Goal: Task Accomplishment & Management: Use online tool/utility

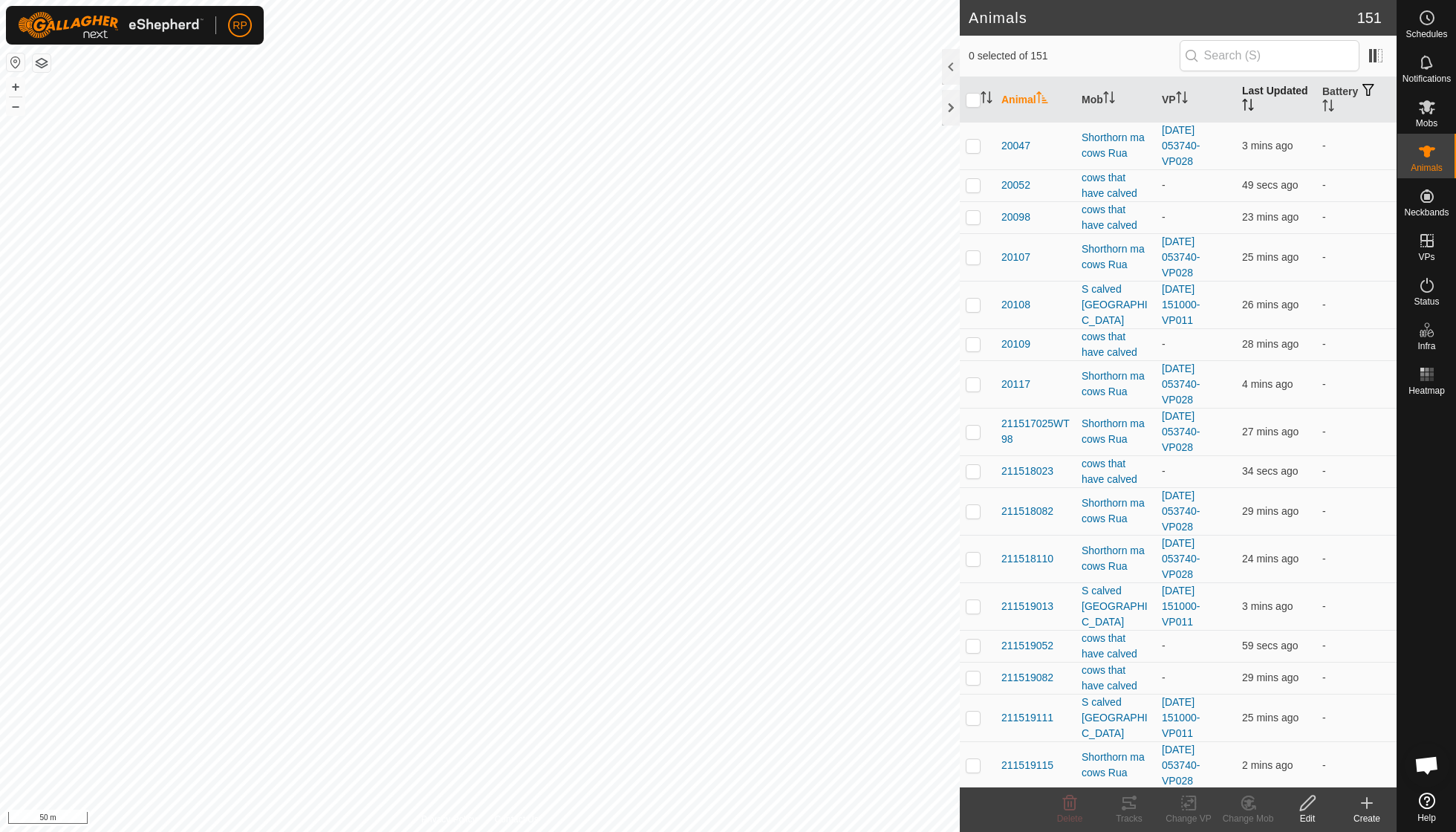
click at [1269, 89] on th "Last Updated" at bounding box center [1276, 100] width 81 height 45
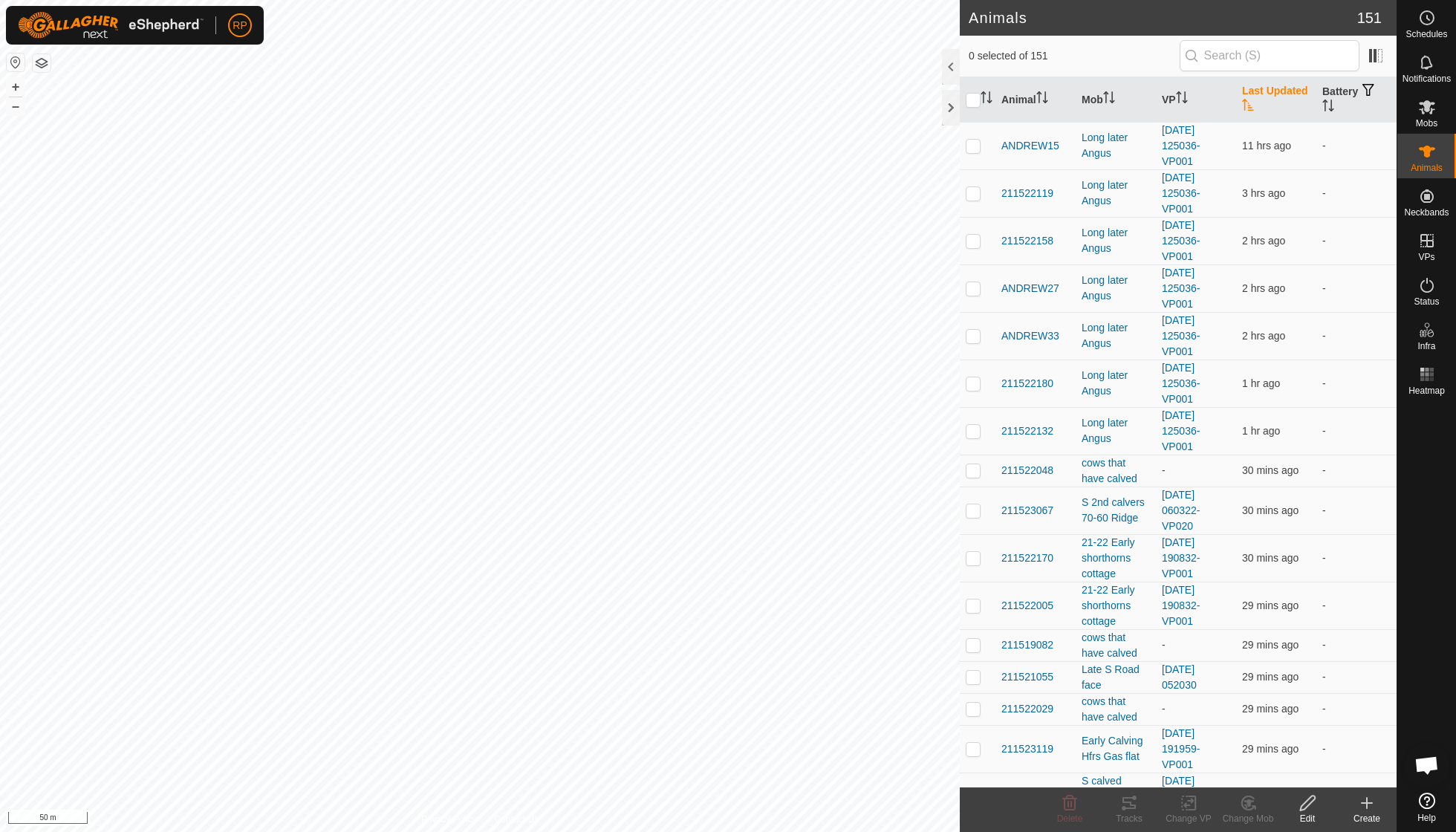
click at [1252, 98] on th "Last Updated" at bounding box center [1276, 100] width 81 height 45
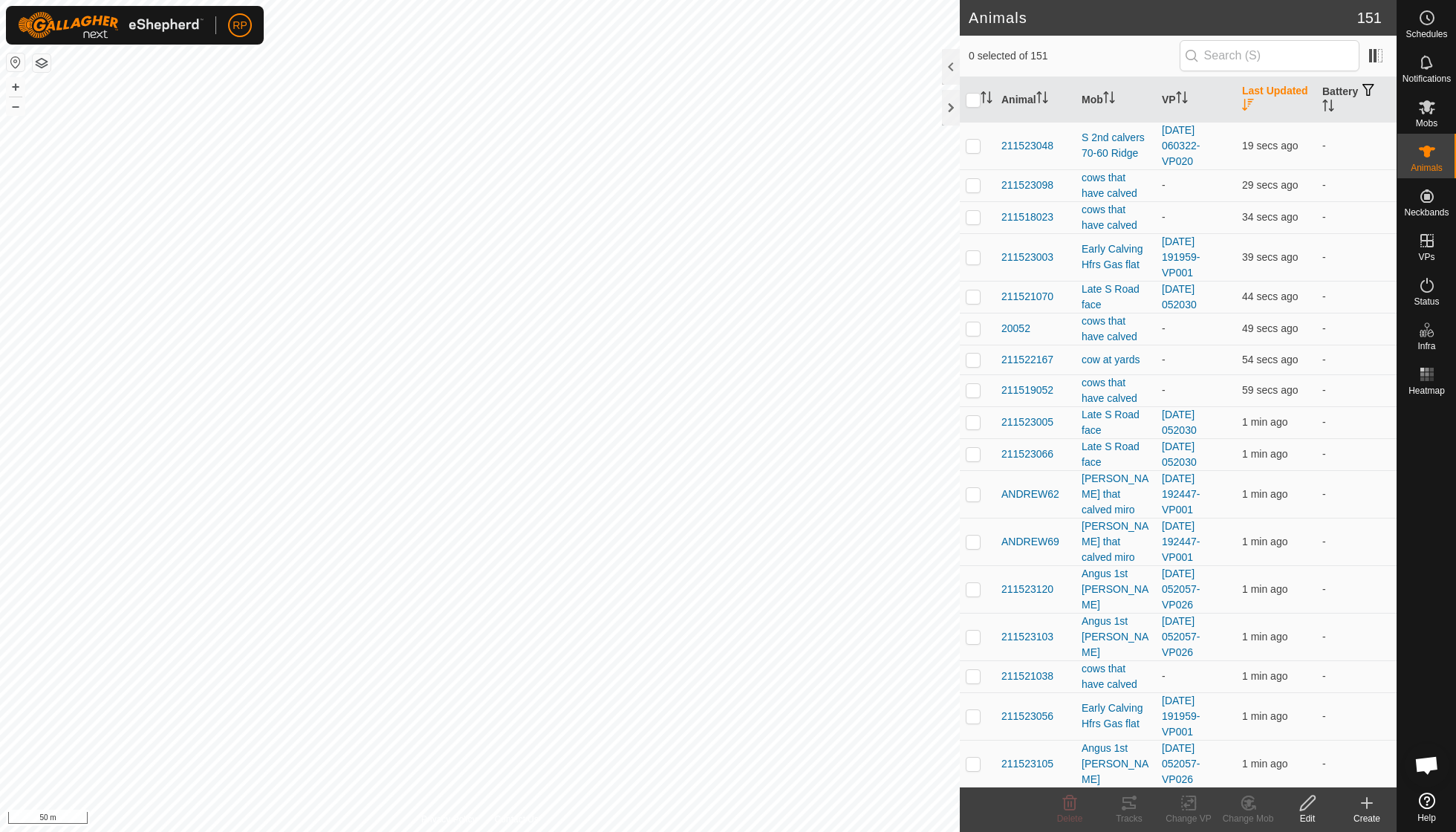
click at [1252, 98] on th "Last Updated" at bounding box center [1276, 100] width 81 height 45
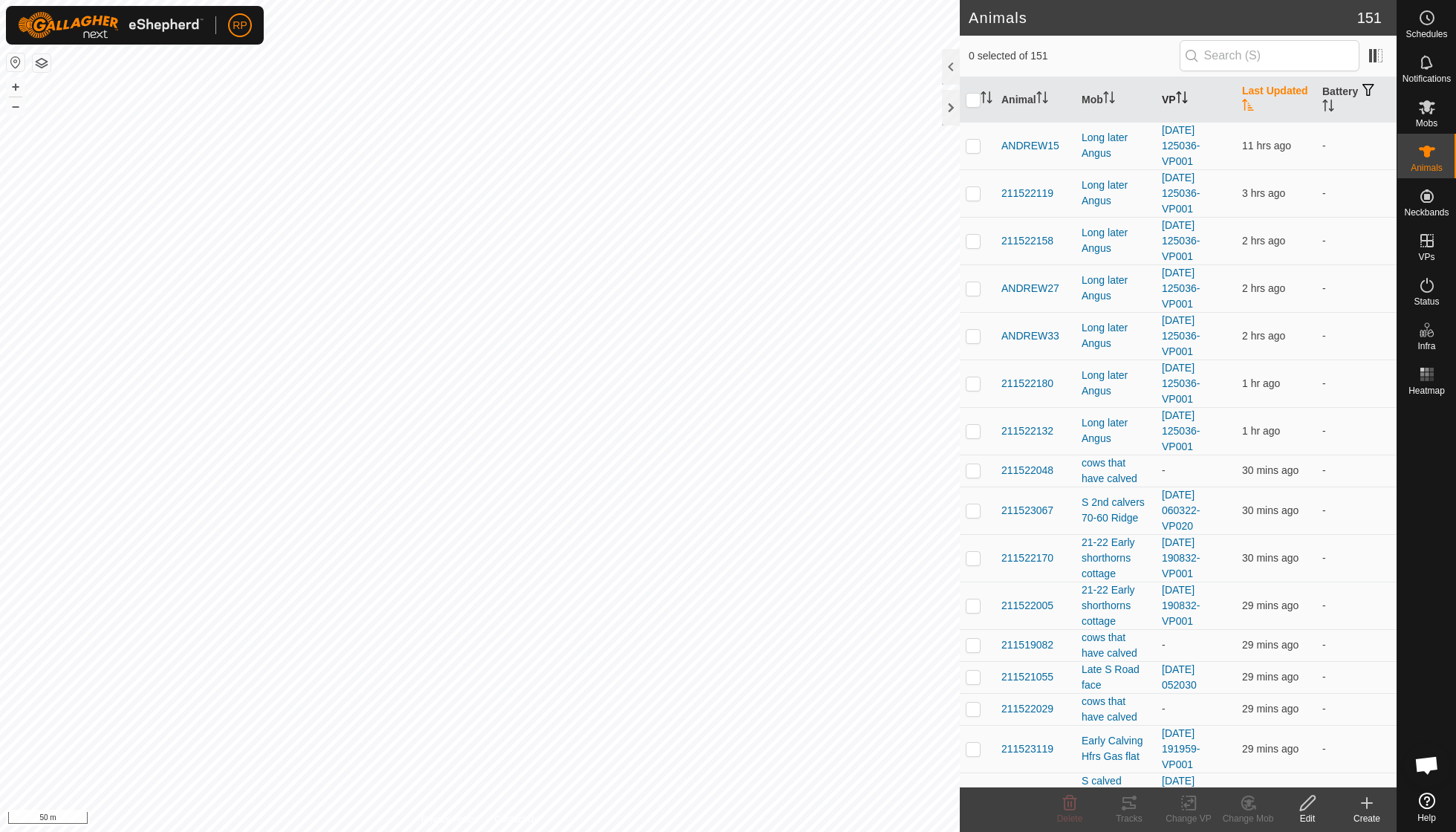
click at [1195, 92] on th "VP" at bounding box center [1196, 100] width 81 height 45
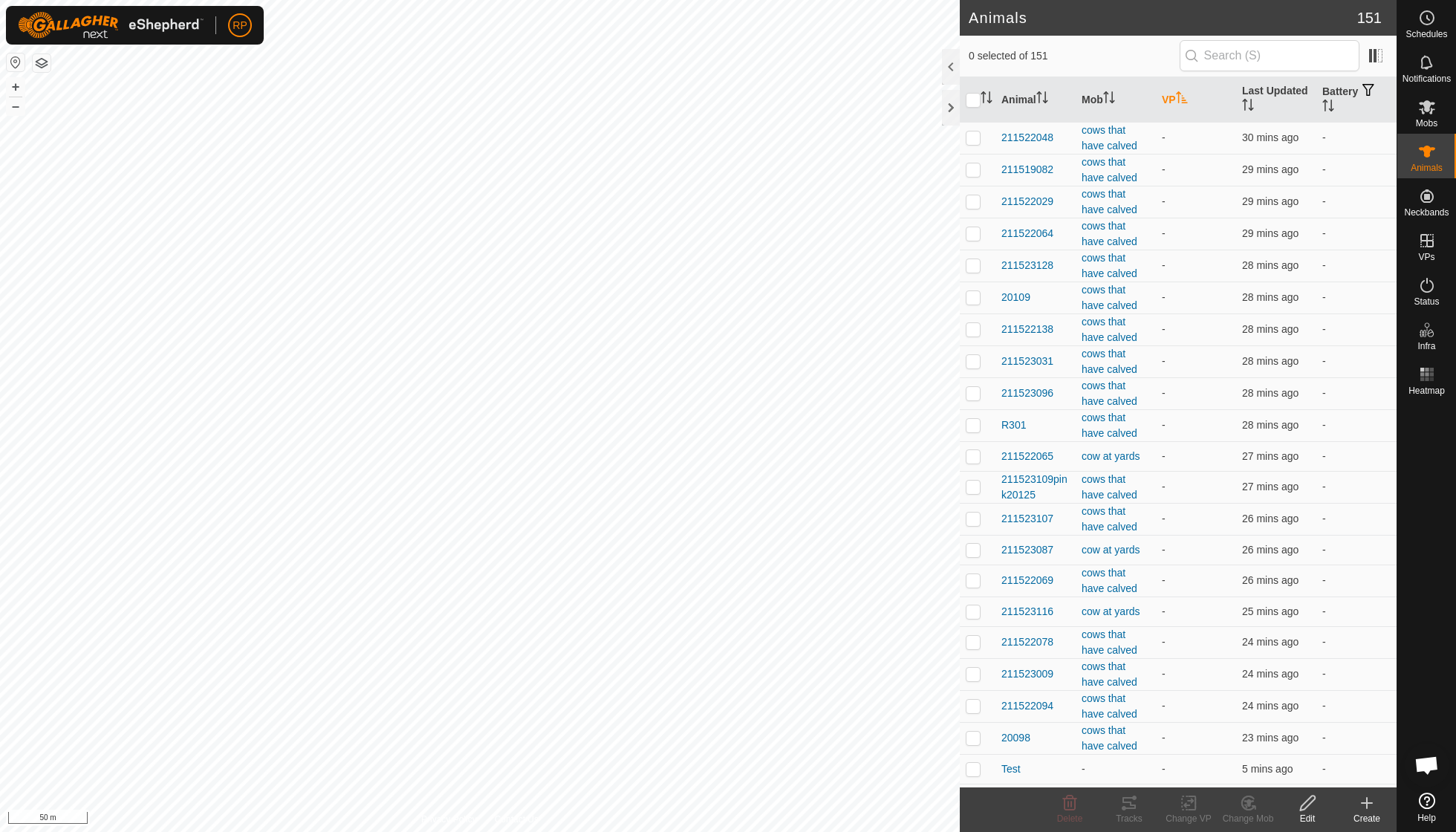
click at [1195, 92] on th "VP" at bounding box center [1196, 100] width 81 height 45
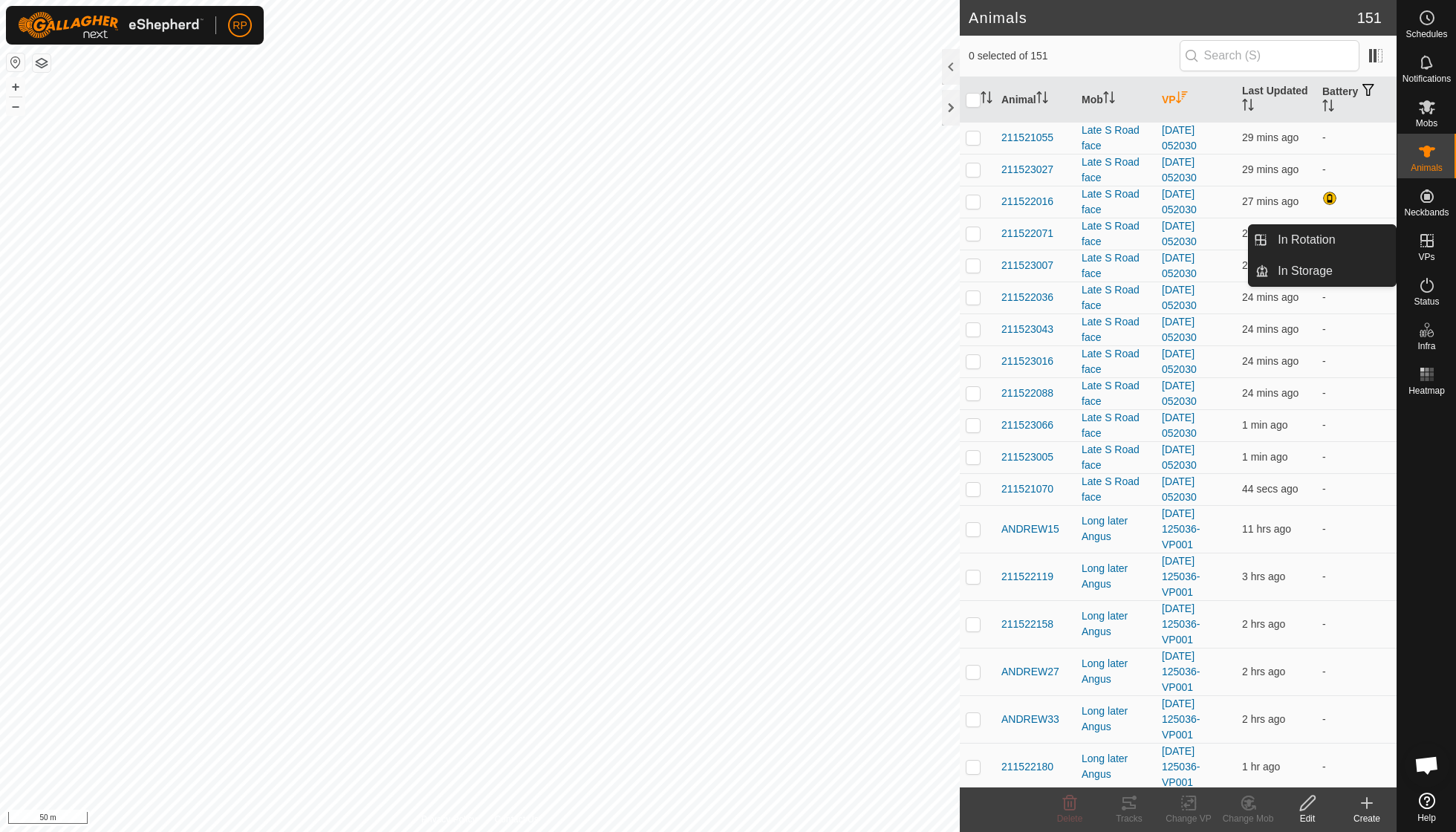
click at [1426, 247] on icon at bounding box center [1427, 241] width 14 height 14
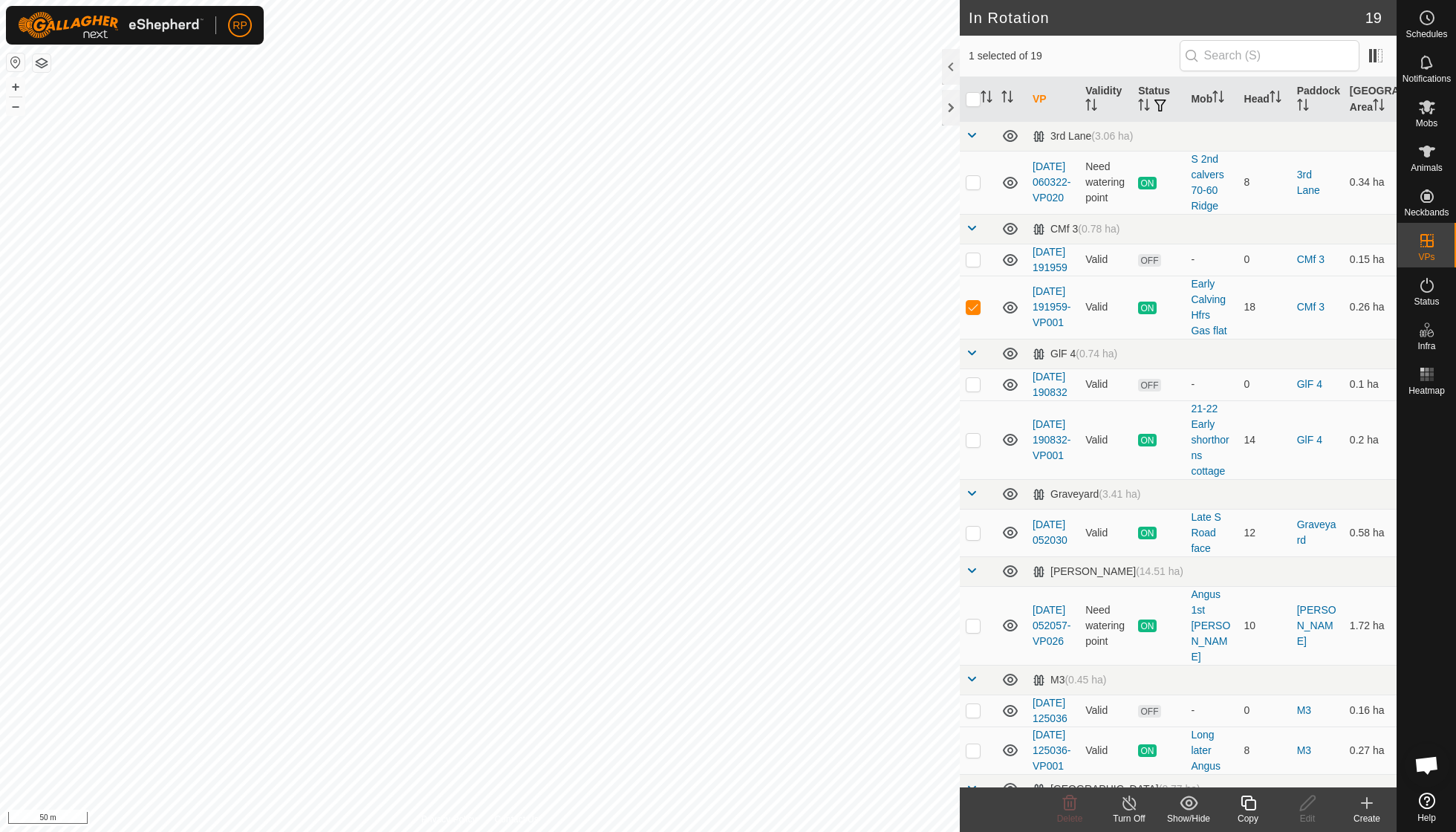
click at [1245, 805] on icon at bounding box center [1247, 802] width 15 height 15
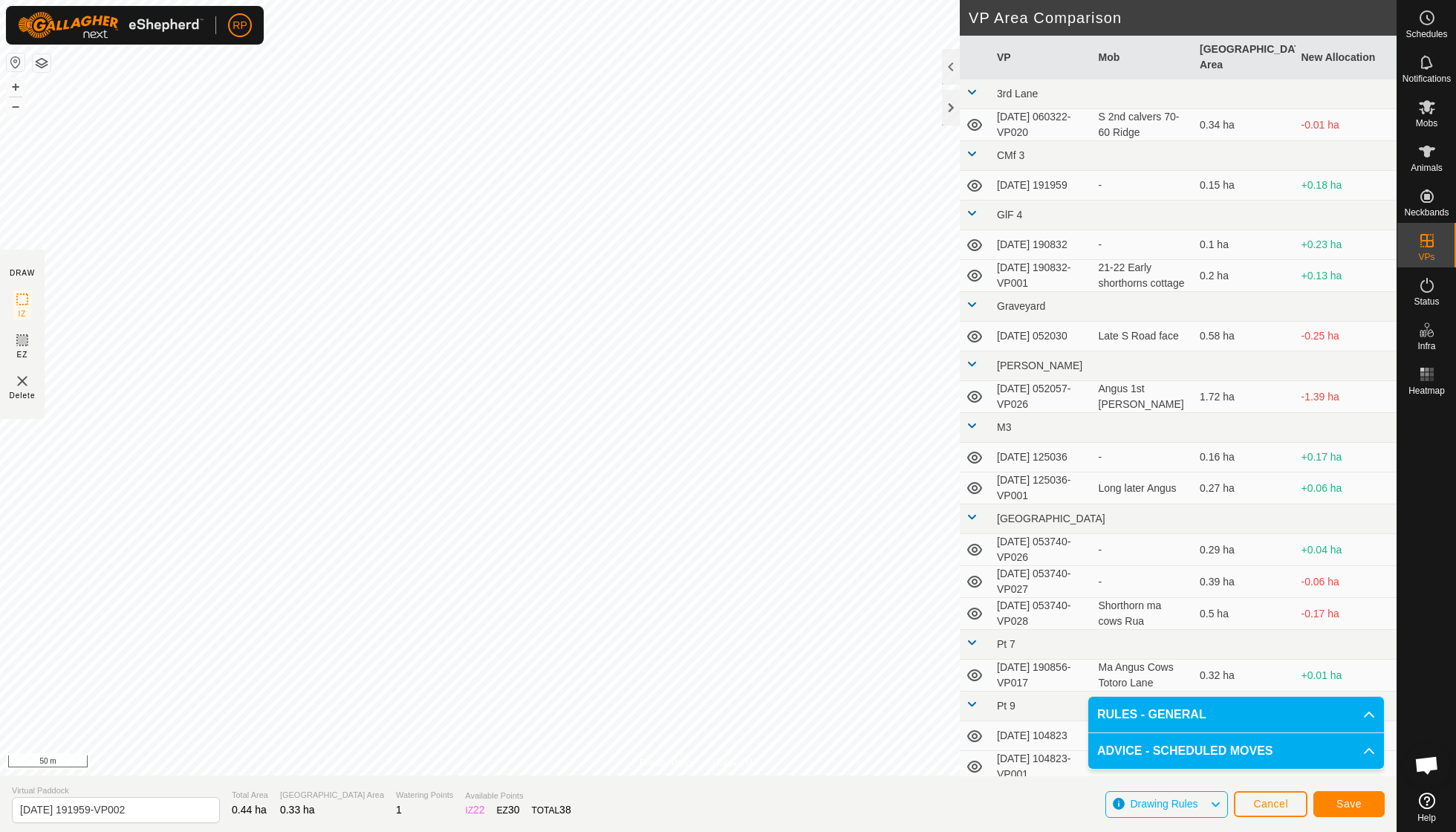
click at [1359, 800] on span "Save" at bounding box center [1349, 803] width 26 height 12
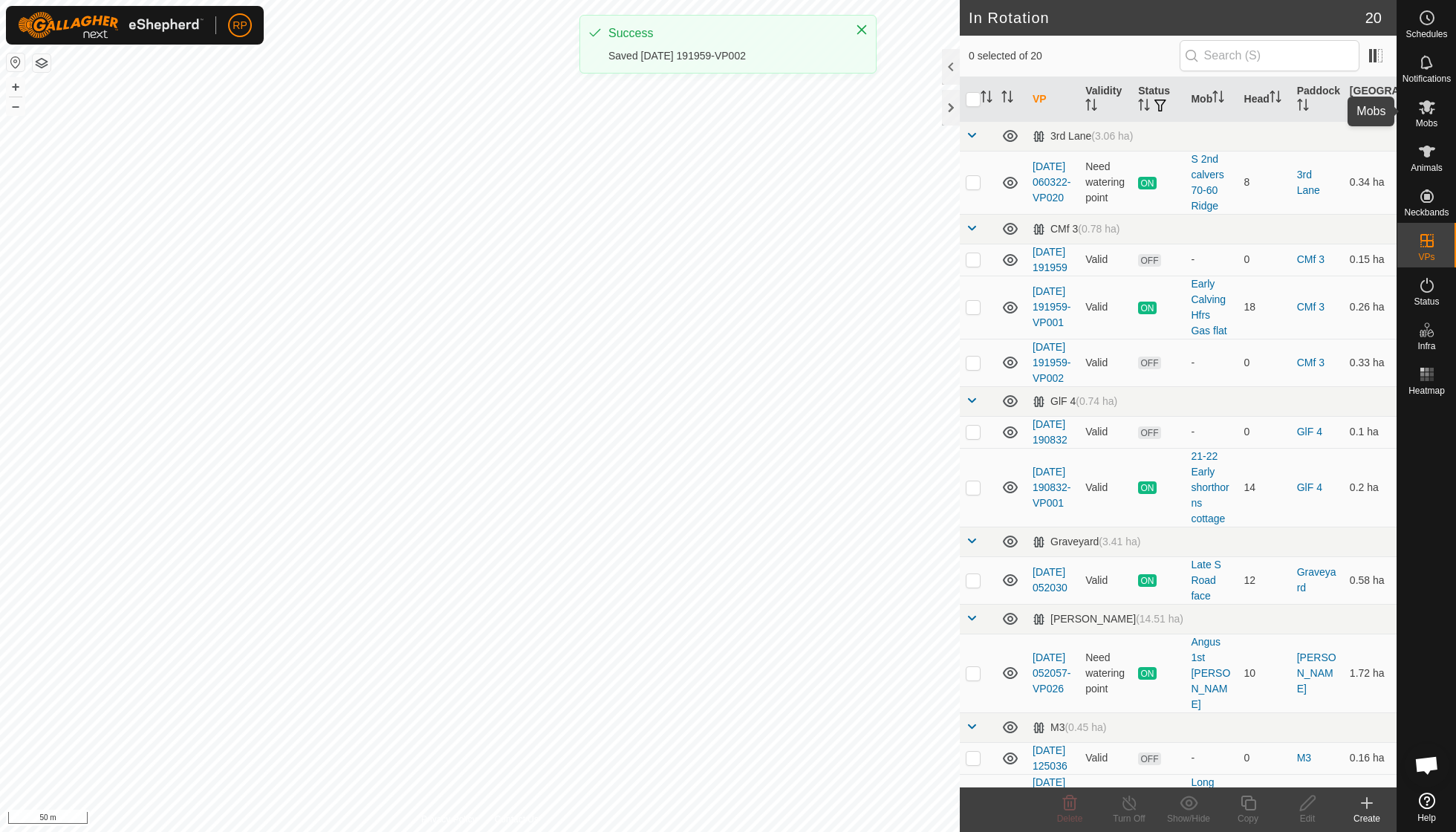
click at [1429, 120] on span "Mobs" at bounding box center [1426, 123] width 22 height 9
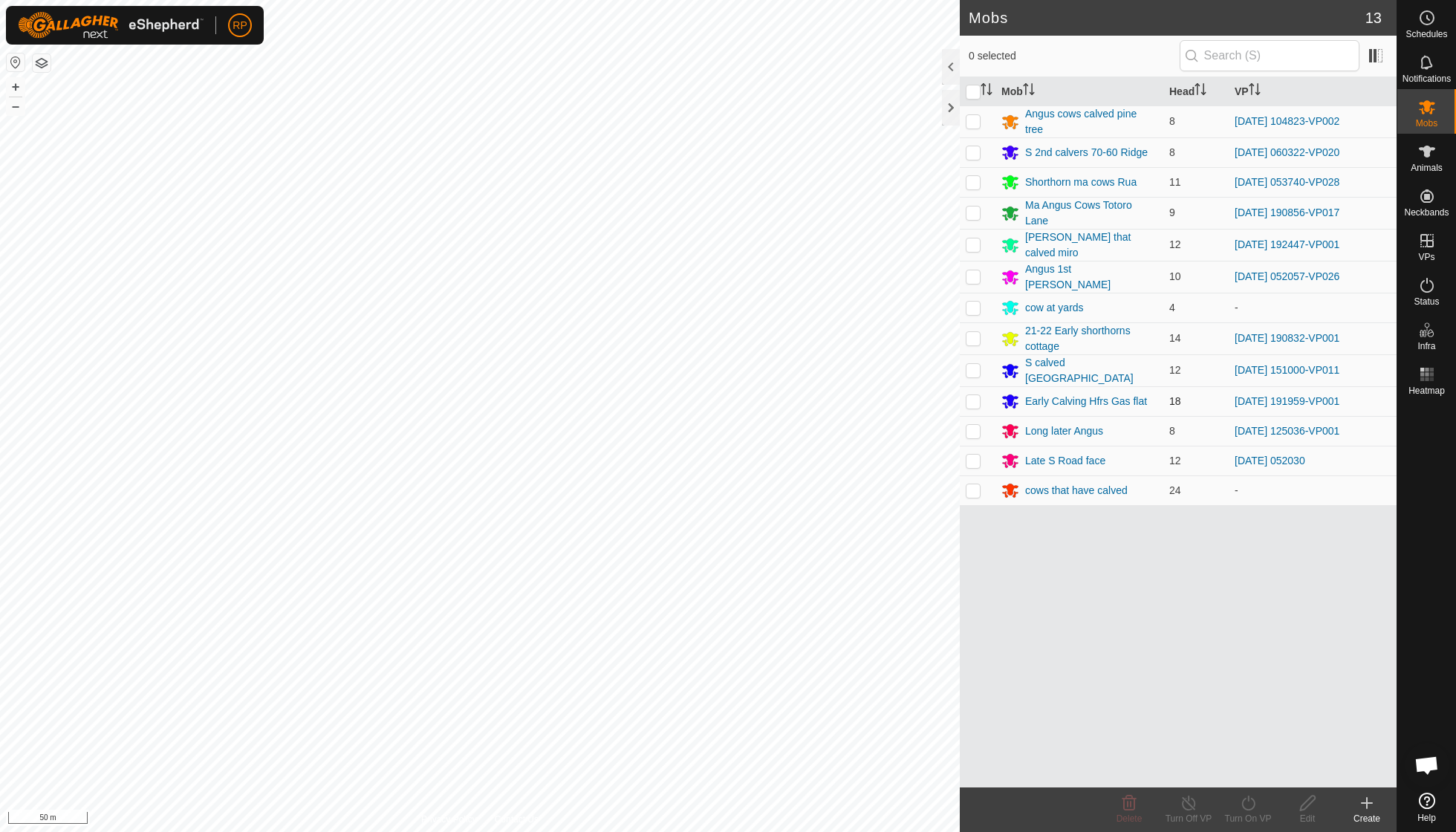
click at [976, 395] on p-checkbox at bounding box center [973, 401] width 15 height 12
checkbox input "true"
click at [1245, 805] on icon at bounding box center [1247, 802] width 19 height 18
click at [1248, 775] on span "Now" at bounding box center [1240, 769] width 24 height 18
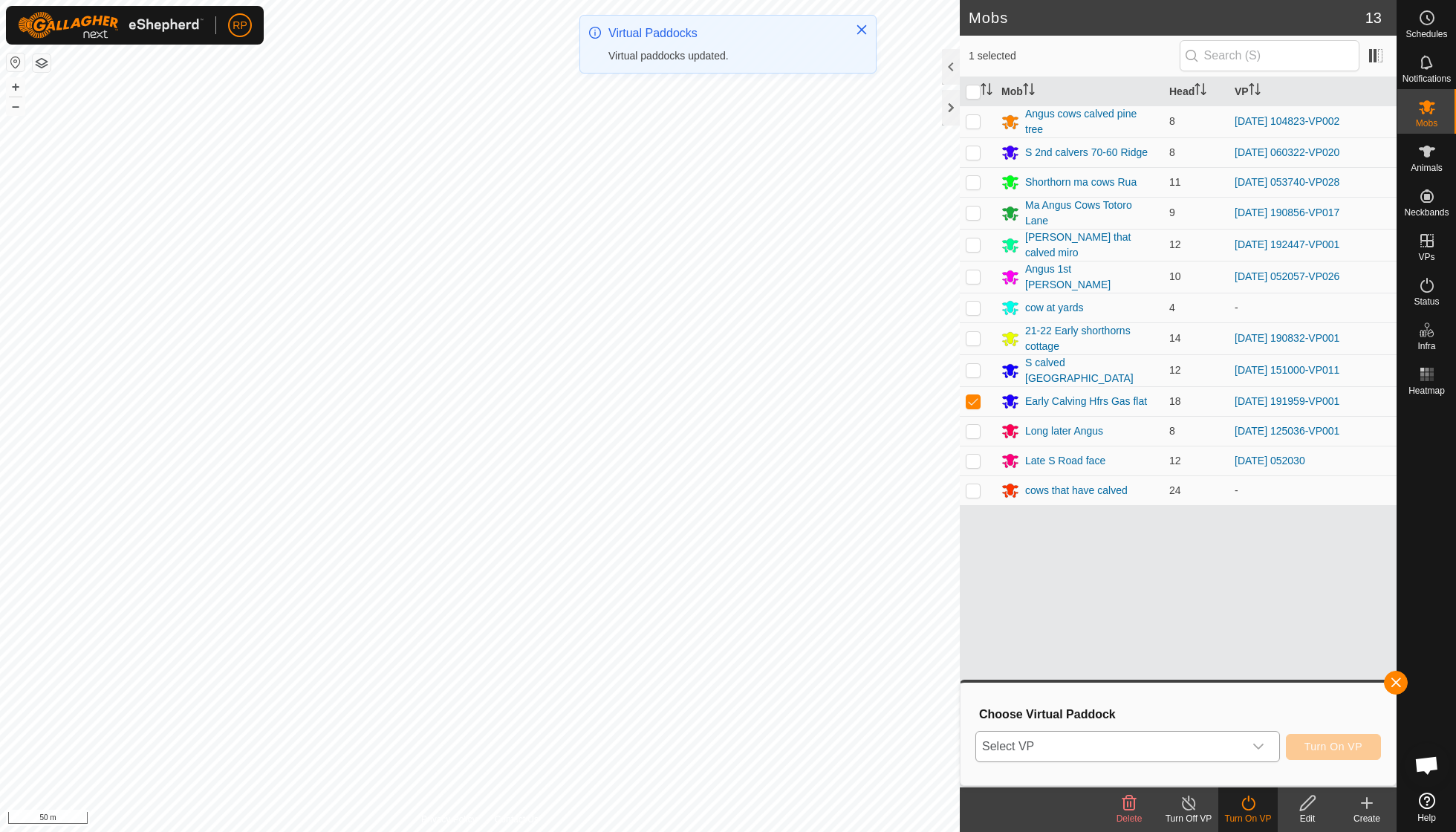
click at [1254, 744] on icon "dropdown trigger" at bounding box center [1258, 746] width 12 height 12
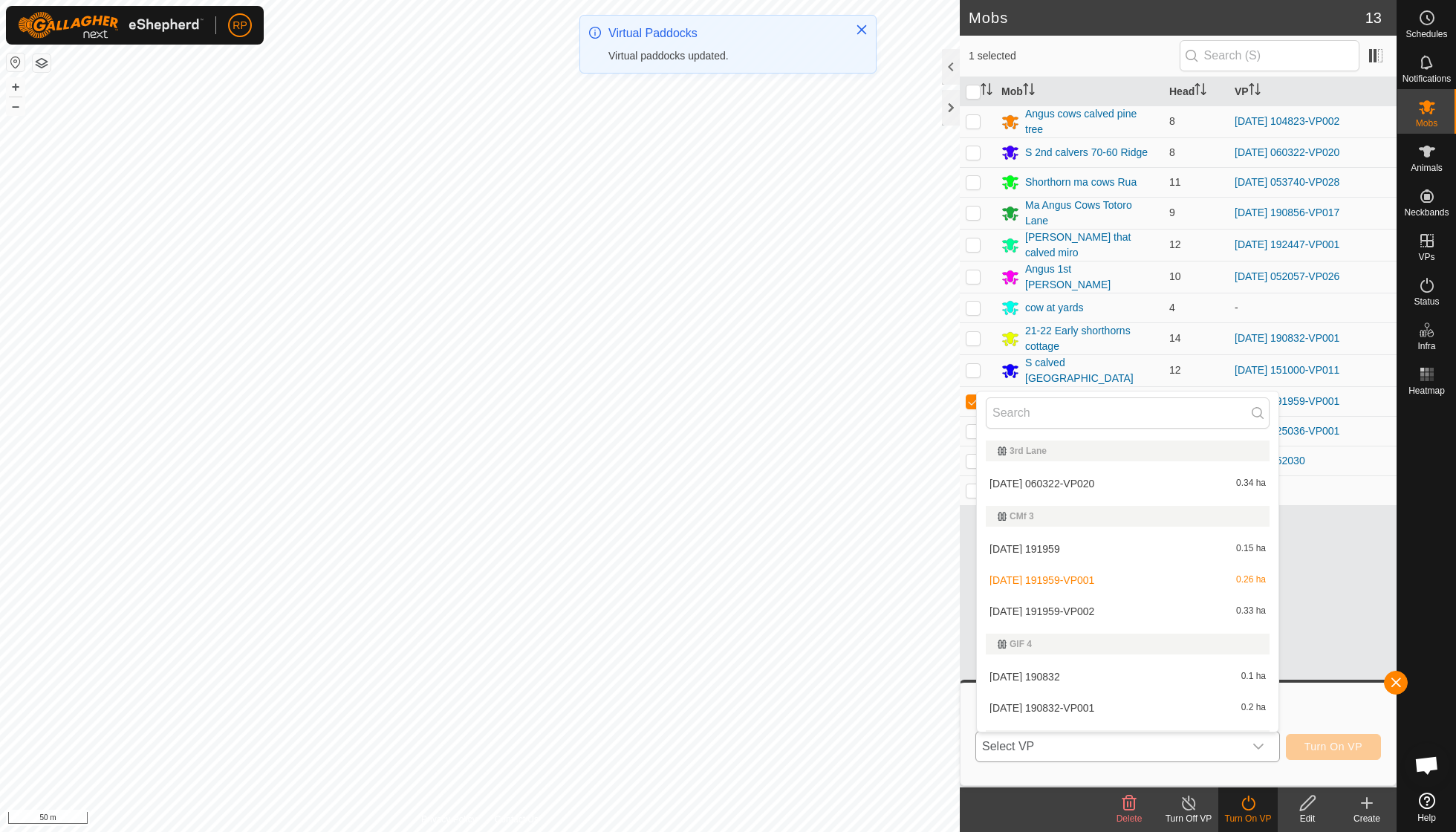
click at [1113, 614] on li "[DATE] 191959-VP002 0.33 ha" at bounding box center [1127, 611] width 302 height 30
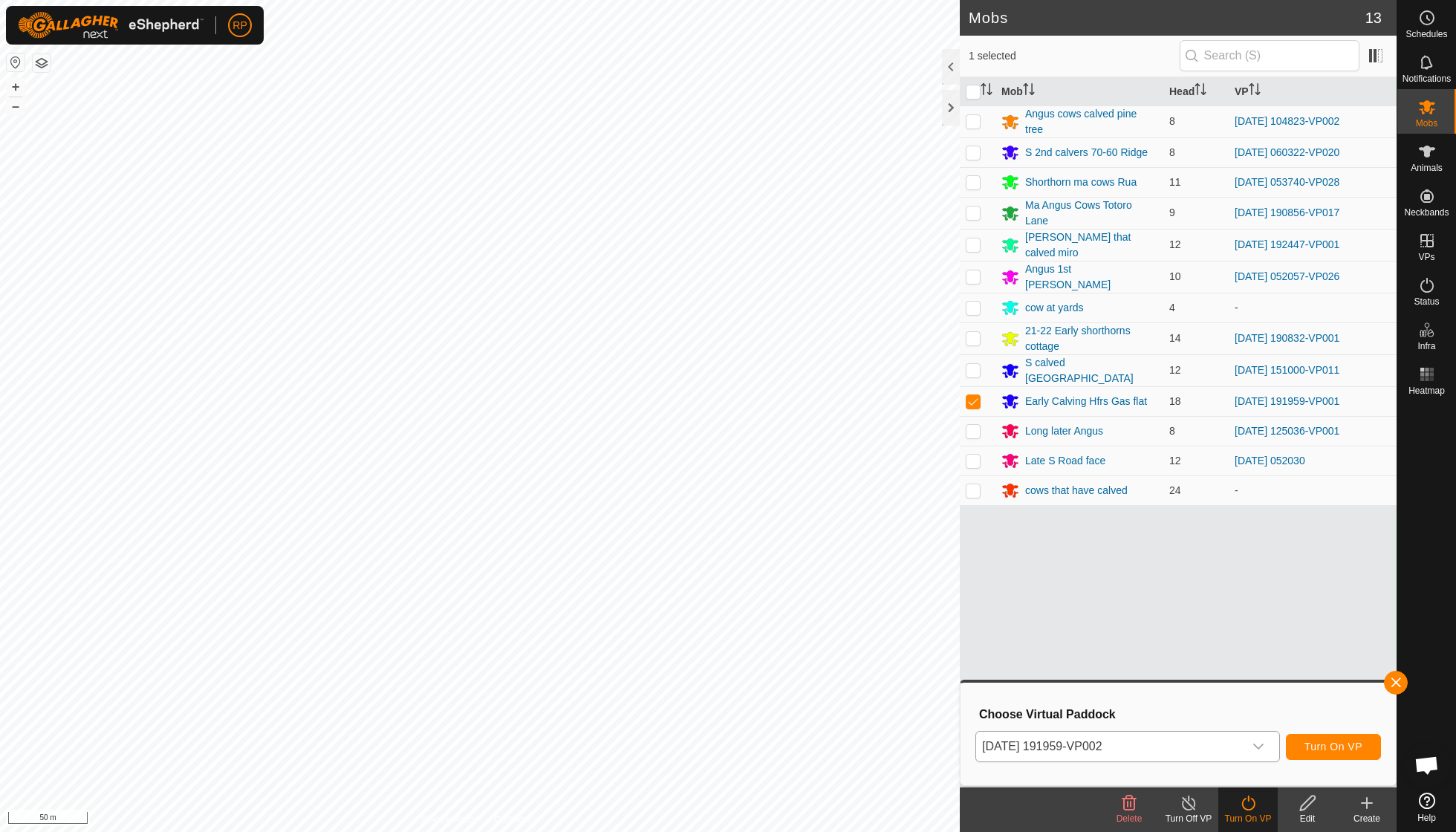
click at [1323, 746] on span "Turn On VP" at bounding box center [1333, 746] width 58 height 12
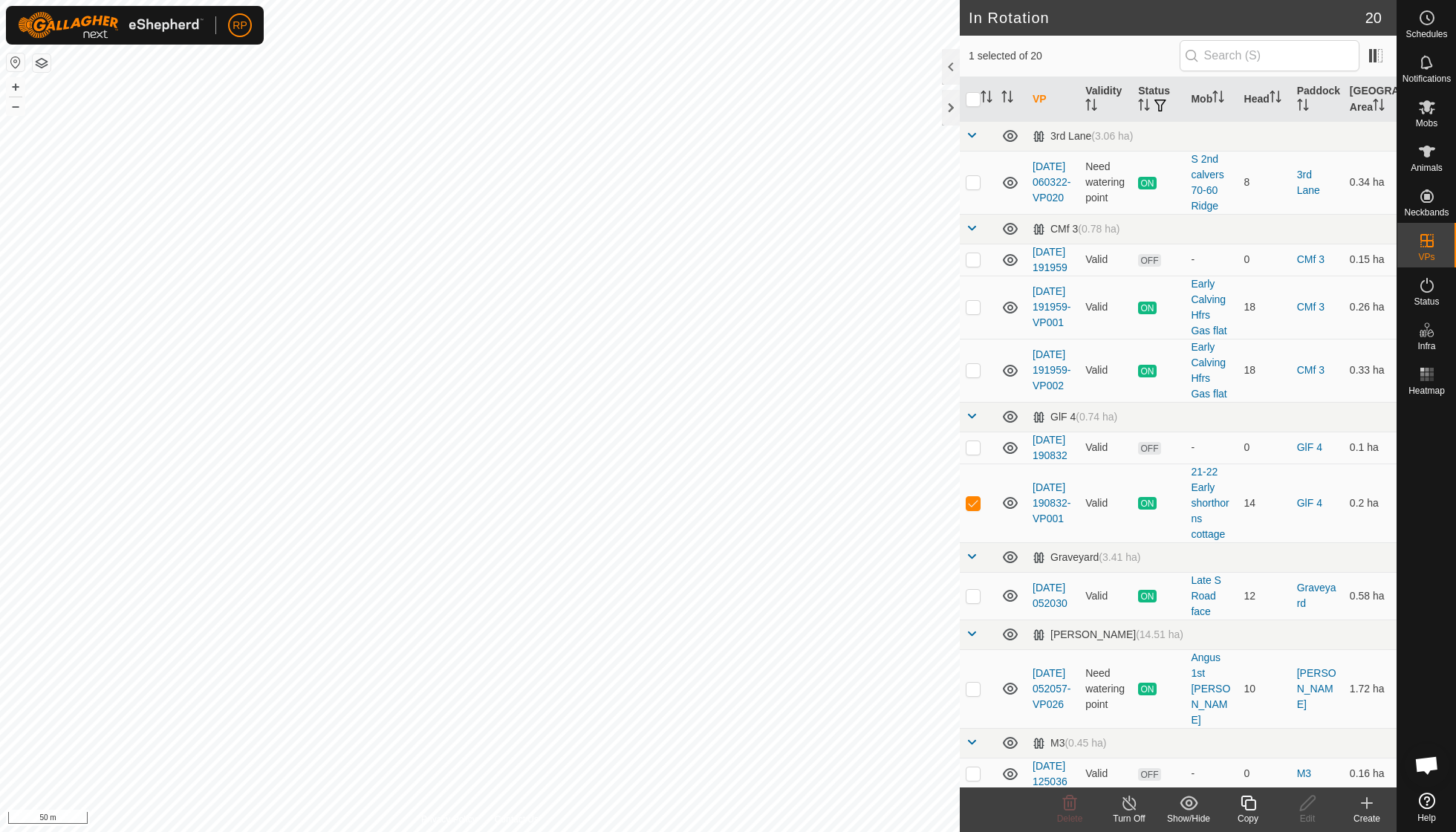
click at [1254, 805] on icon at bounding box center [1247, 802] width 15 height 15
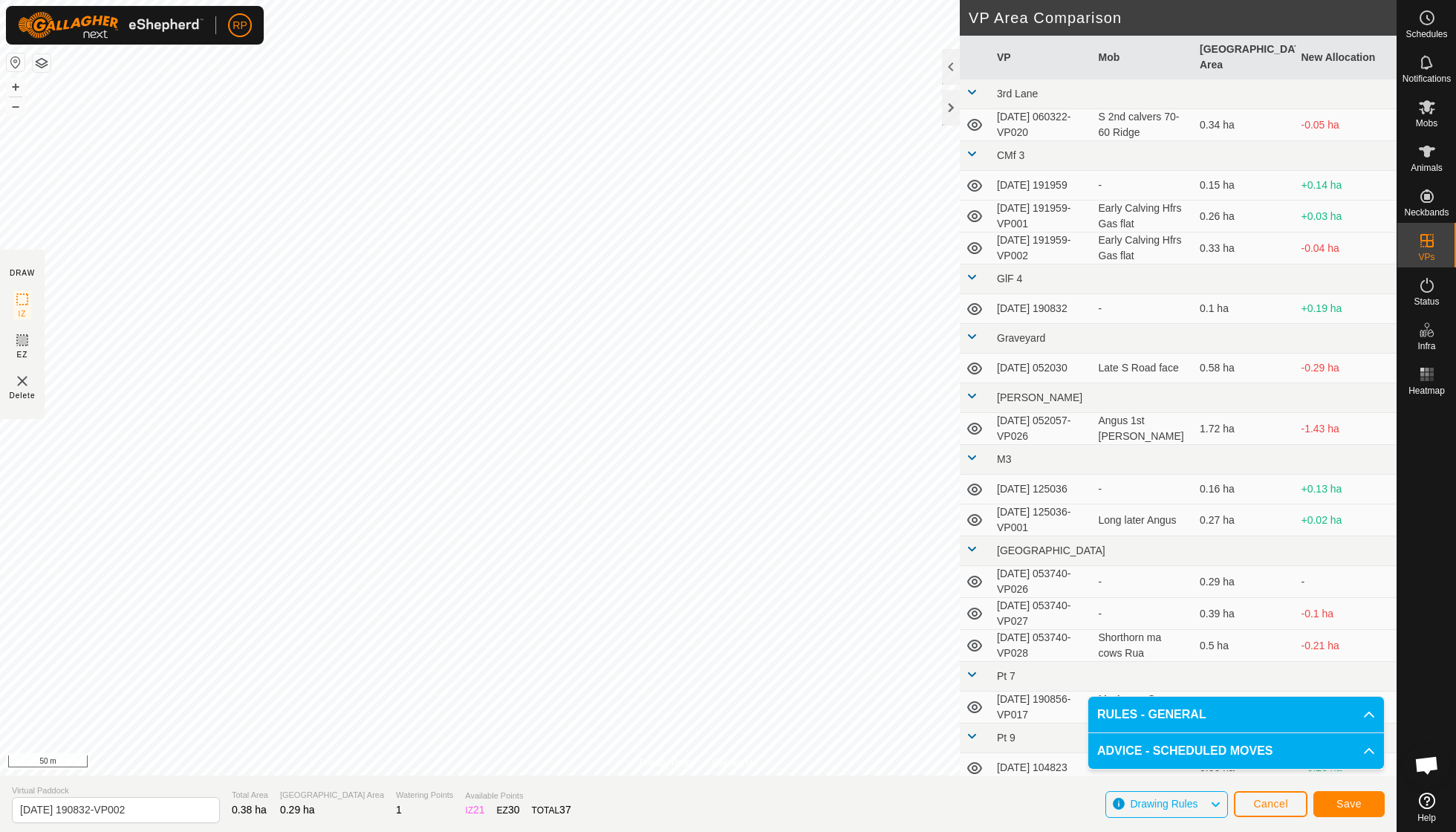
click at [1328, 803] on button "Save" at bounding box center [1349, 803] width 71 height 26
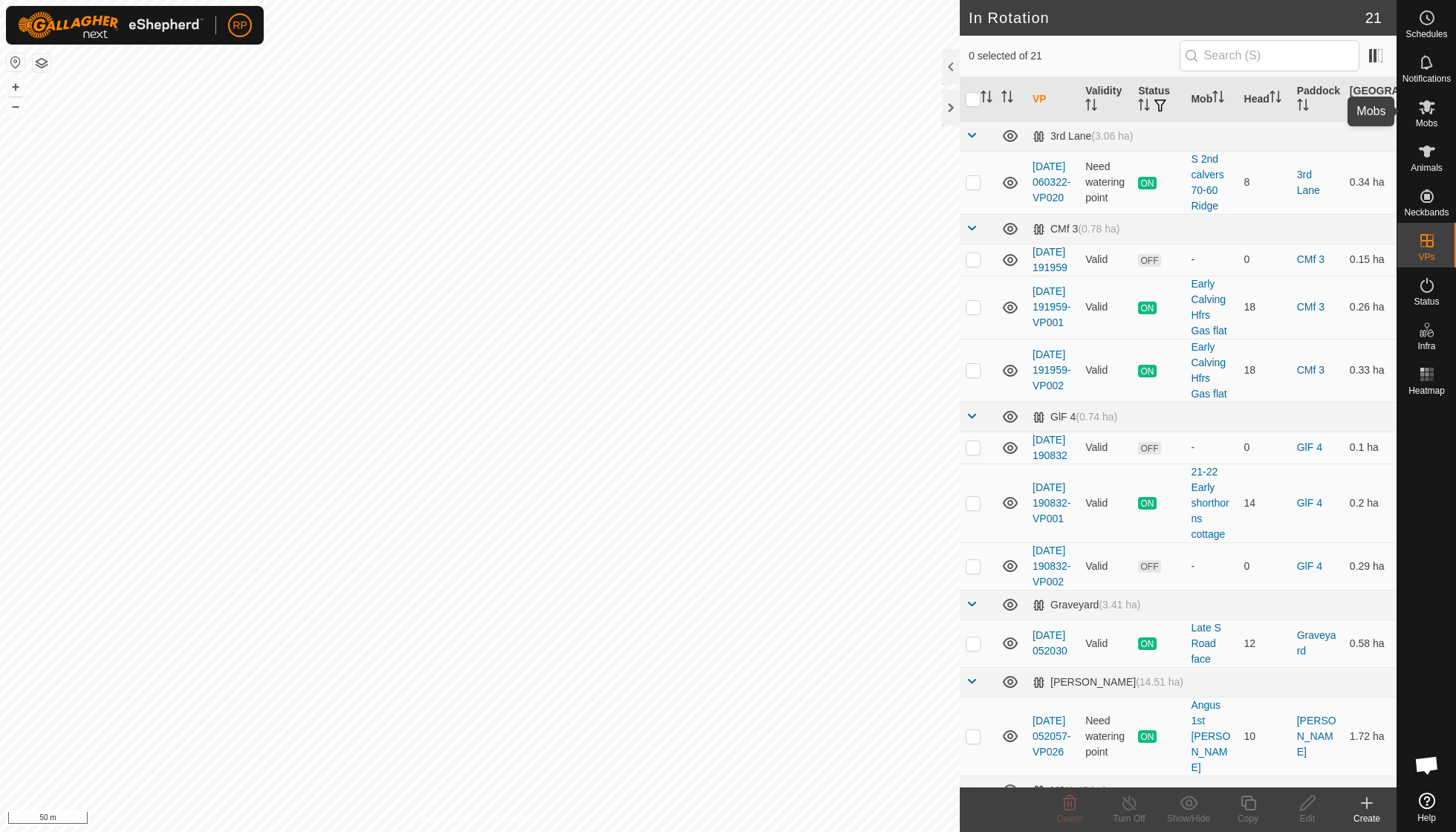
click at [1425, 123] on span "Mobs" at bounding box center [1426, 123] width 22 height 9
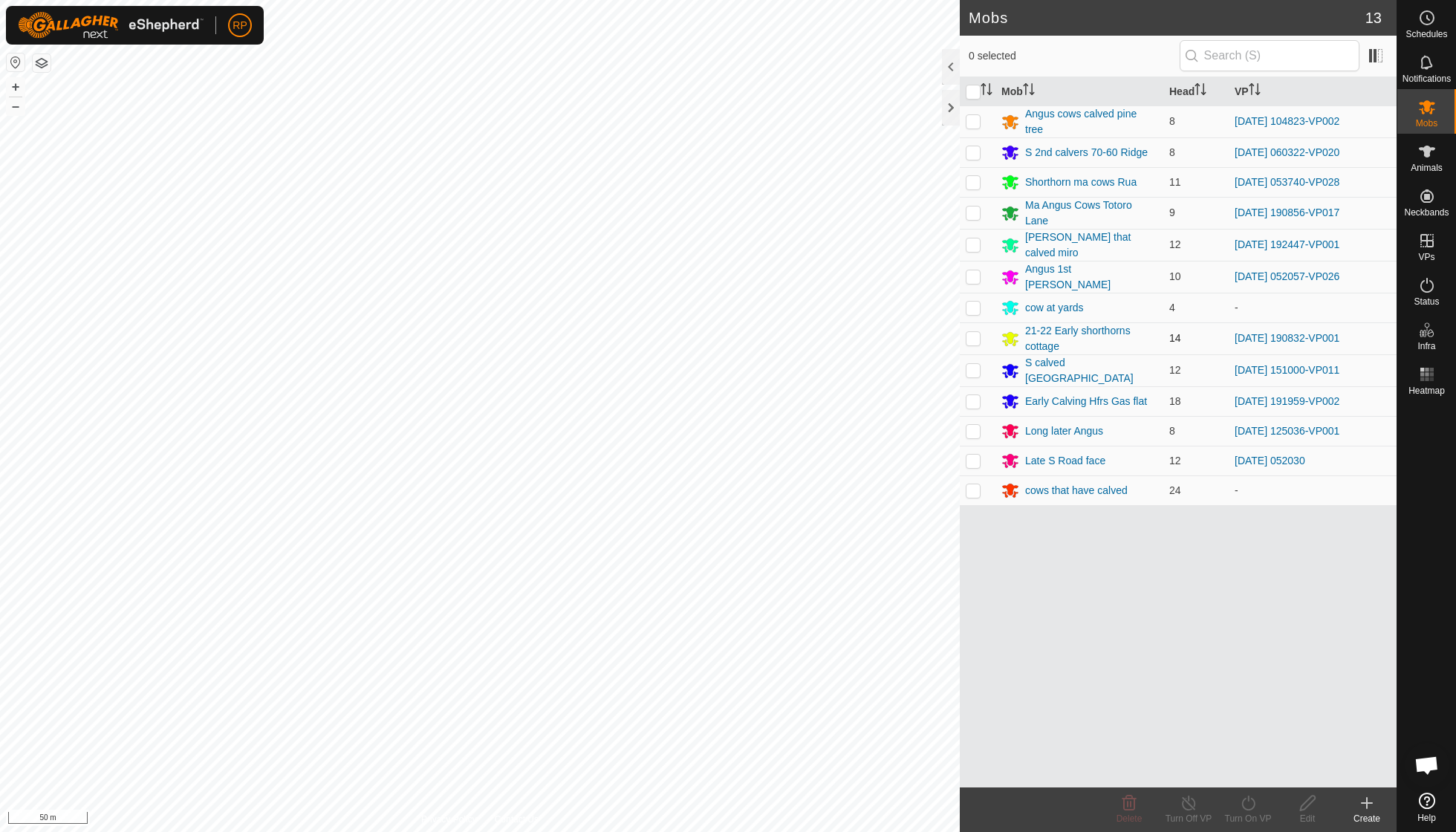
click at [970, 332] on p-checkbox at bounding box center [973, 338] width 15 height 12
checkbox input "true"
click at [1243, 805] on icon at bounding box center [1248, 802] width 14 height 15
click at [1244, 772] on link "Now" at bounding box center [1293, 769] width 148 height 30
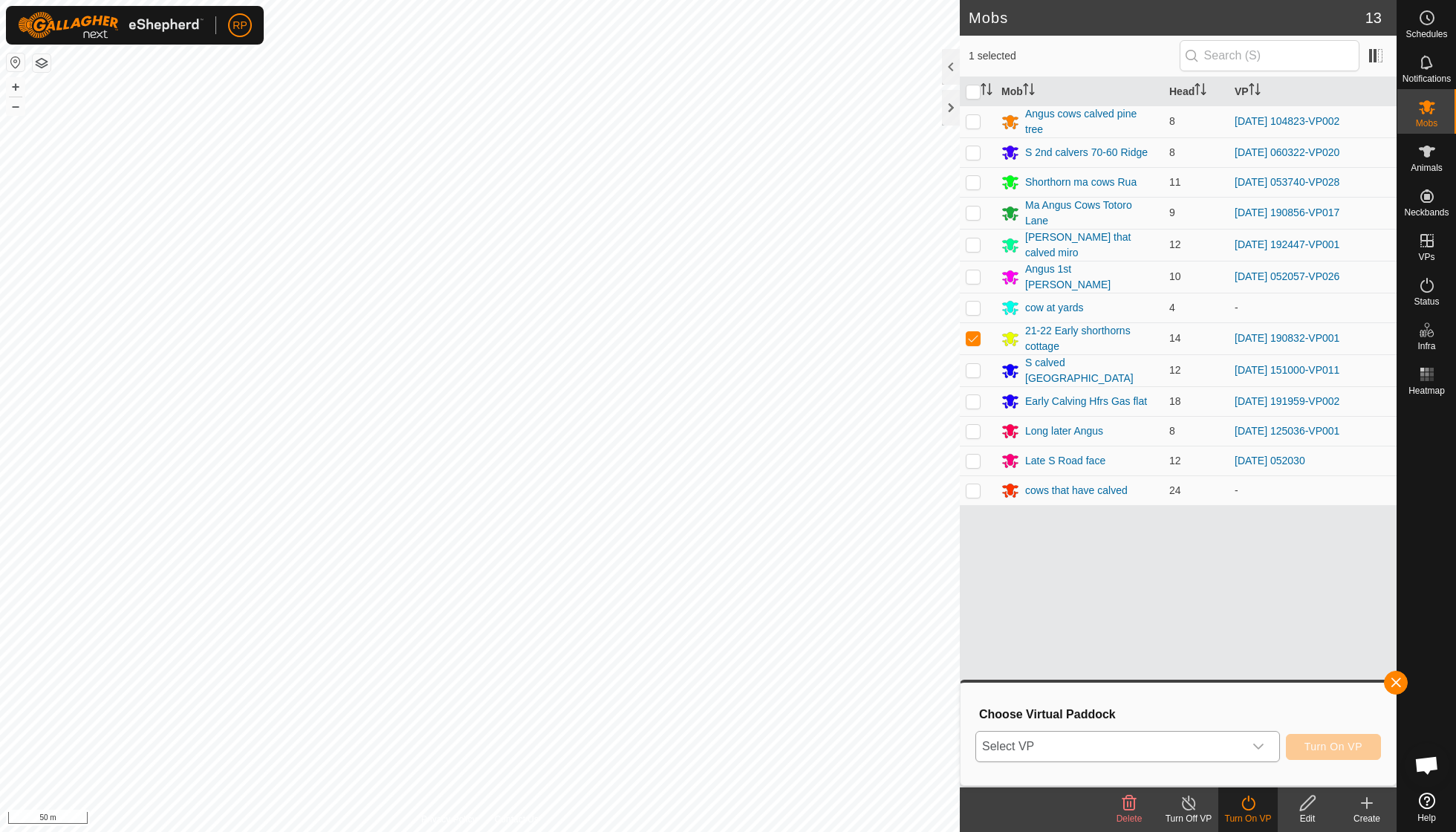
click at [1257, 747] on icon "dropdown trigger" at bounding box center [1258, 746] width 11 height 6
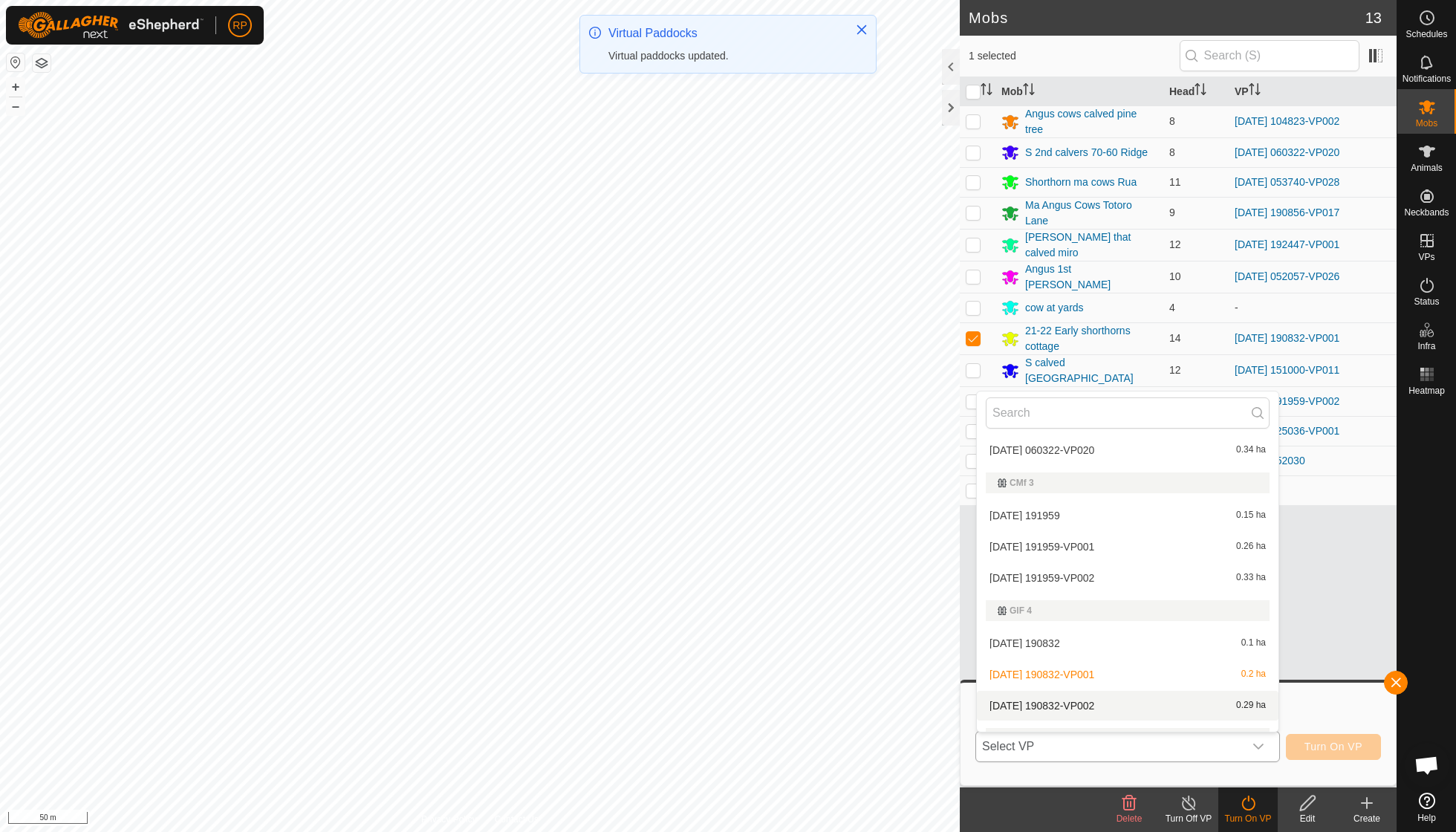
scroll to position [34, 0]
click at [1118, 699] on li "[DATE] 190832-VP002 0.29 ha" at bounding box center [1127, 704] width 302 height 30
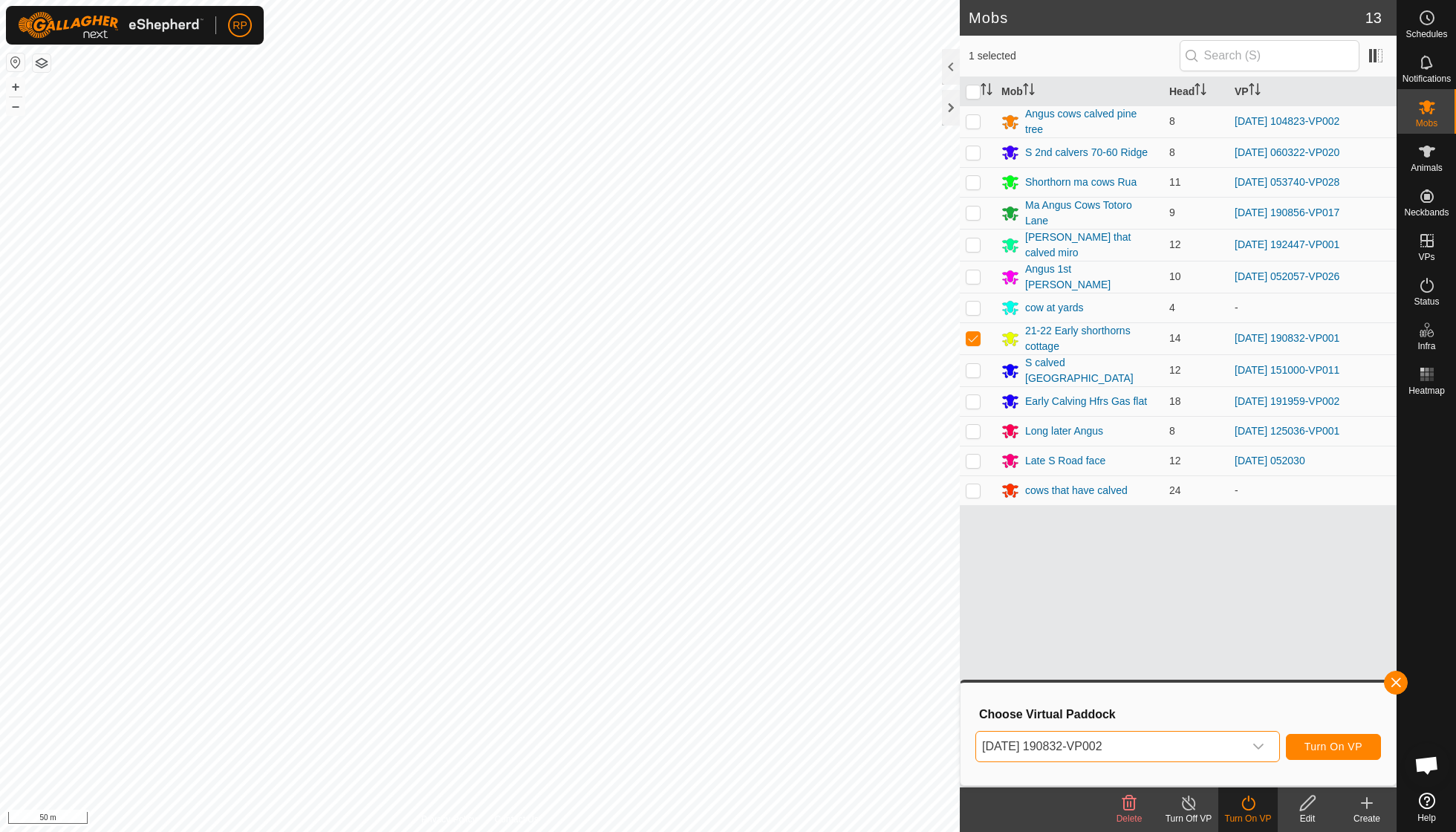
click at [1322, 745] on span "Turn On VP" at bounding box center [1333, 746] width 58 height 12
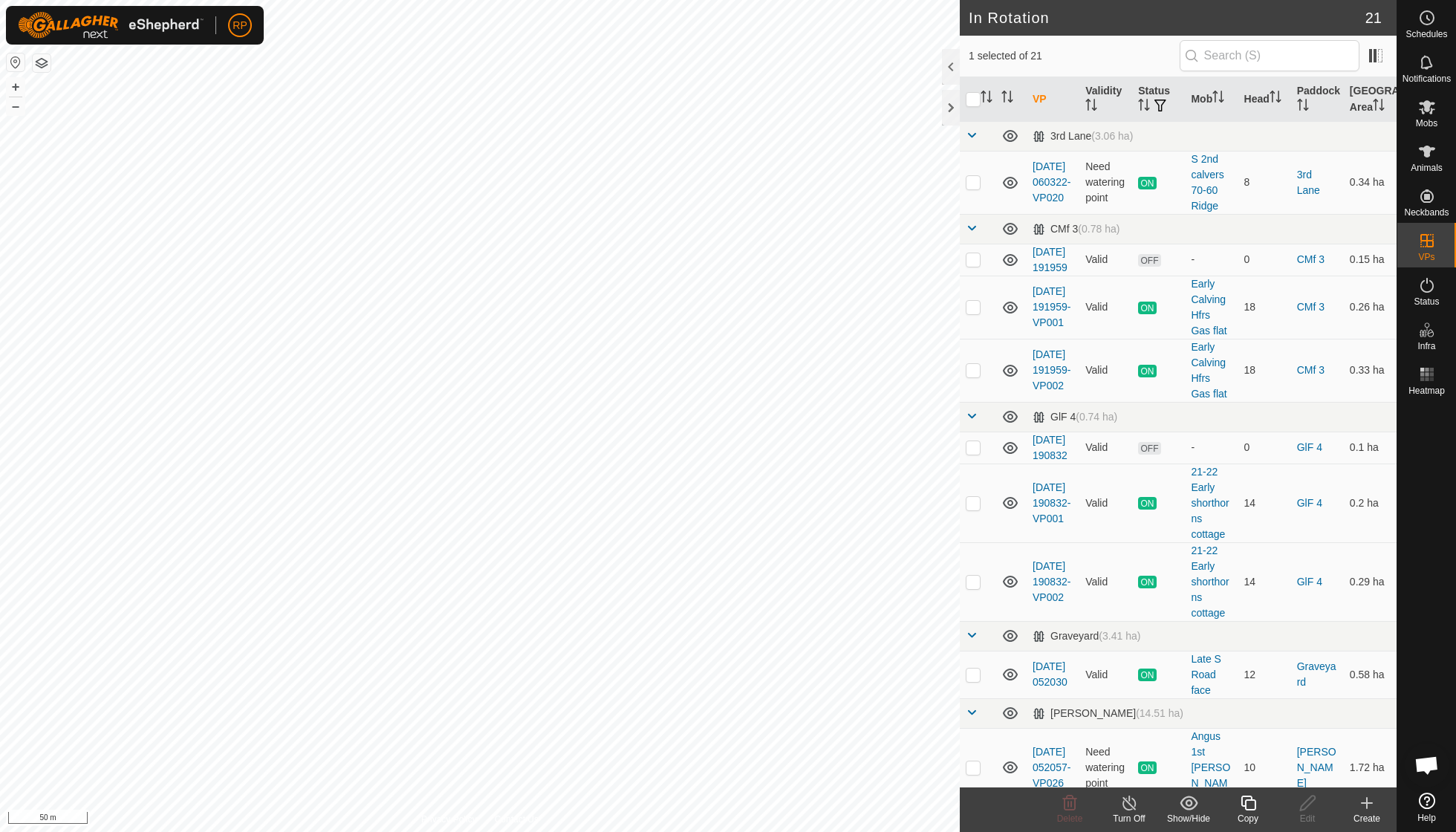
click at [1249, 808] on icon at bounding box center [1247, 802] width 15 height 15
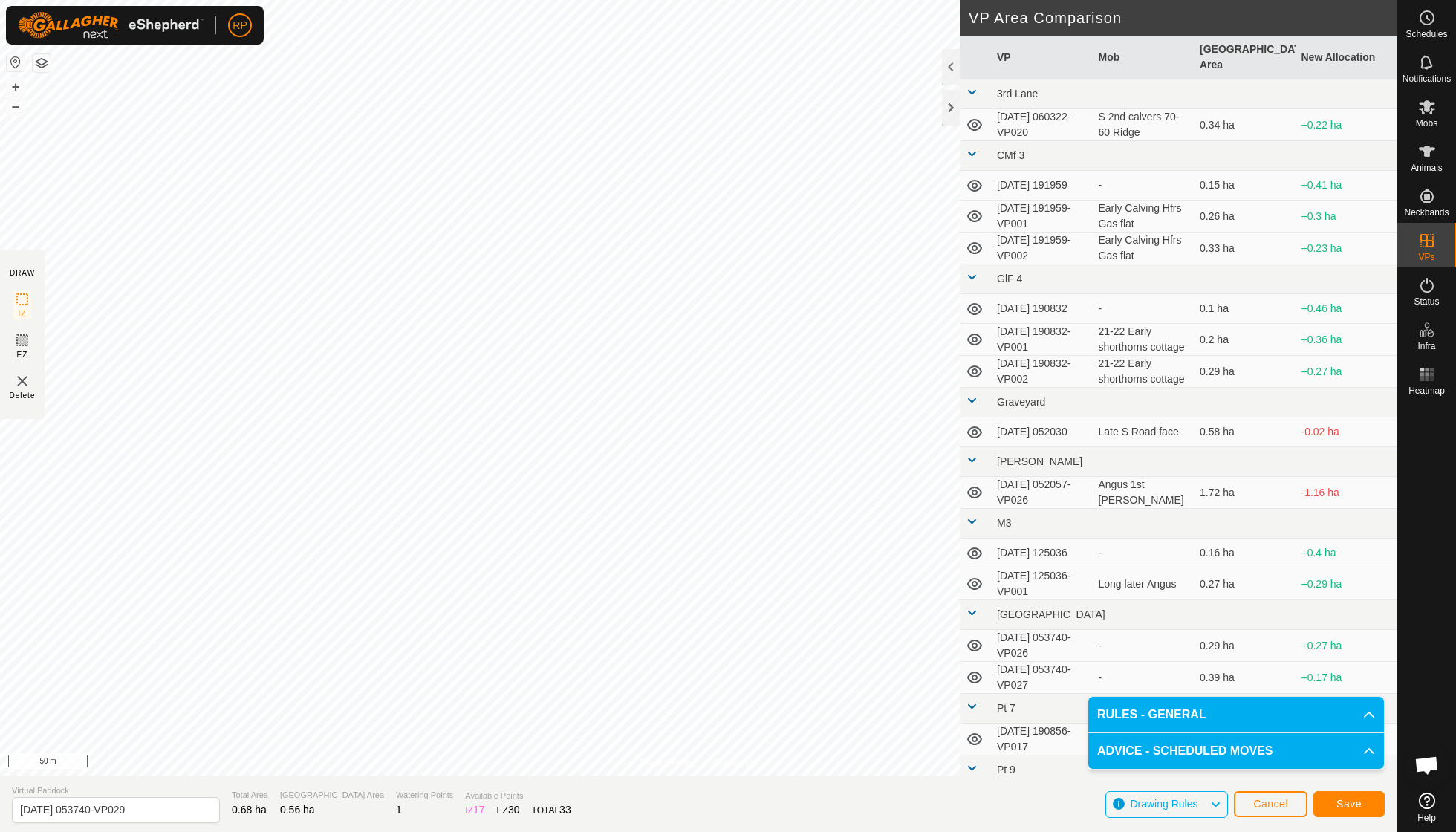
click at [1346, 805] on span "Save" at bounding box center [1349, 803] width 26 height 12
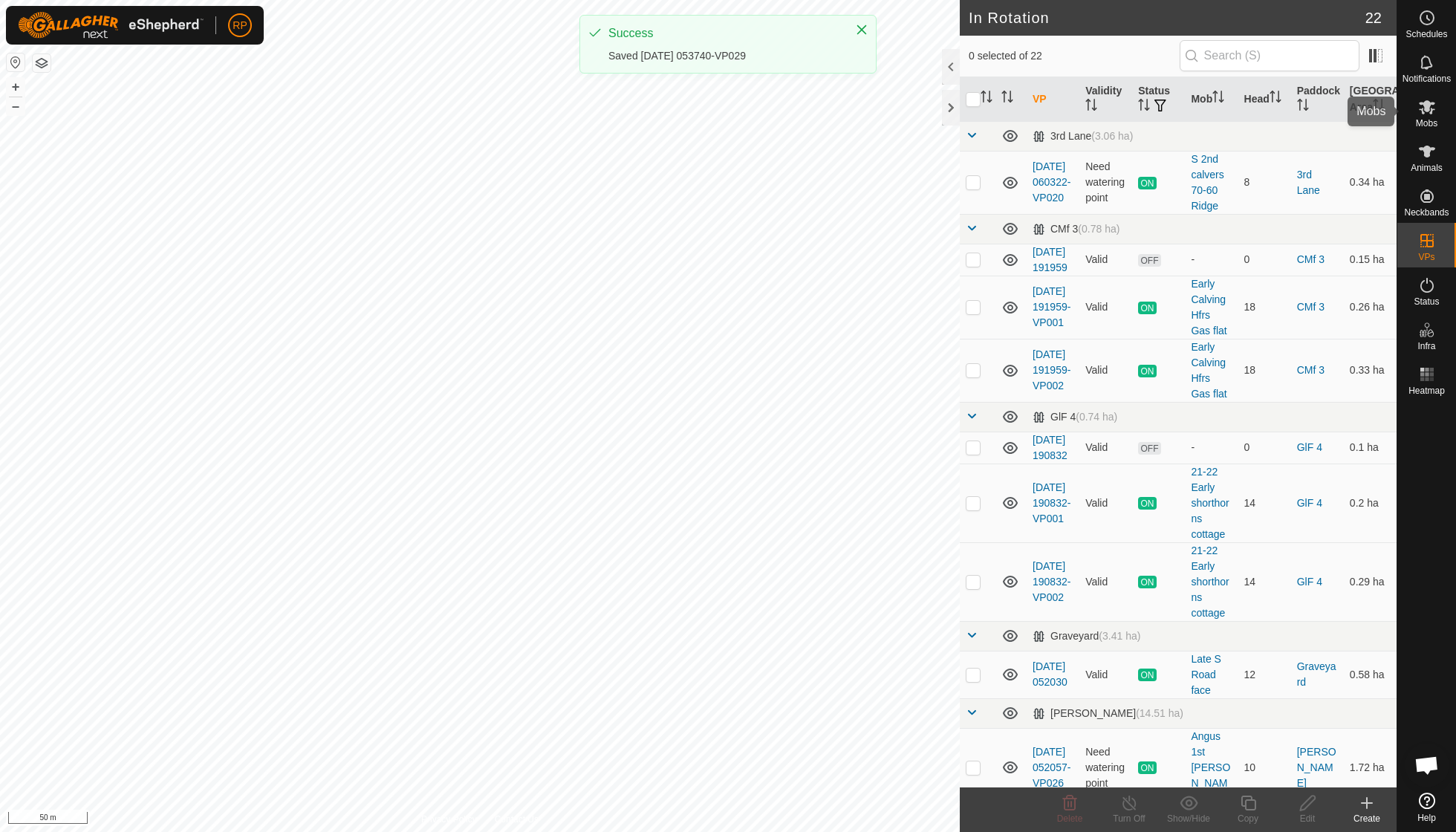
click at [1418, 126] on span "Mobs" at bounding box center [1426, 123] width 22 height 9
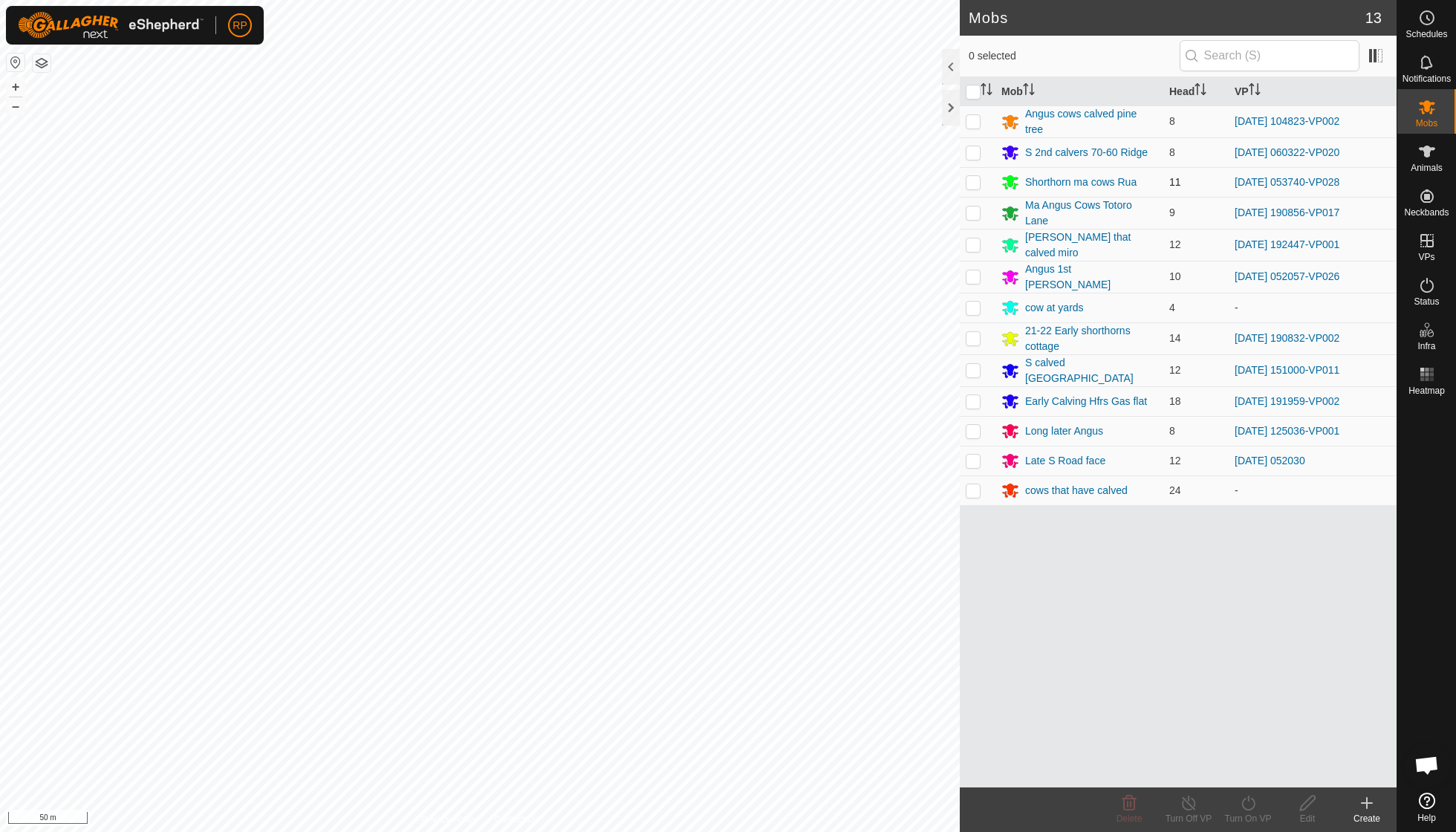
click at [975, 180] on p-checkbox at bounding box center [973, 182] width 15 height 12
checkbox input "true"
click at [1245, 803] on icon at bounding box center [1247, 802] width 19 height 18
click at [1248, 775] on link "Now" at bounding box center [1293, 769] width 148 height 30
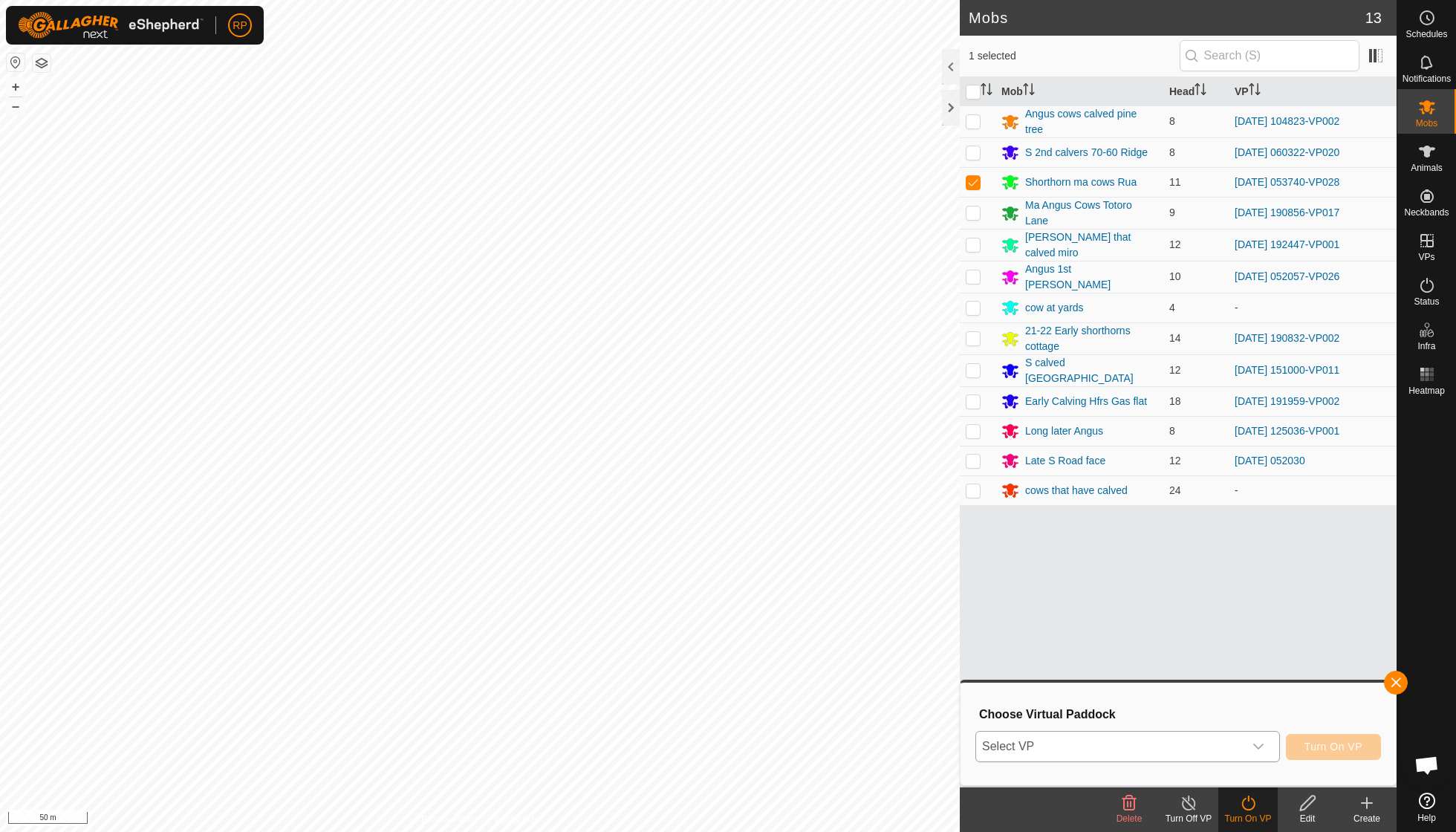
click at [1254, 743] on icon "dropdown trigger" at bounding box center [1258, 746] width 12 height 12
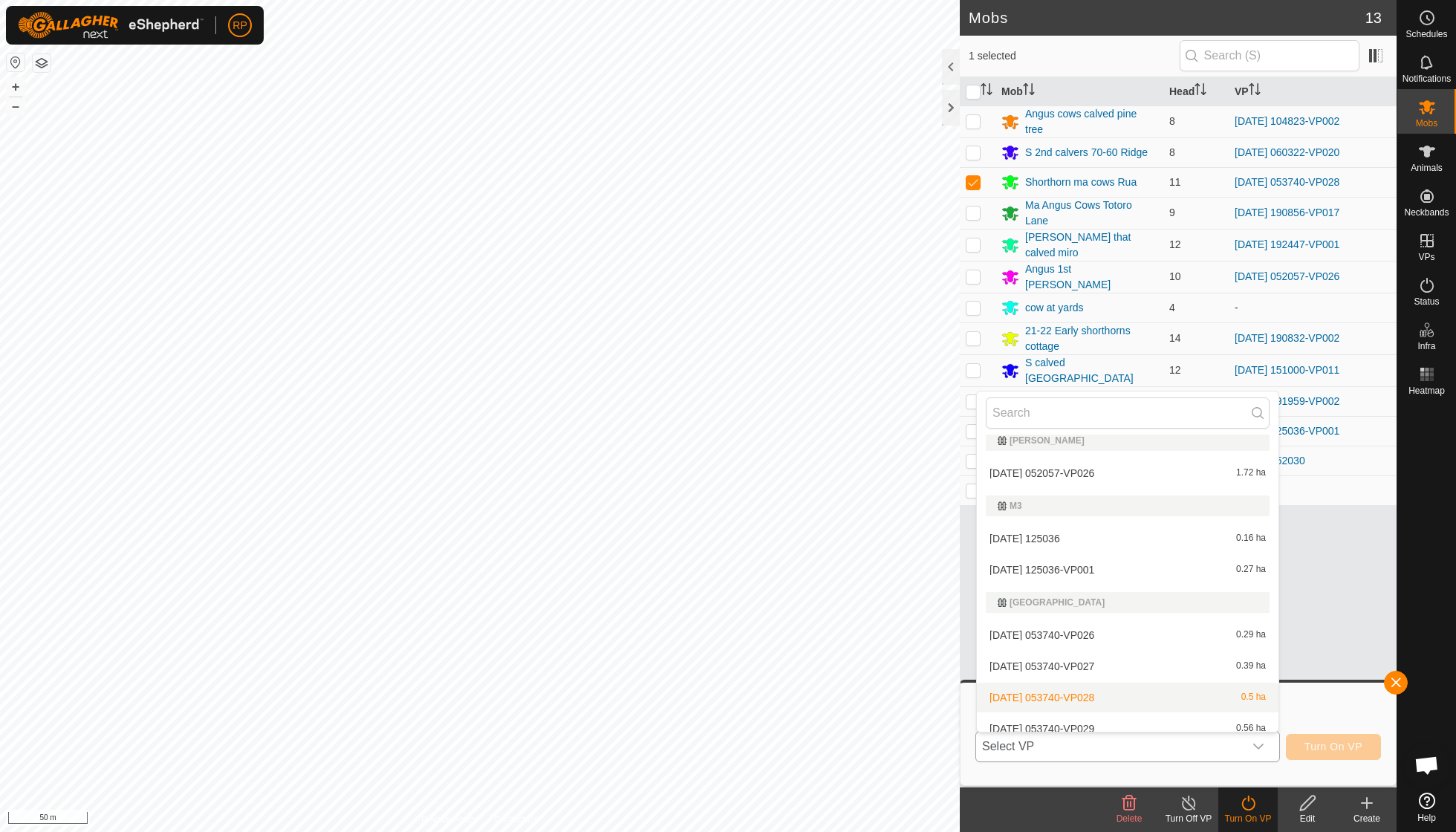
scroll to position [401, 0]
click at [1113, 716] on li "[DATE] 053740-VP029 0.56 ha" at bounding box center [1127, 724] width 302 height 30
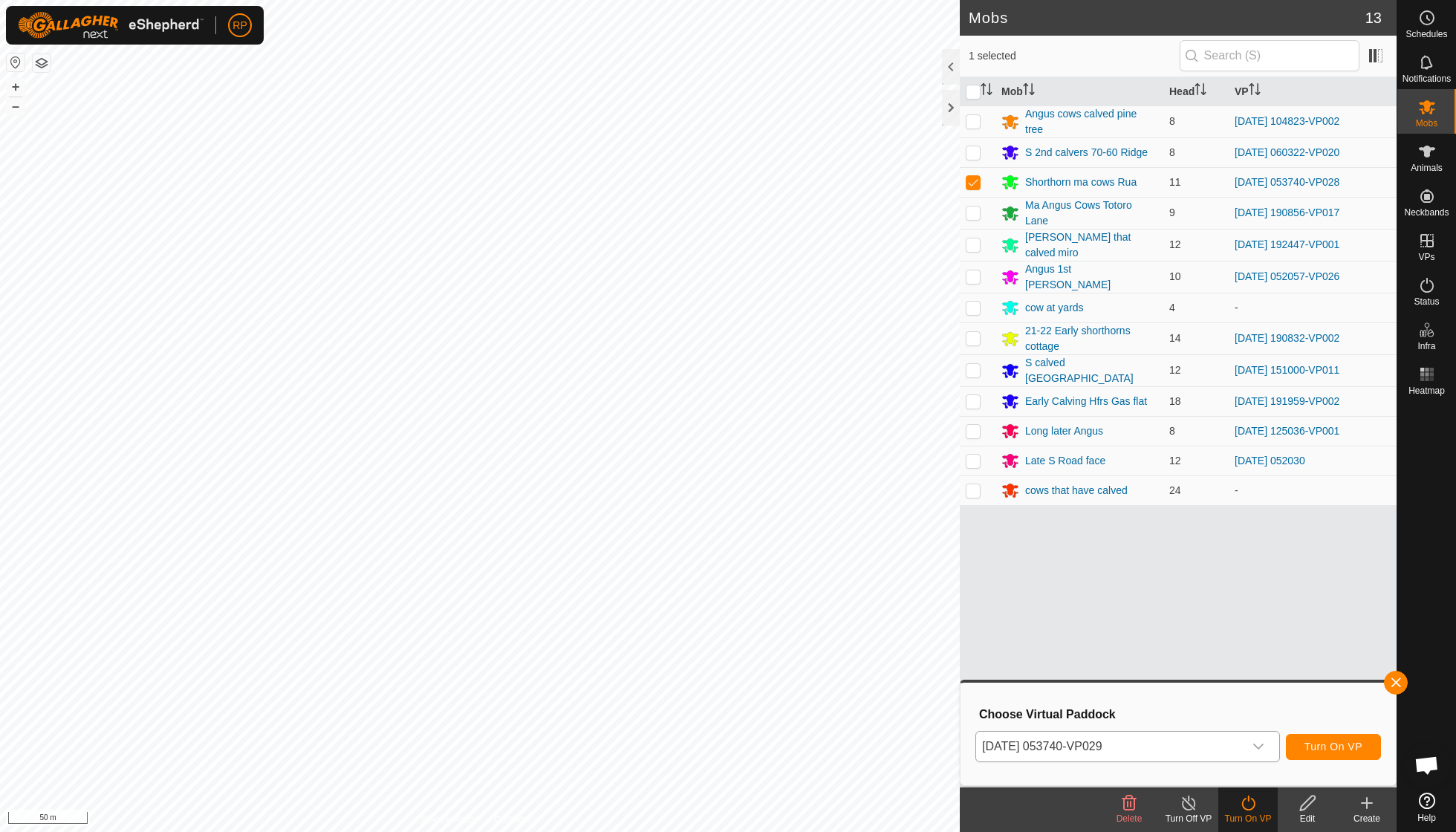
click at [1303, 750] on button "Turn On VP" at bounding box center [1333, 746] width 95 height 26
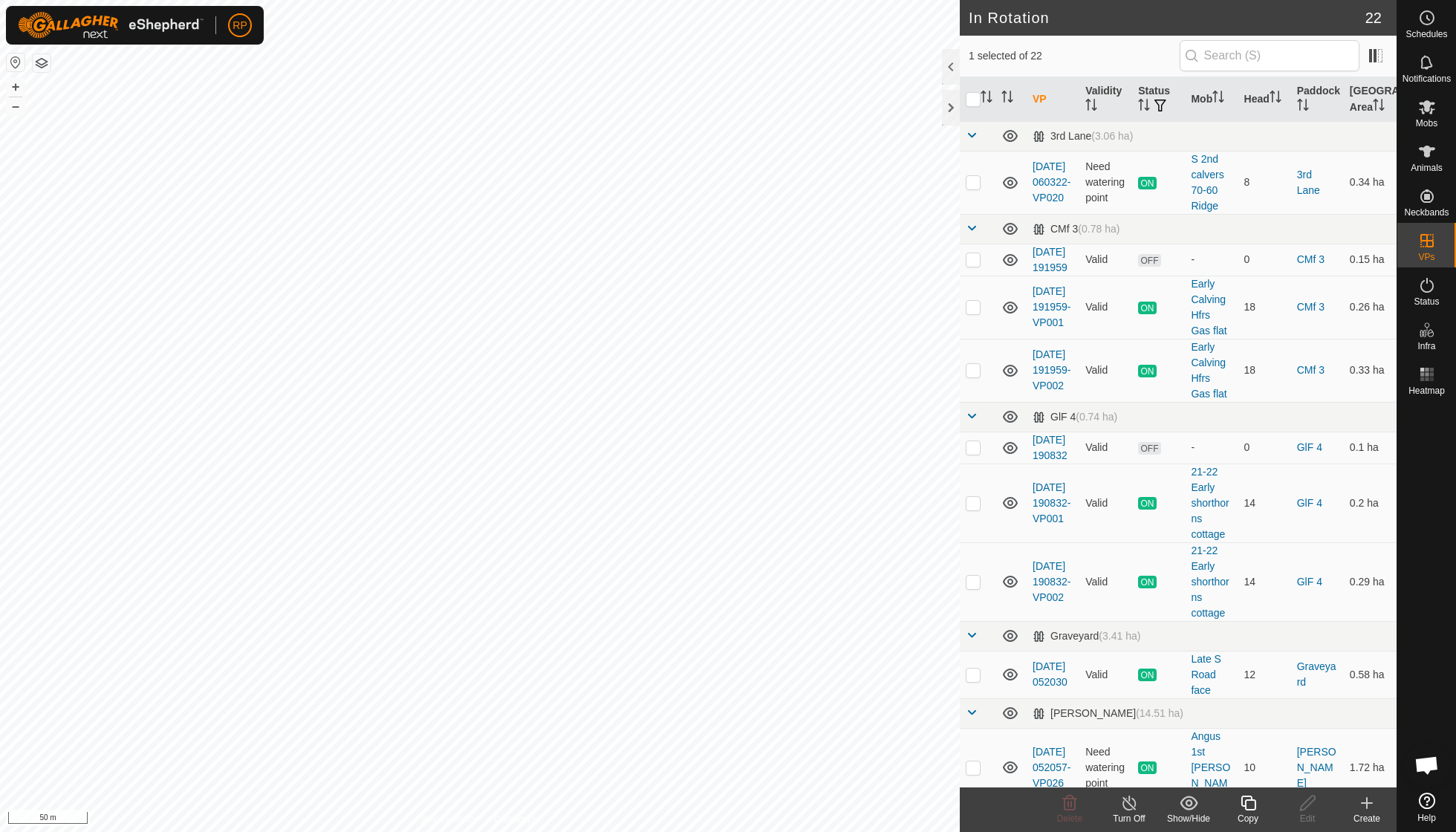
click at [1244, 808] on icon at bounding box center [1247, 802] width 19 height 18
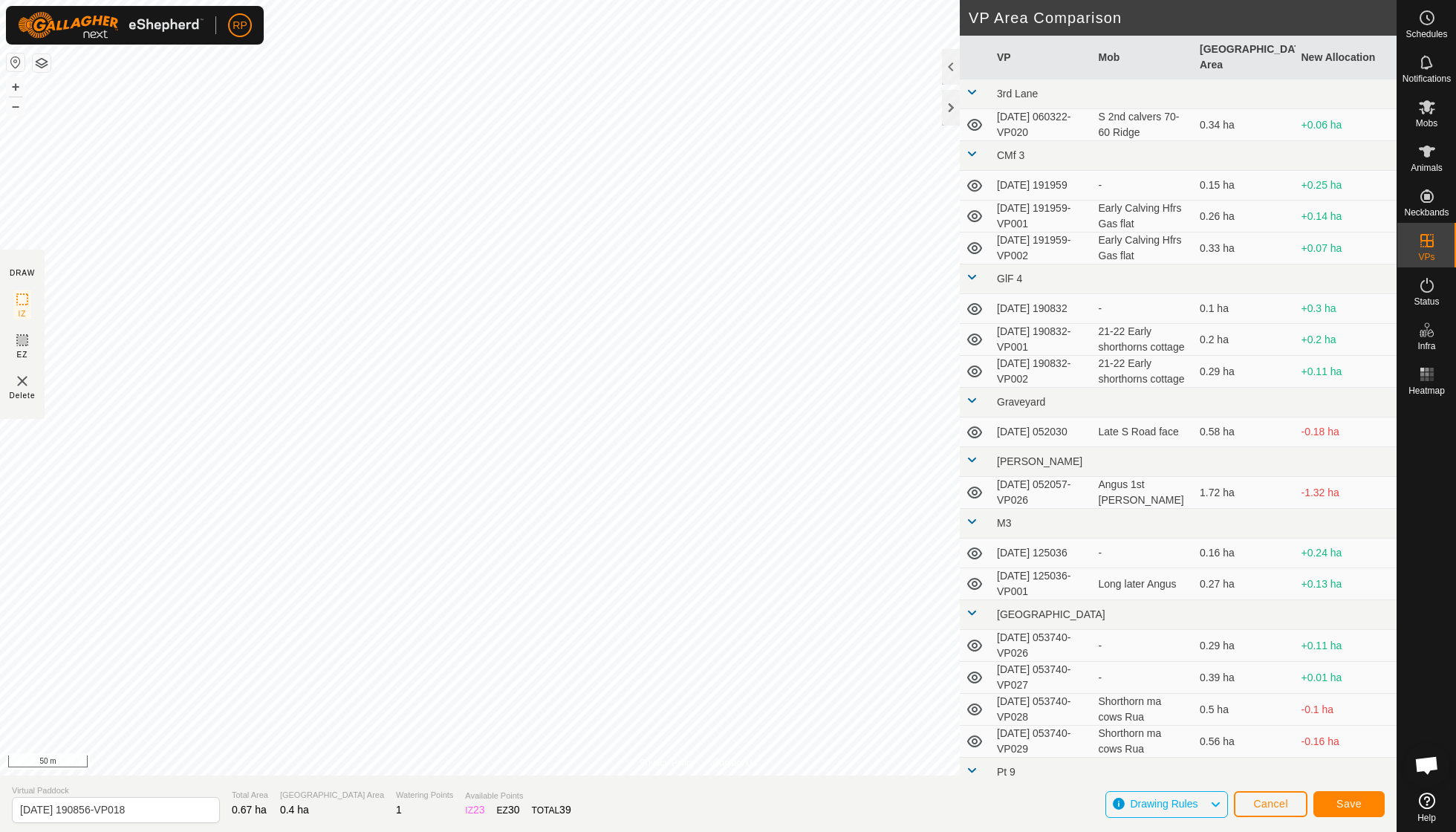
click at [1335, 808] on button "Save" at bounding box center [1349, 803] width 71 height 26
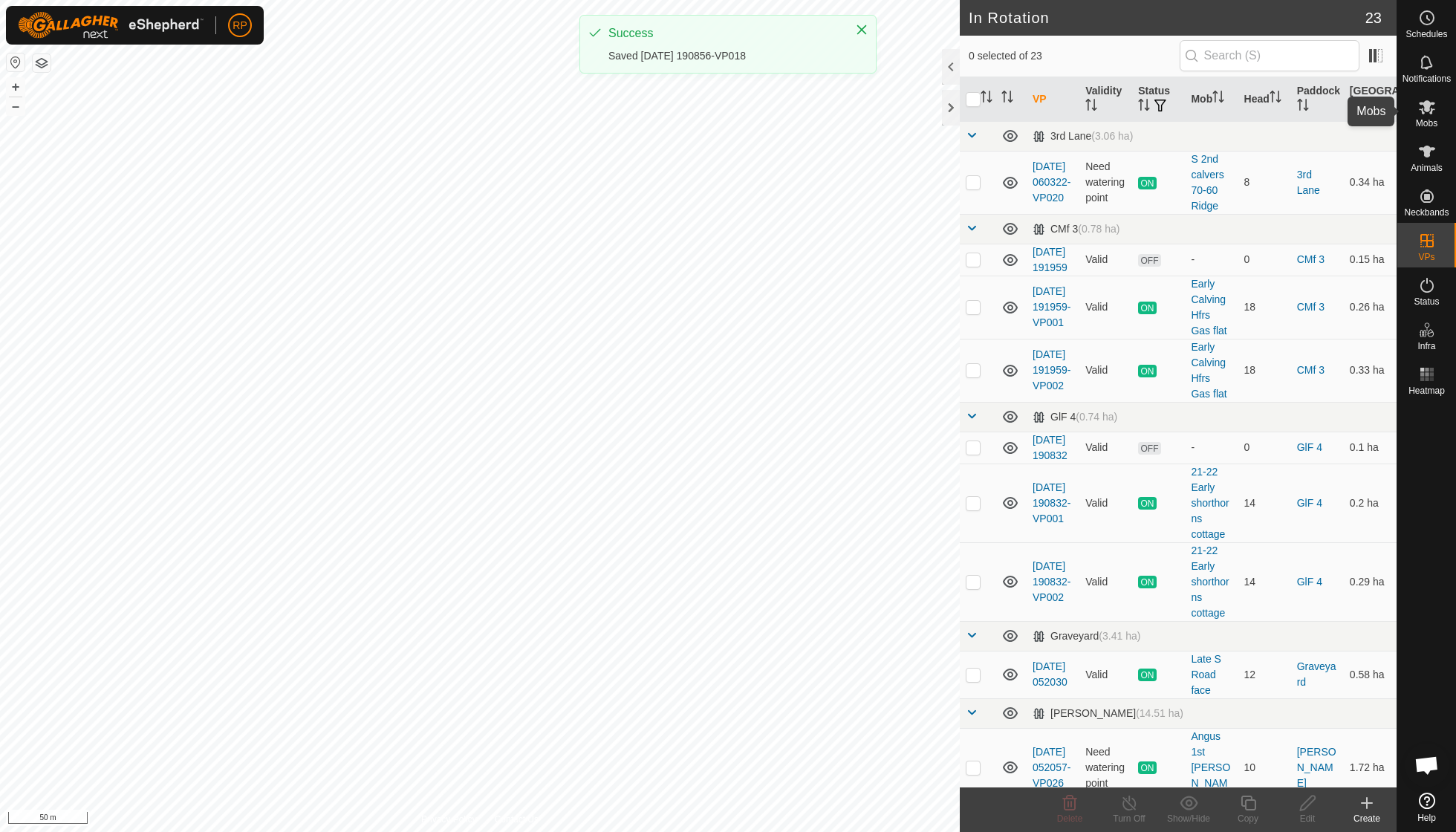
click at [1422, 119] on span "Mobs" at bounding box center [1426, 123] width 22 height 9
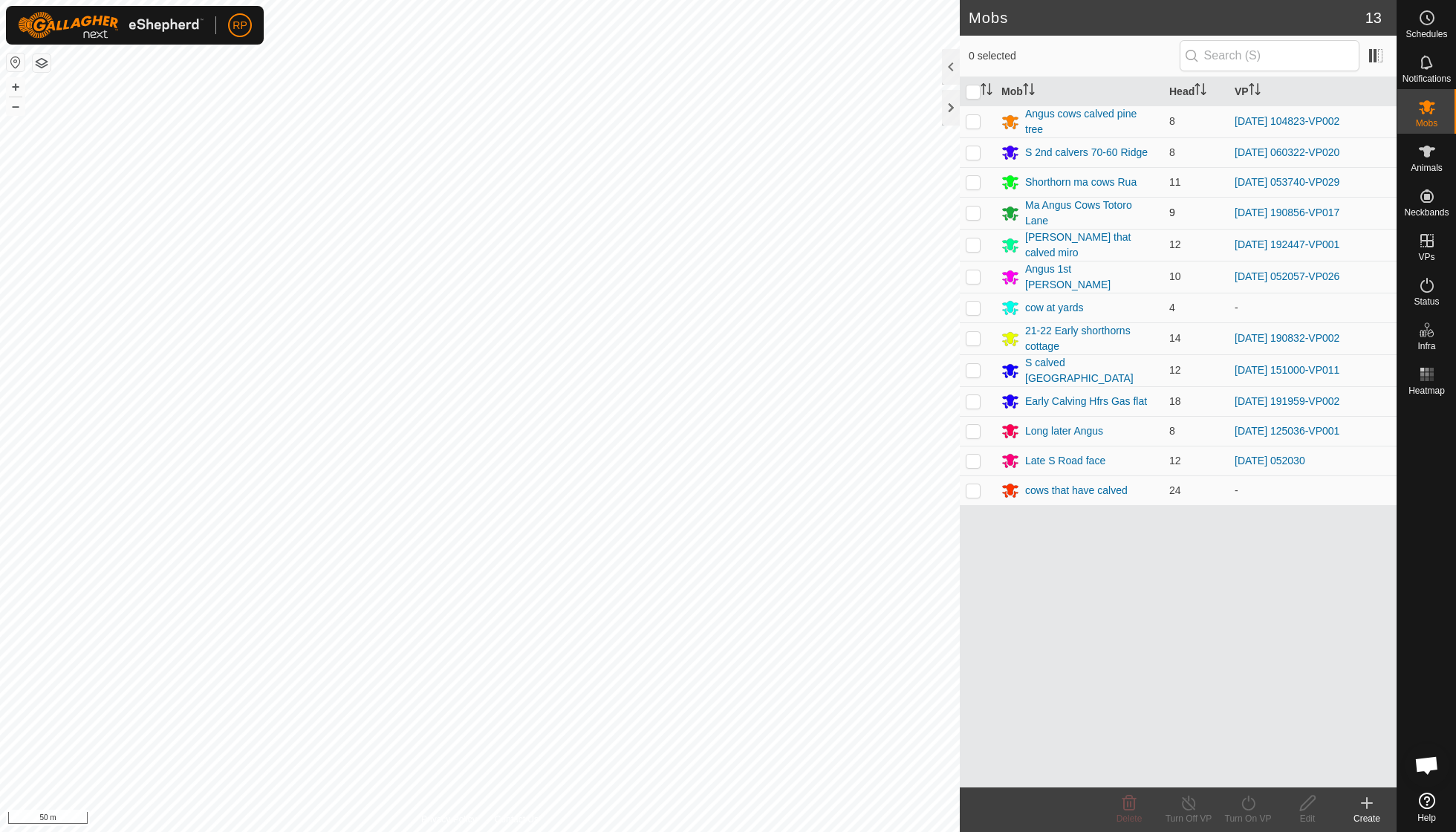
click at [976, 210] on p-checkbox at bounding box center [973, 212] width 15 height 12
checkbox input "true"
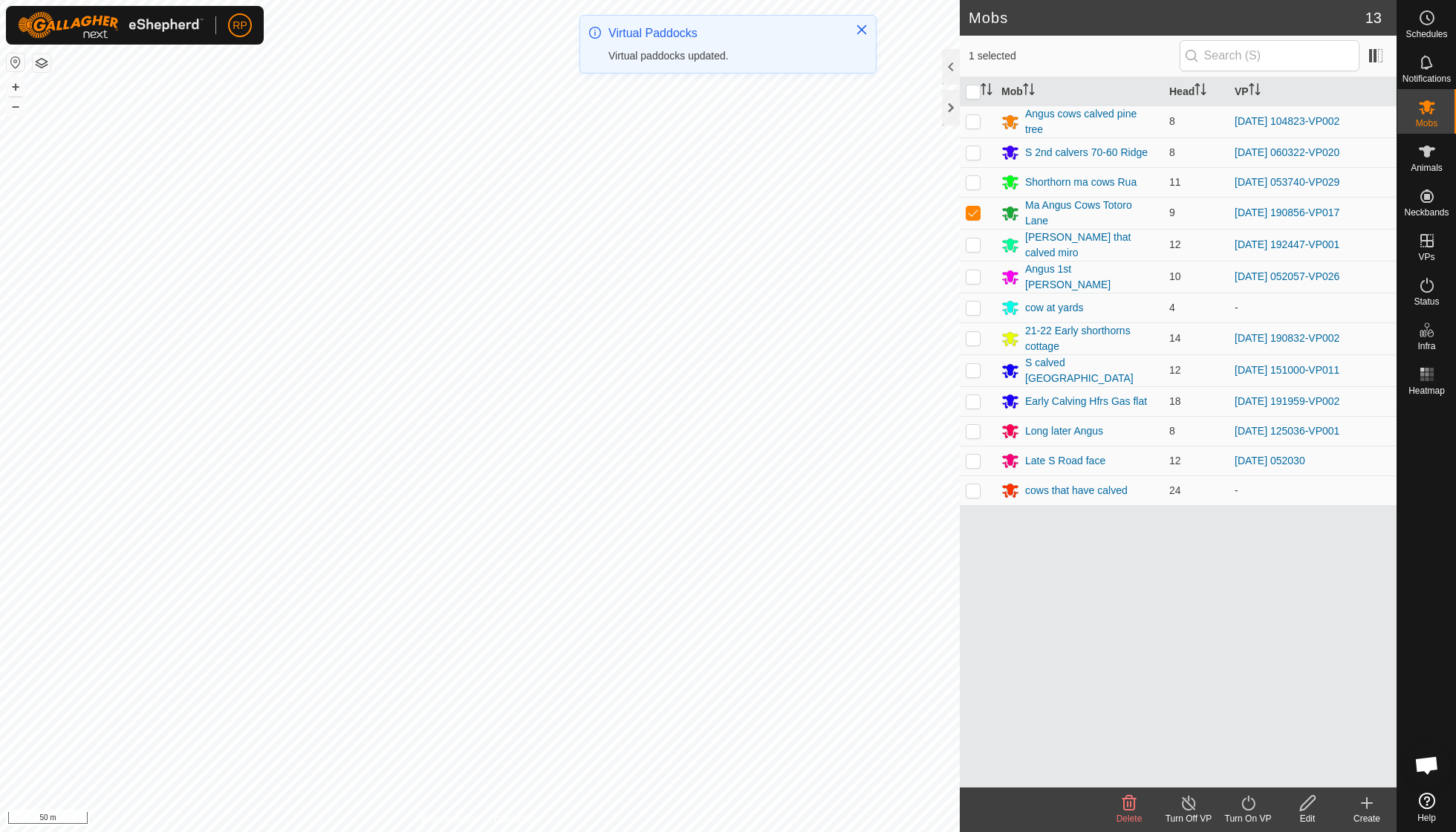
click at [1249, 809] on div "Turn On VP" at bounding box center [1247, 808] width 59 height 44
click at [1238, 770] on span "Now" at bounding box center [1240, 769] width 24 height 18
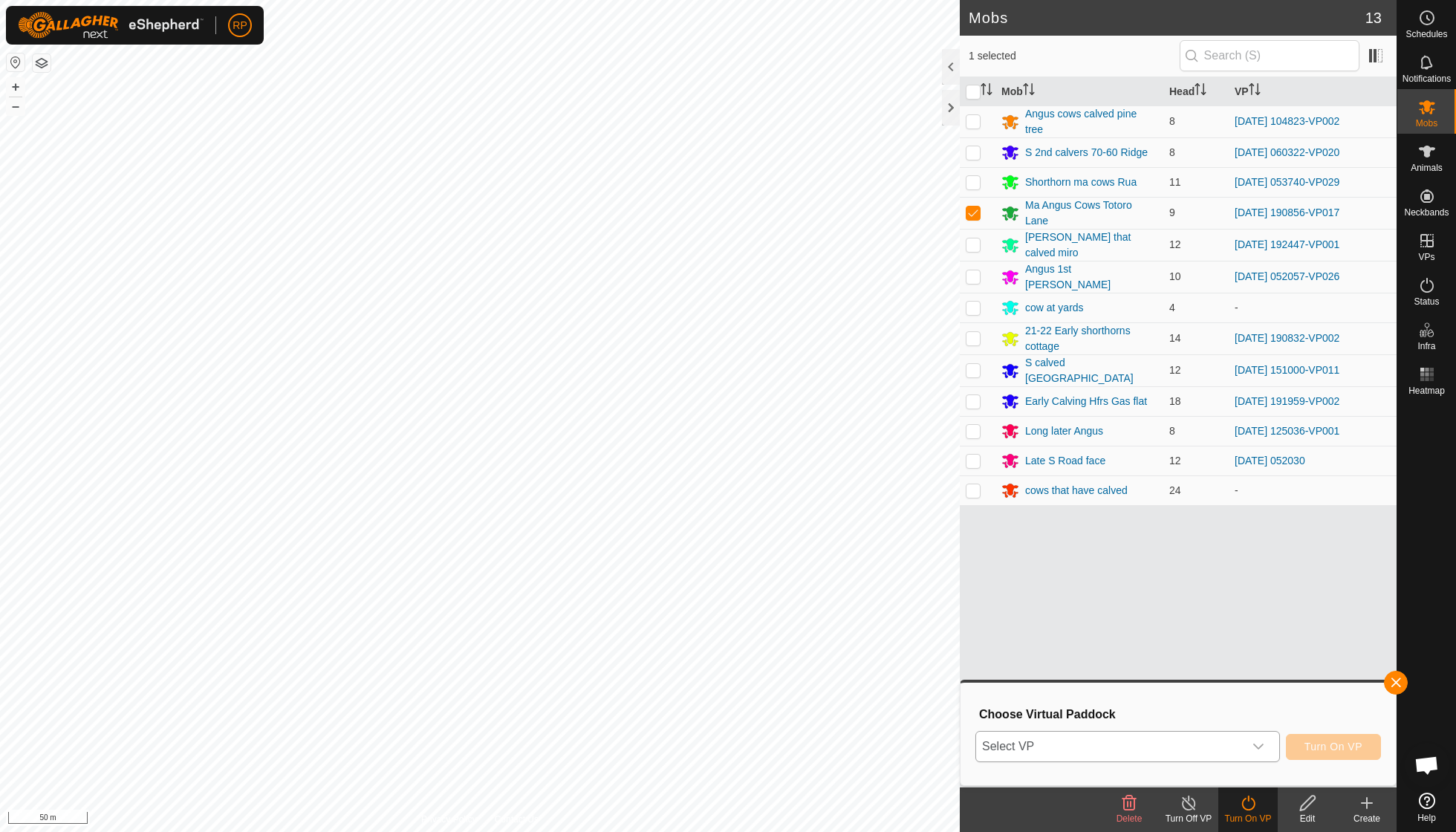
click at [1252, 742] on icon "dropdown trigger" at bounding box center [1258, 746] width 12 height 12
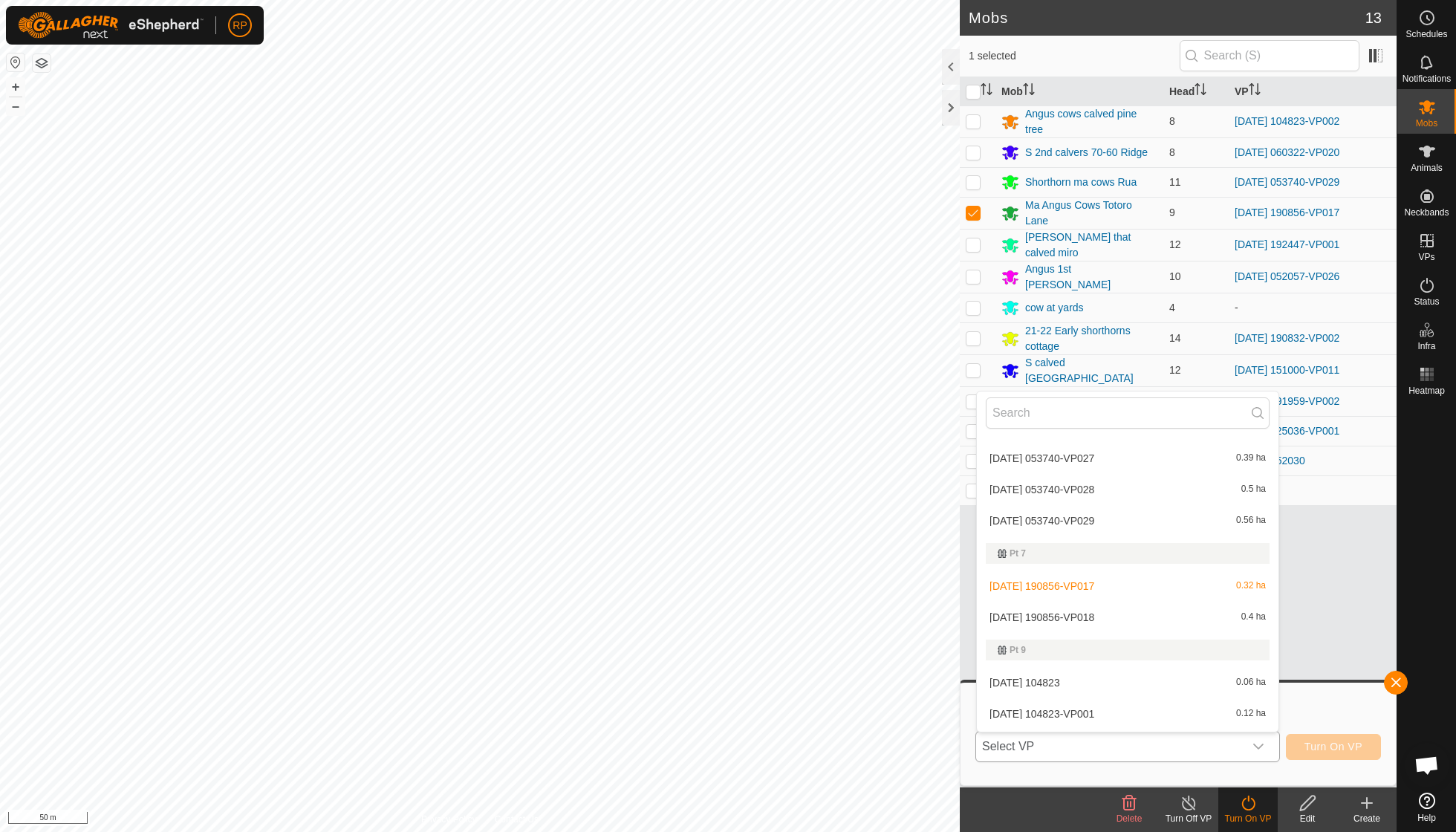
scroll to position [615, 0]
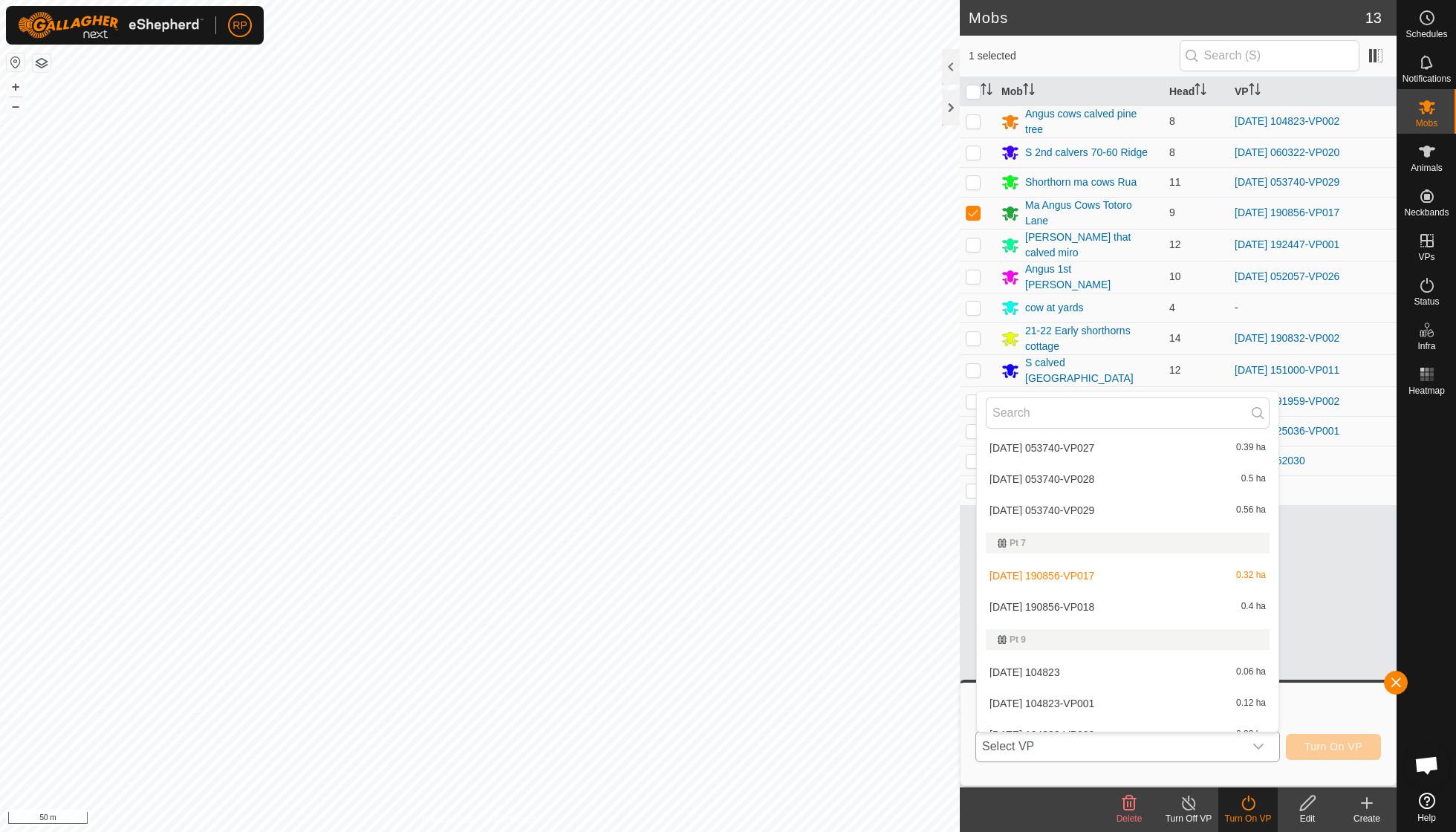
click at [1104, 599] on li "[DATE] 190856-VP018 0.4 ha" at bounding box center [1127, 607] width 302 height 30
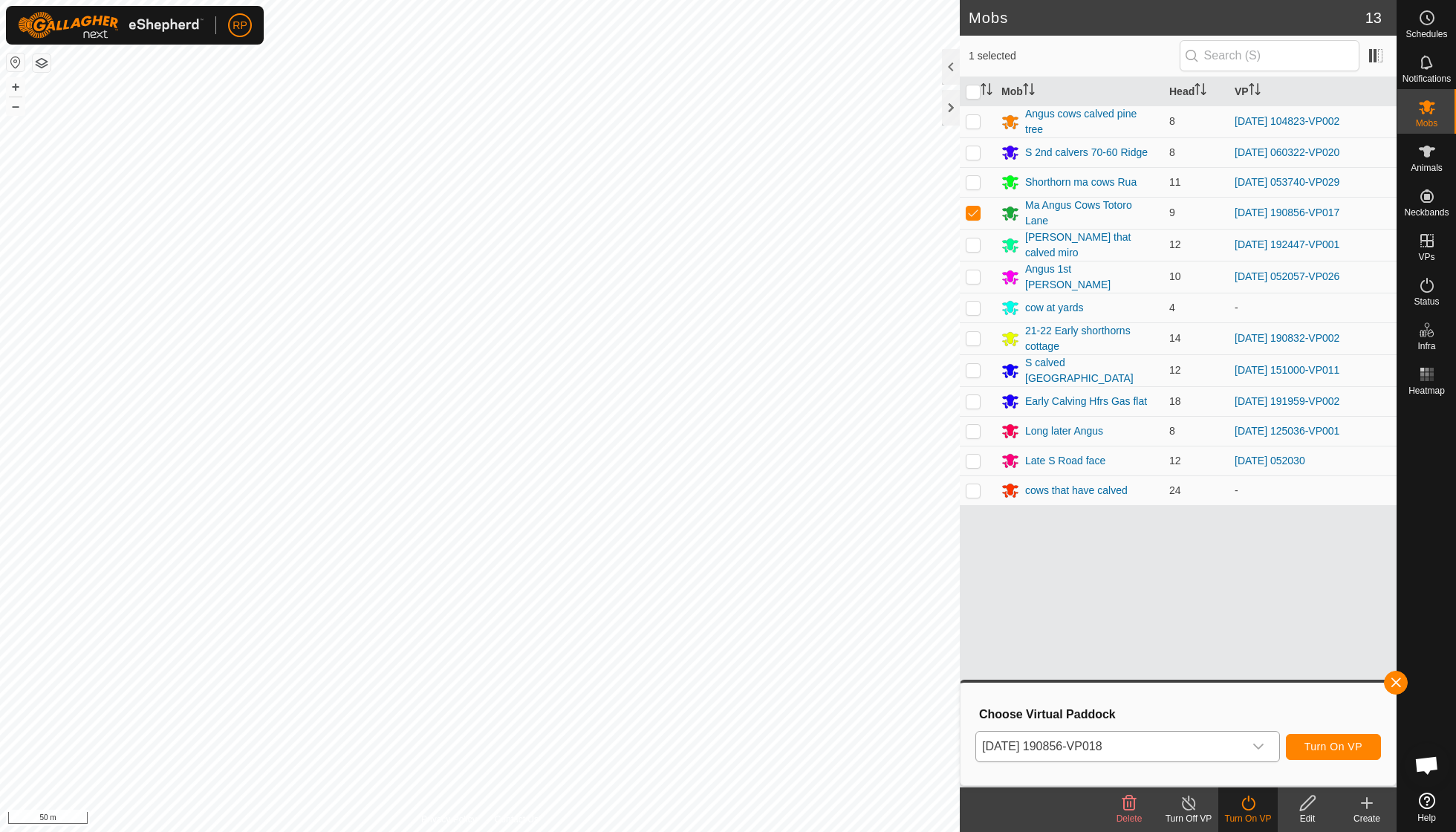
click at [1311, 744] on span "Turn On VP" at bounding box center [1333, 746] width 58 height 12
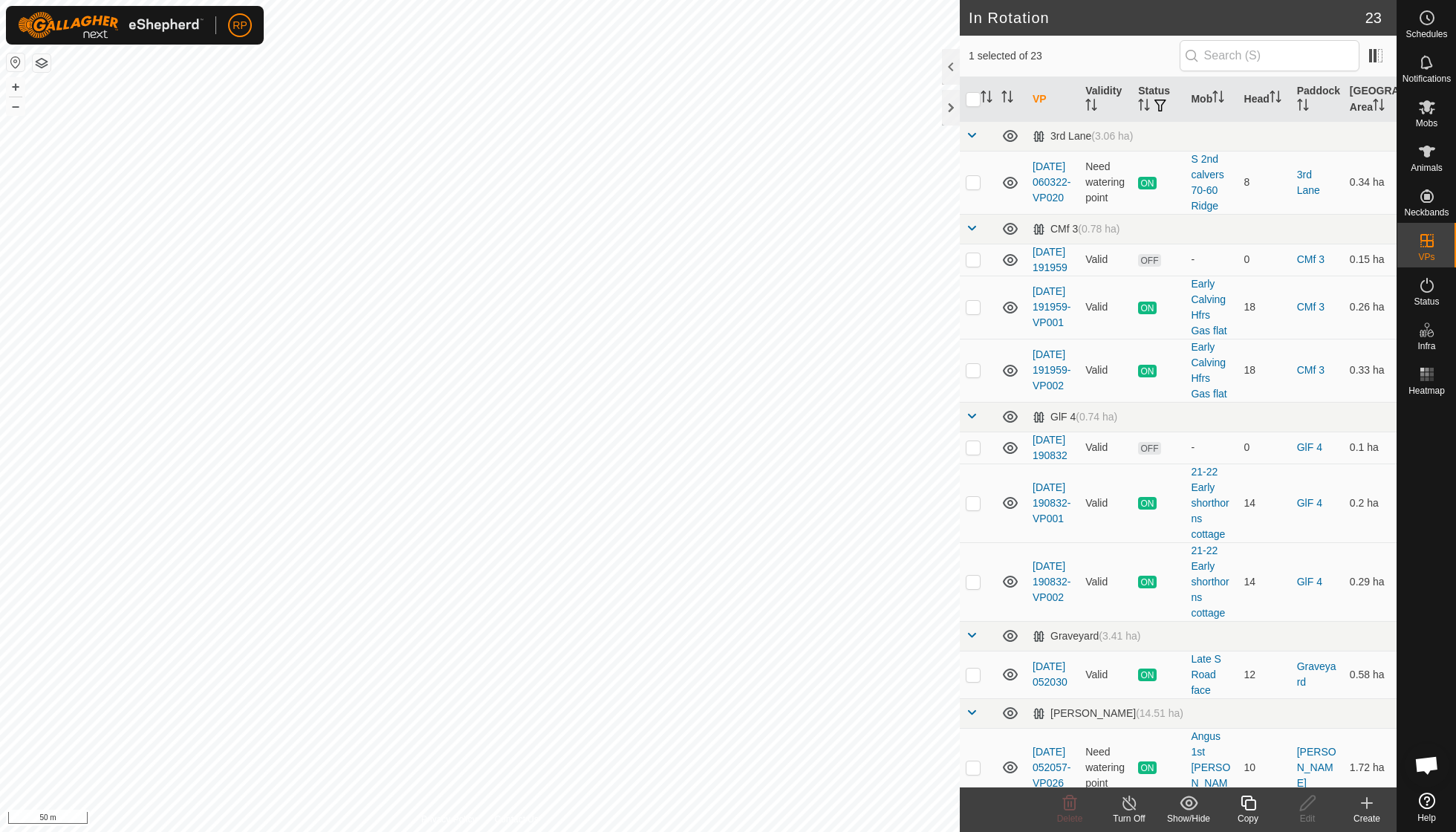
click at [1249, 800] on icon at bounding box center [1247, 802] width 15 height 15
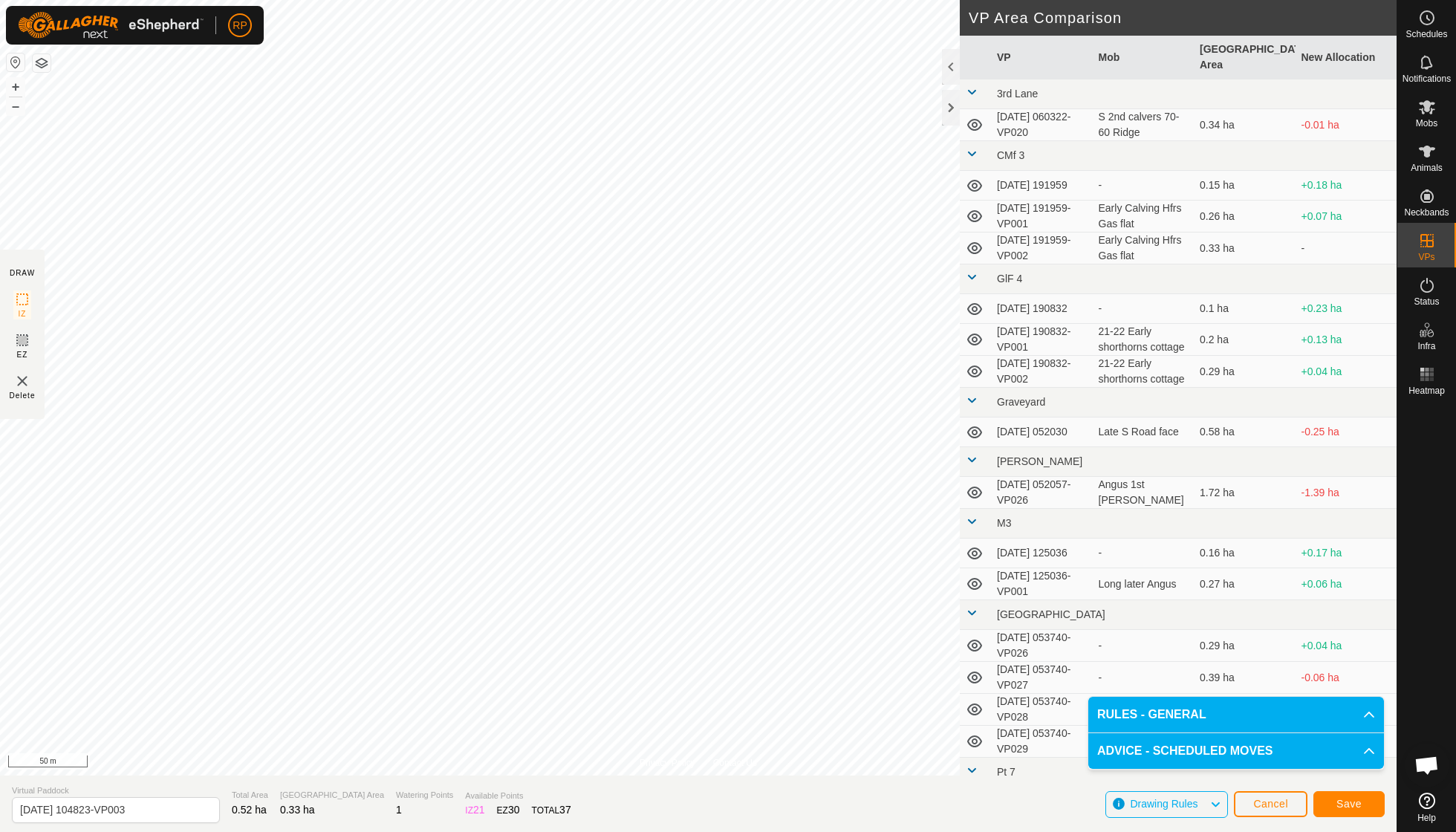
click at [1336, 799] on span "Save" at bounding box center [1349, 803] width 26 height 12
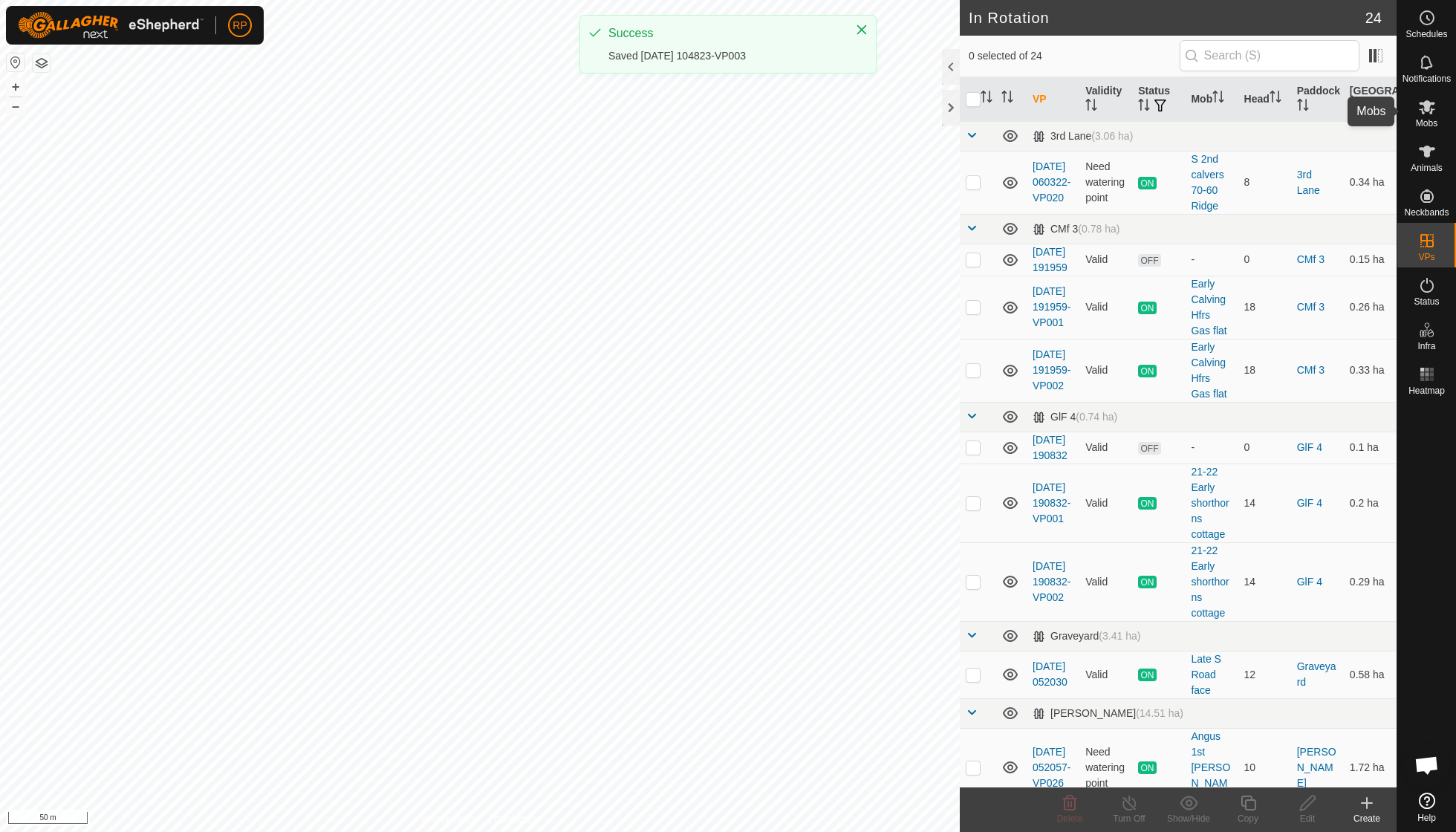
click at [1429, 119] on span "Mobs" at bounding box center [1426, 123] width 22 height 9
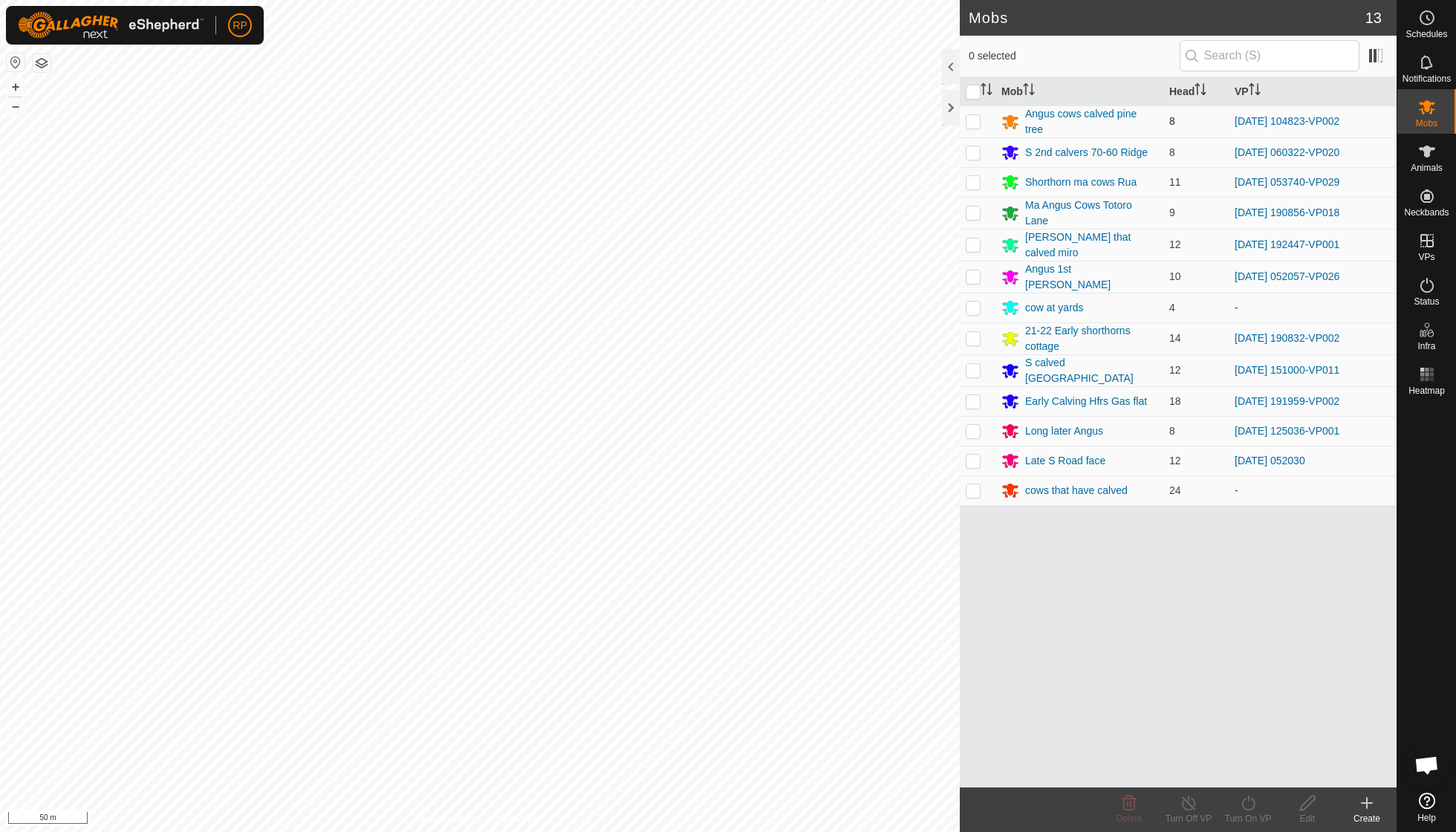
click at [973, 120] on p-checkbox at bounding box center [973, 121] width 15 height 12
checkbox input "true"
click at [1245, 808] on icon at bounding box center [1248, 802] width 14 height 15
click at [1240, 764] on span "Now" at bounding box center [1240, 769] width 24 height 18
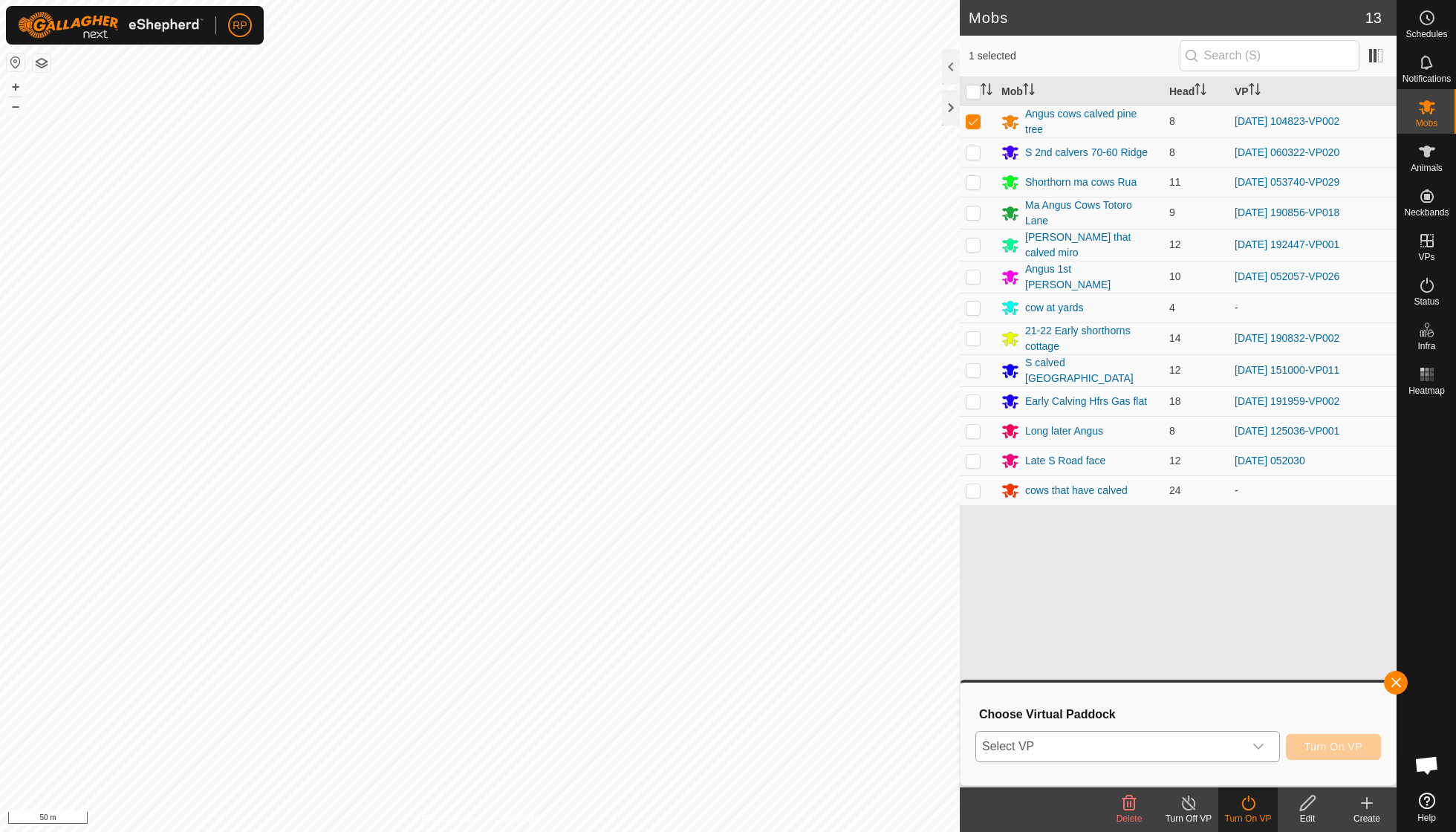
click at [1260, 746] on icon "dropdown trigger" at bounding box center [1258, 746] width 12 height 12
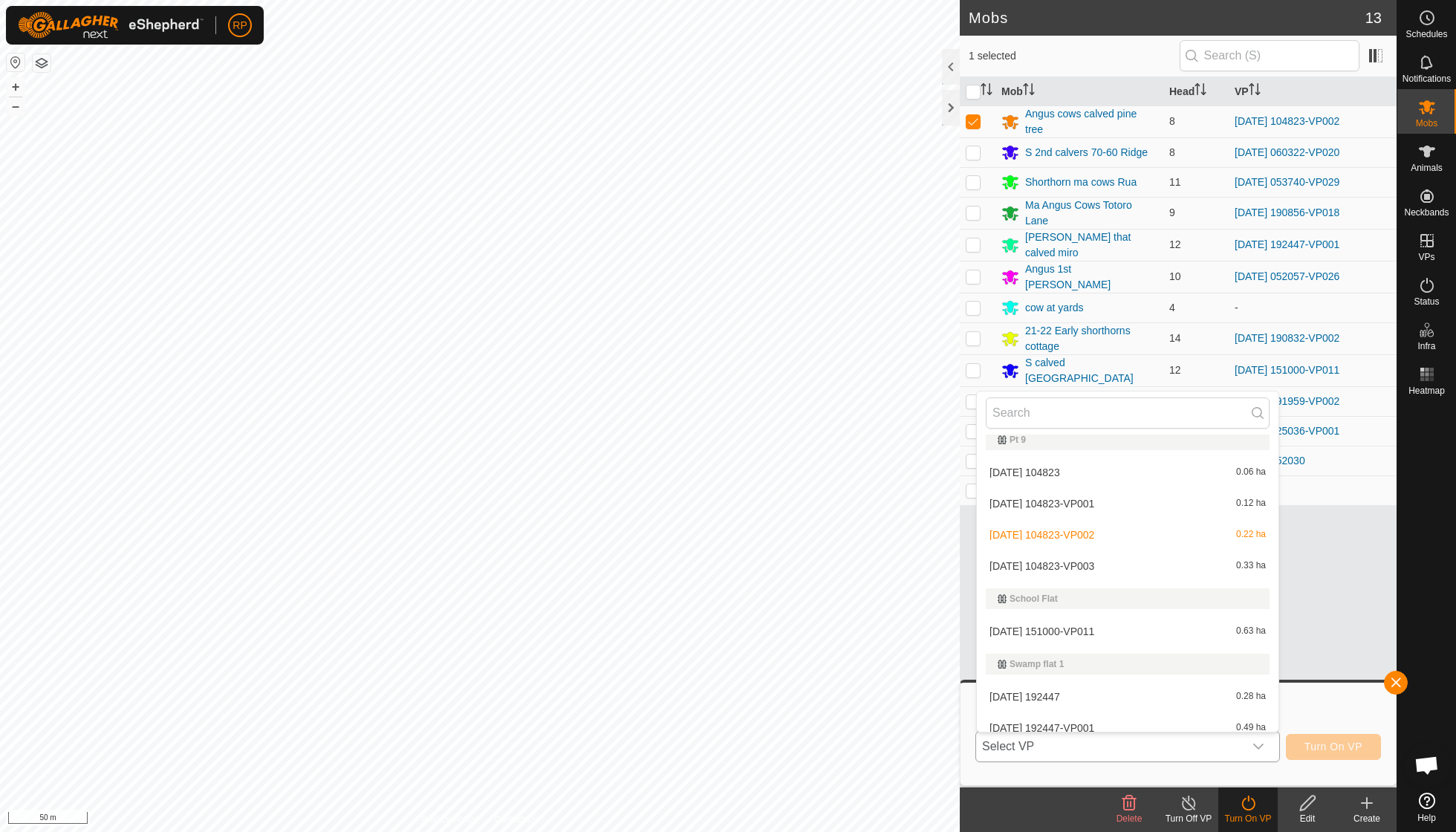
scroll to position [814, 0]
click at [1087, 559] on li "[DATE] 104823-VP003 0.33 ha" at bounding box center [1127, 566] width 302 height 30
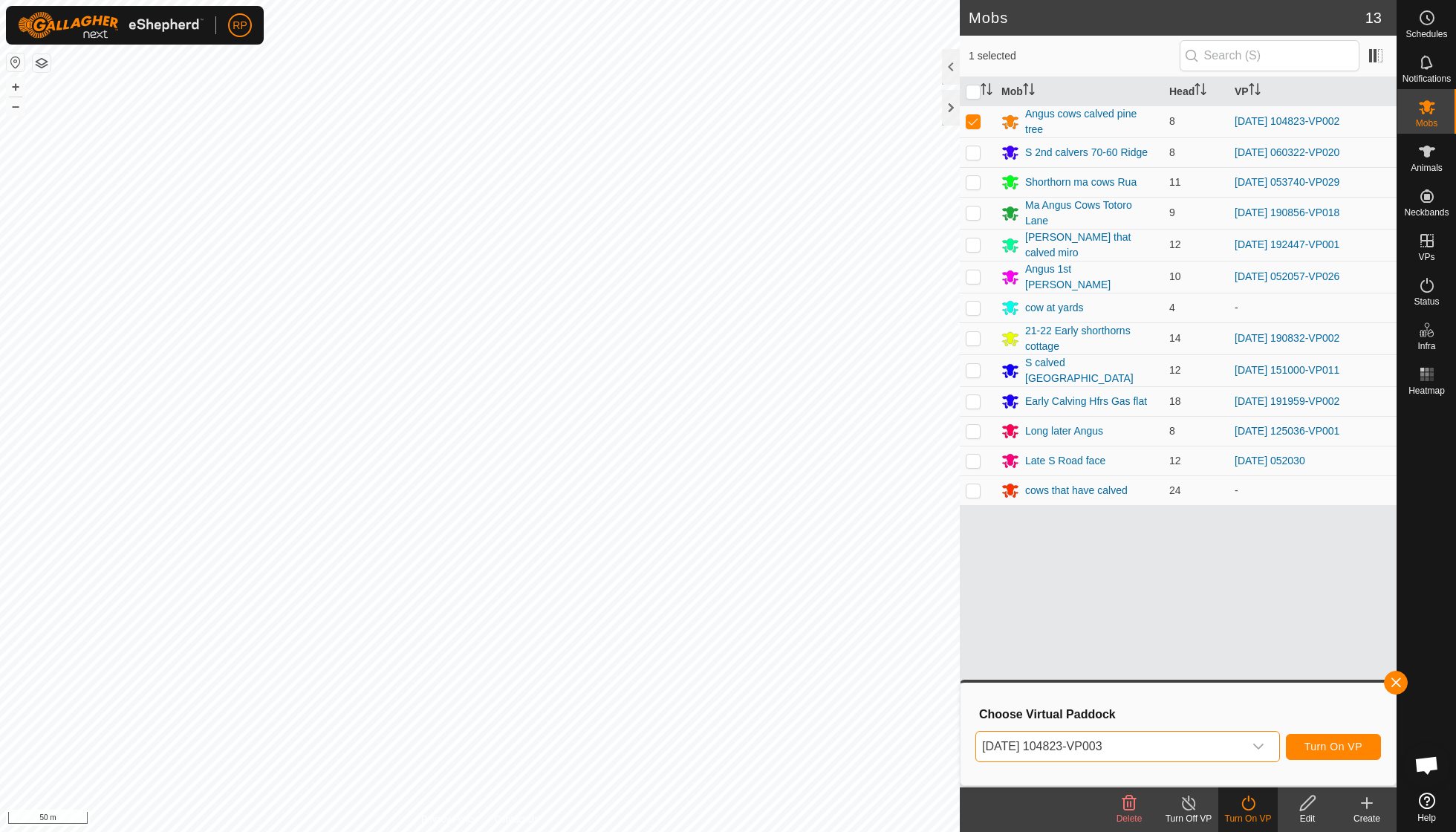
click at [1318, 742] on span "Turn On VP" at bounding box center [1333, 746] width 58 height 12
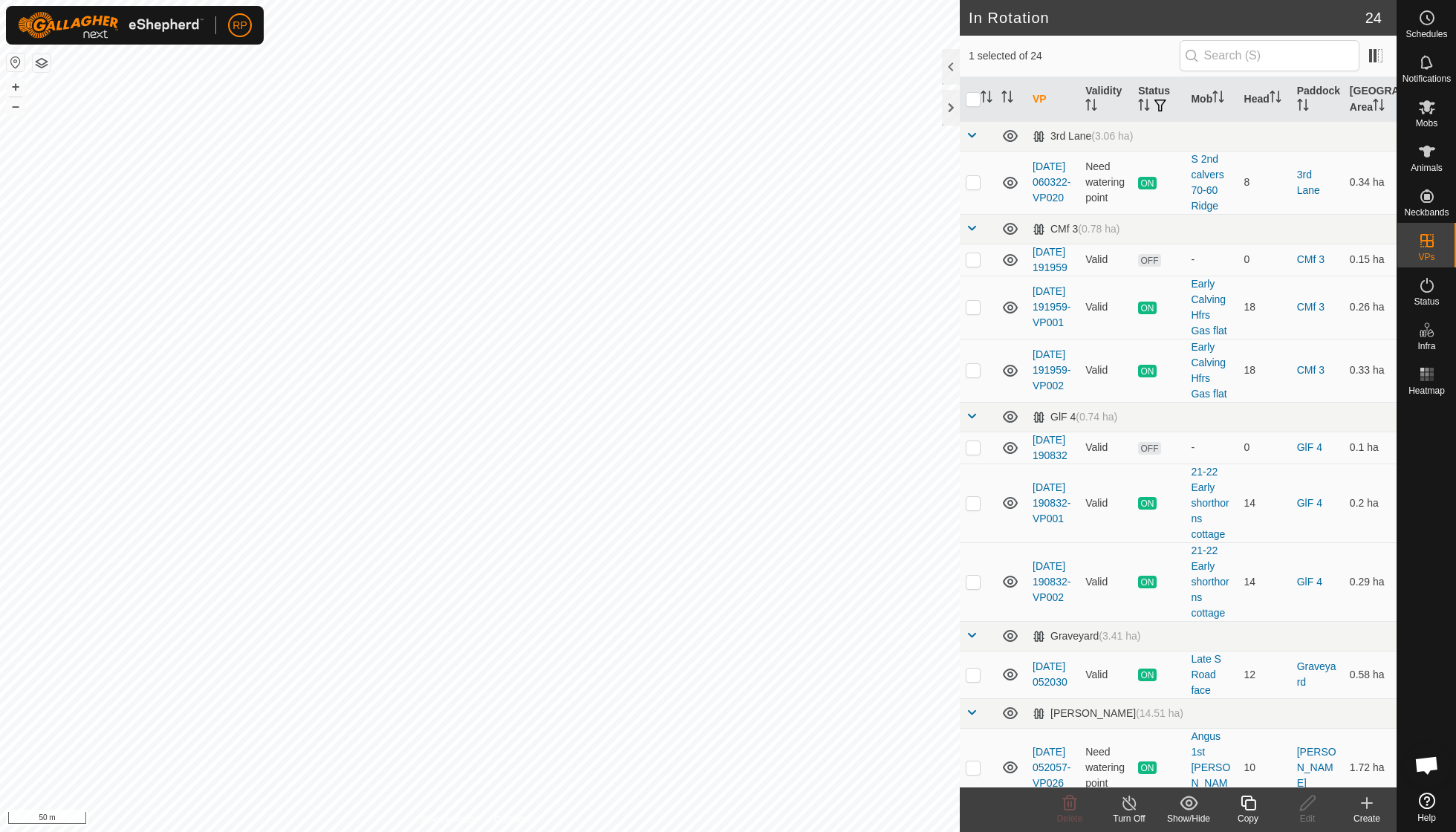
click at [1244, 802] on icon at bounding box center [1247, 802] width 19 height 18
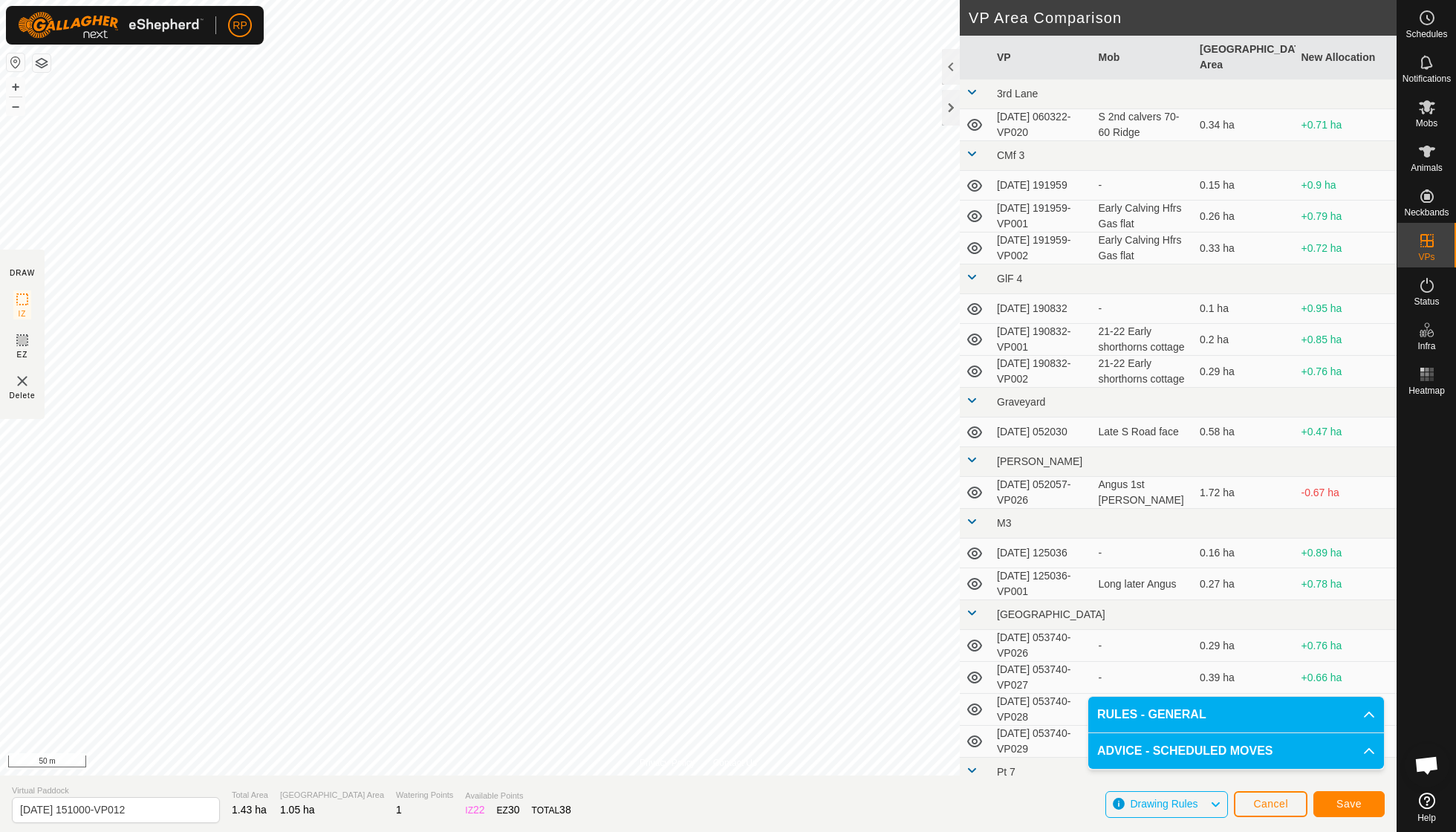
click at [1343, 811] on button "Save" at bounding box center [1349, 803] width 71 height 26
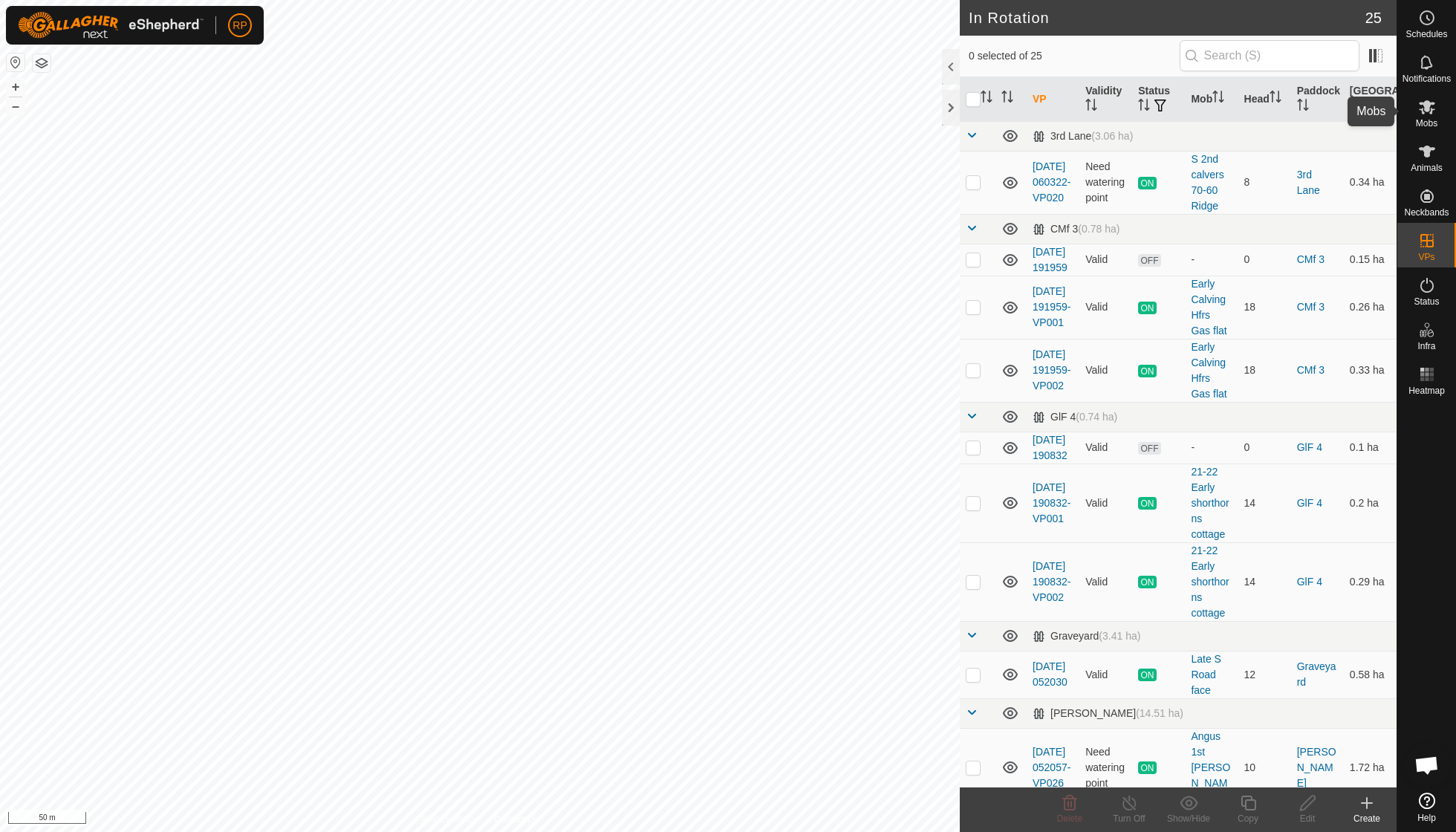
click at [1430, 111] on icon at bounding box center [1426, 107] width 17 height 14
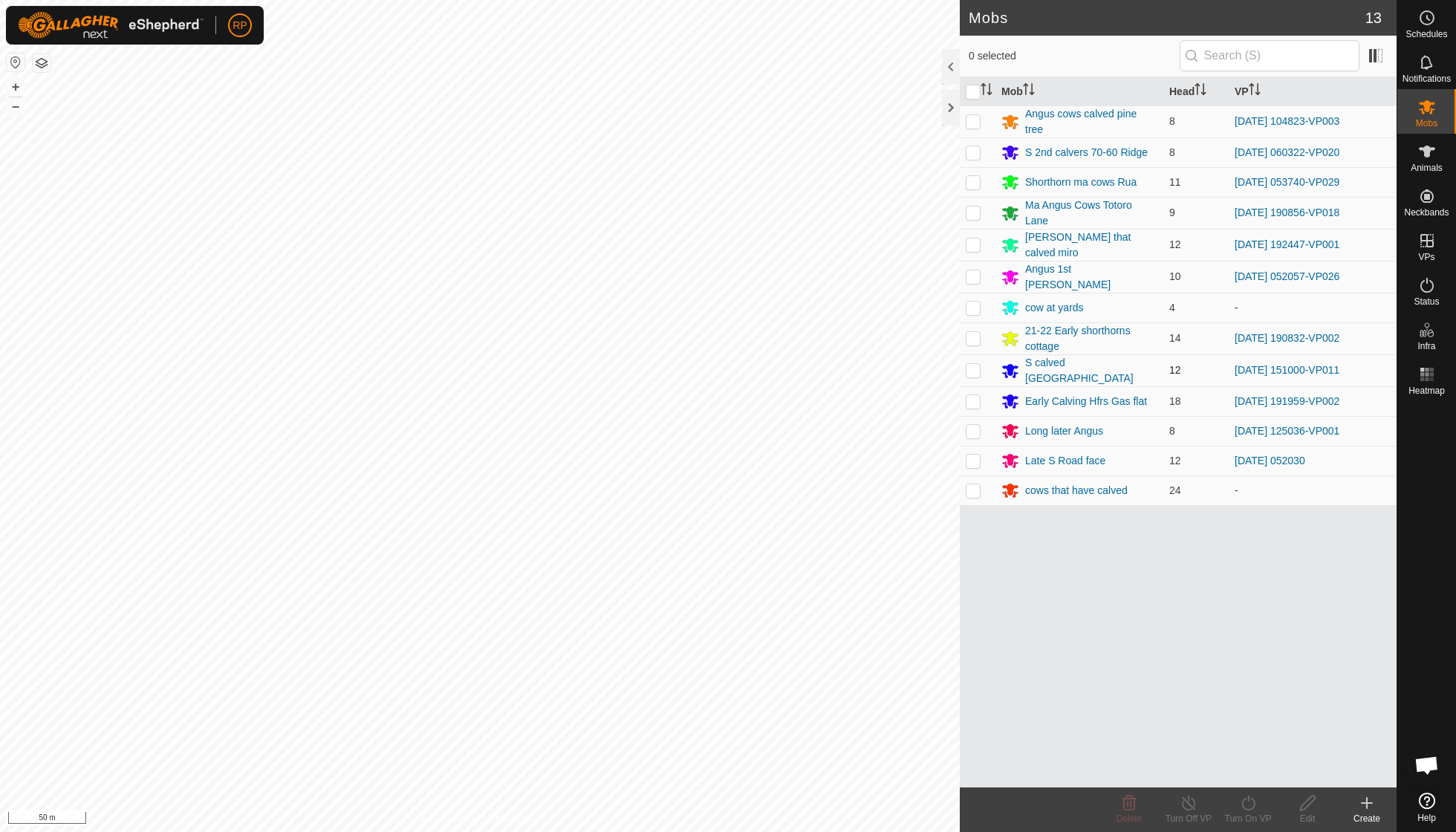
click at [978, 364] on p-checkbox at bounding box center [973, 370] width 15 height 12
checkbox input "true"
click at [1251, 809] on icon at bounding box center [1247, 802] width 19 height 18
click at [1263, 774] on link "Now" at bounding box center [1293, 769] width 148 height 30
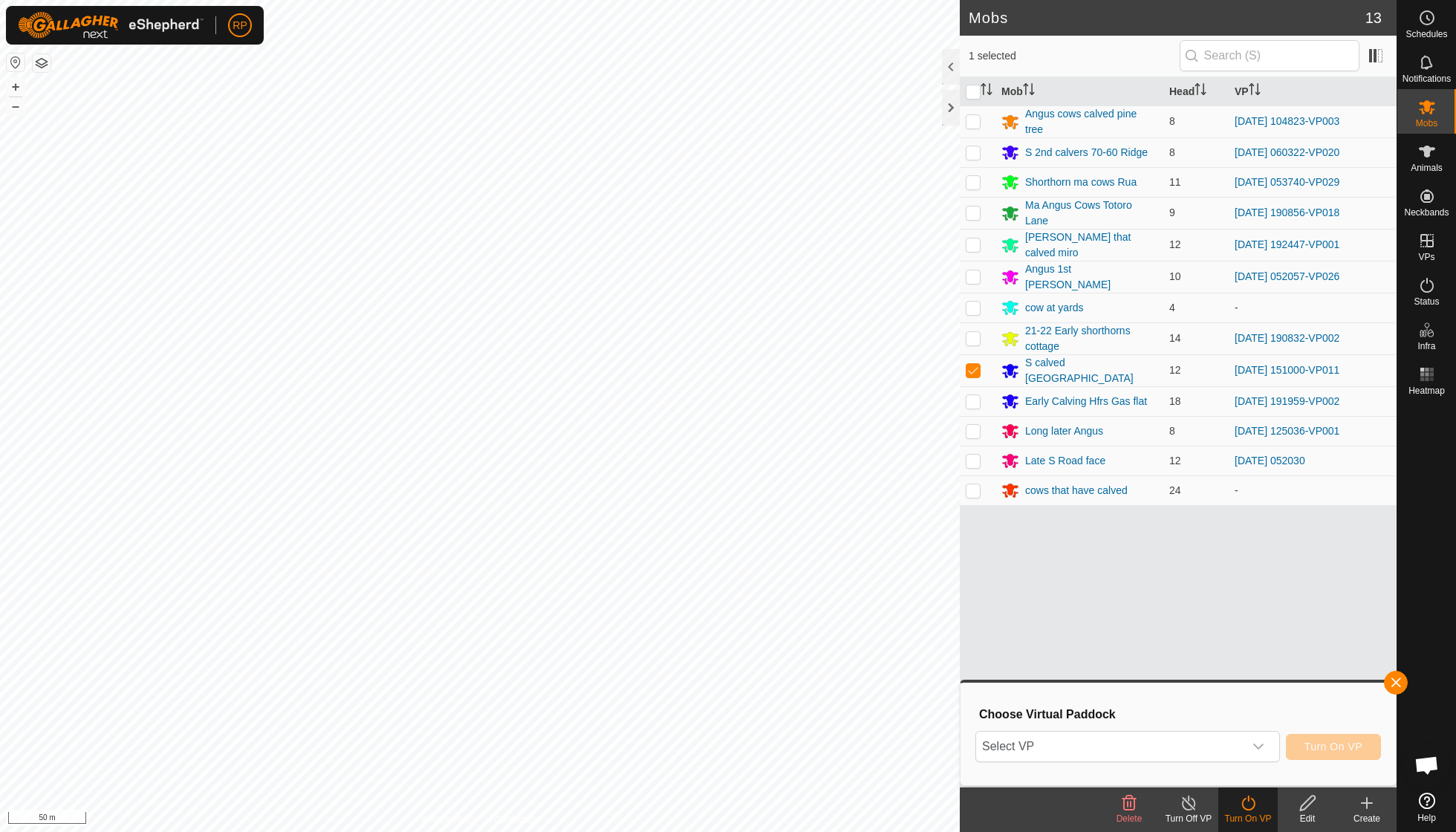
click at [1244, 771] on div "Choose Virtual Paddock Select VP Turn On VP" at bounding box center [1178, 734] width 435 height 102
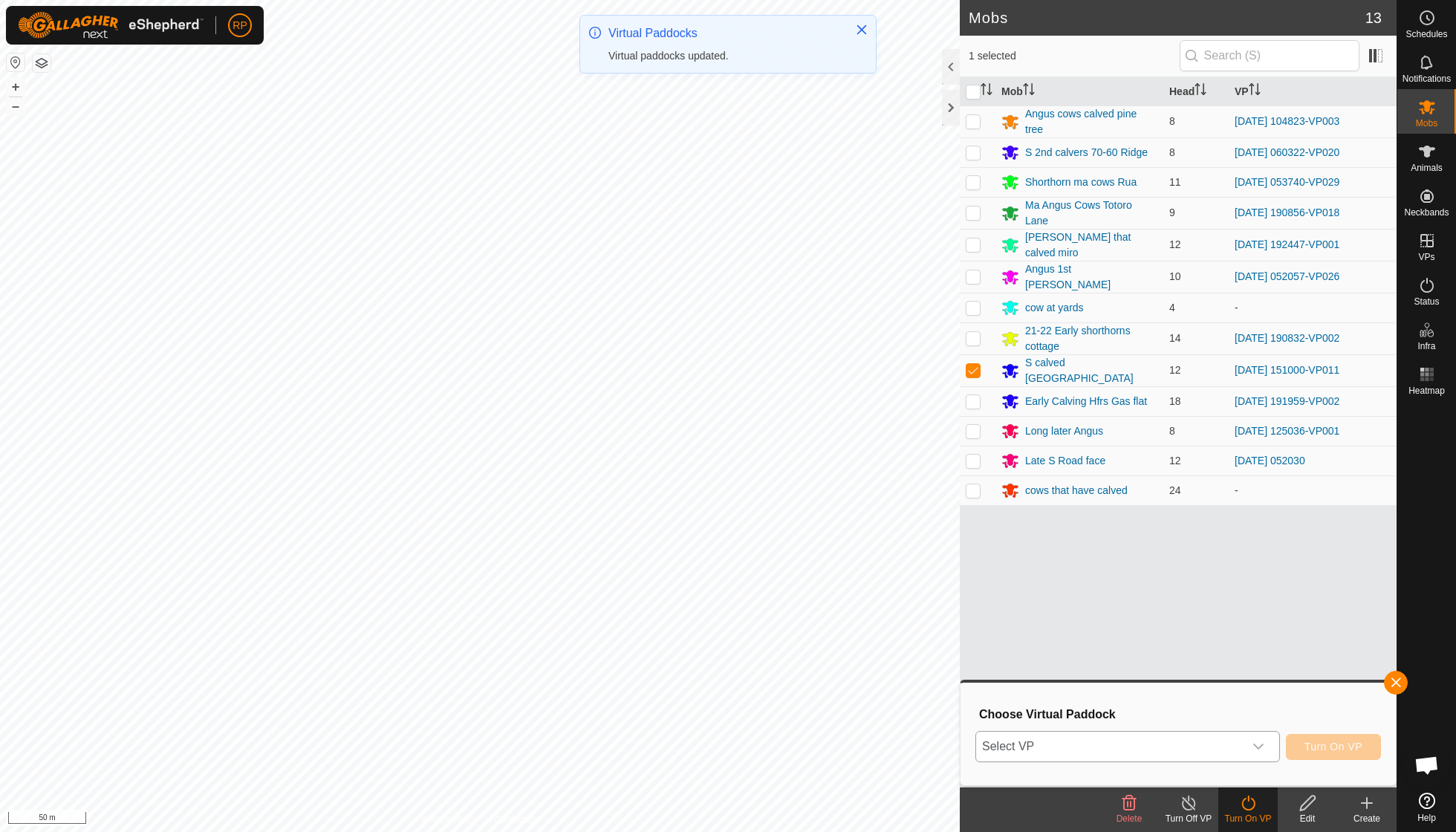
click at [1255, 749] on icon "dropdown trigger" at bounding box center [1258, 746] width 12 height 12
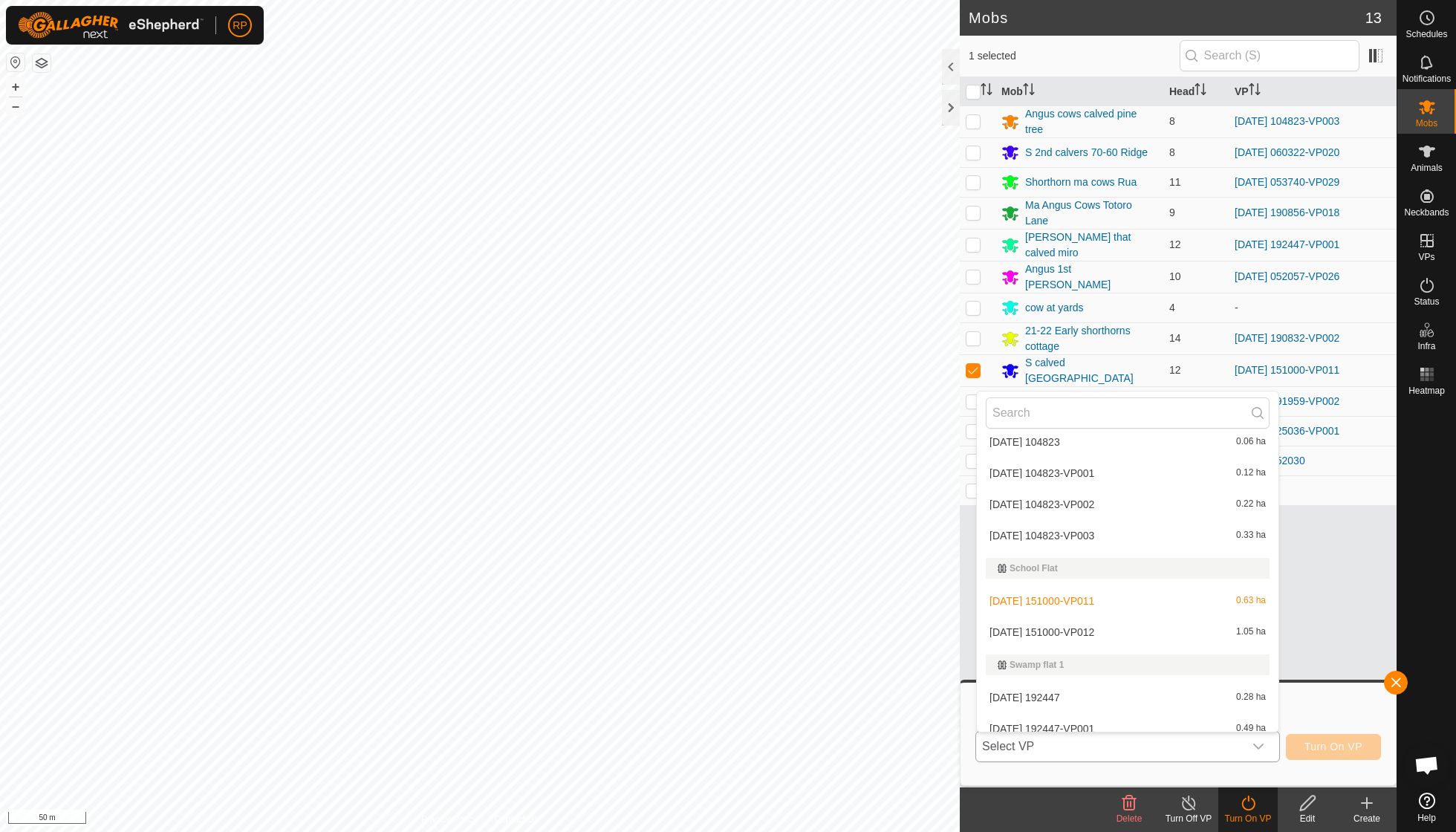
scroll to position [845, 0]
click at [1062, 623] on li "[DATE] 151000-VP012 1.05 ha" at bounding box center [1127, 632] width 302 height 30
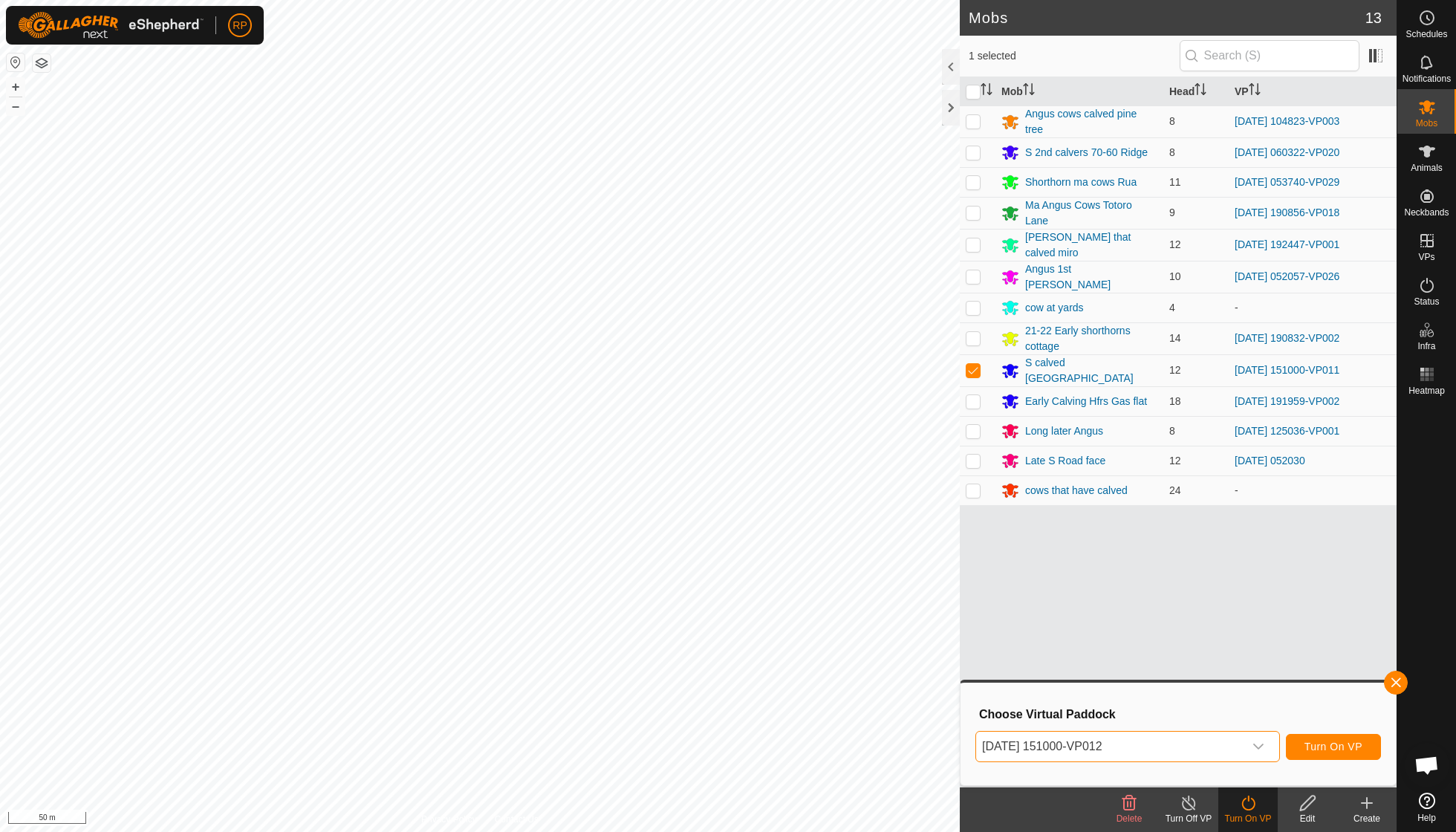
click at [1331, 739] on button "Turn On VP" at bounding box center [1333, 746] width 95 height 26
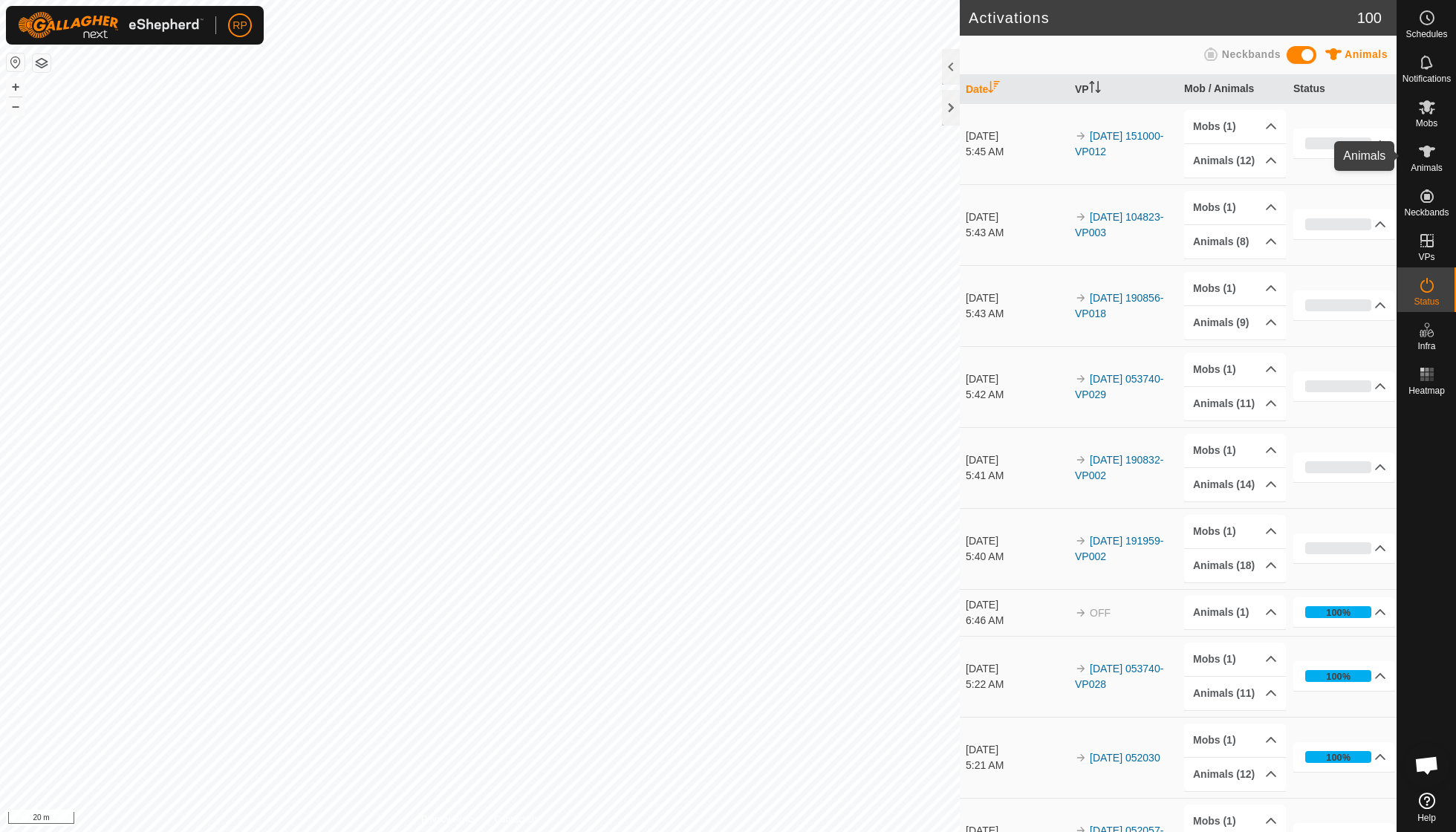
click at [1421, 167] on span "Animals" at bounding box center [1426, 167] width 31 height 9
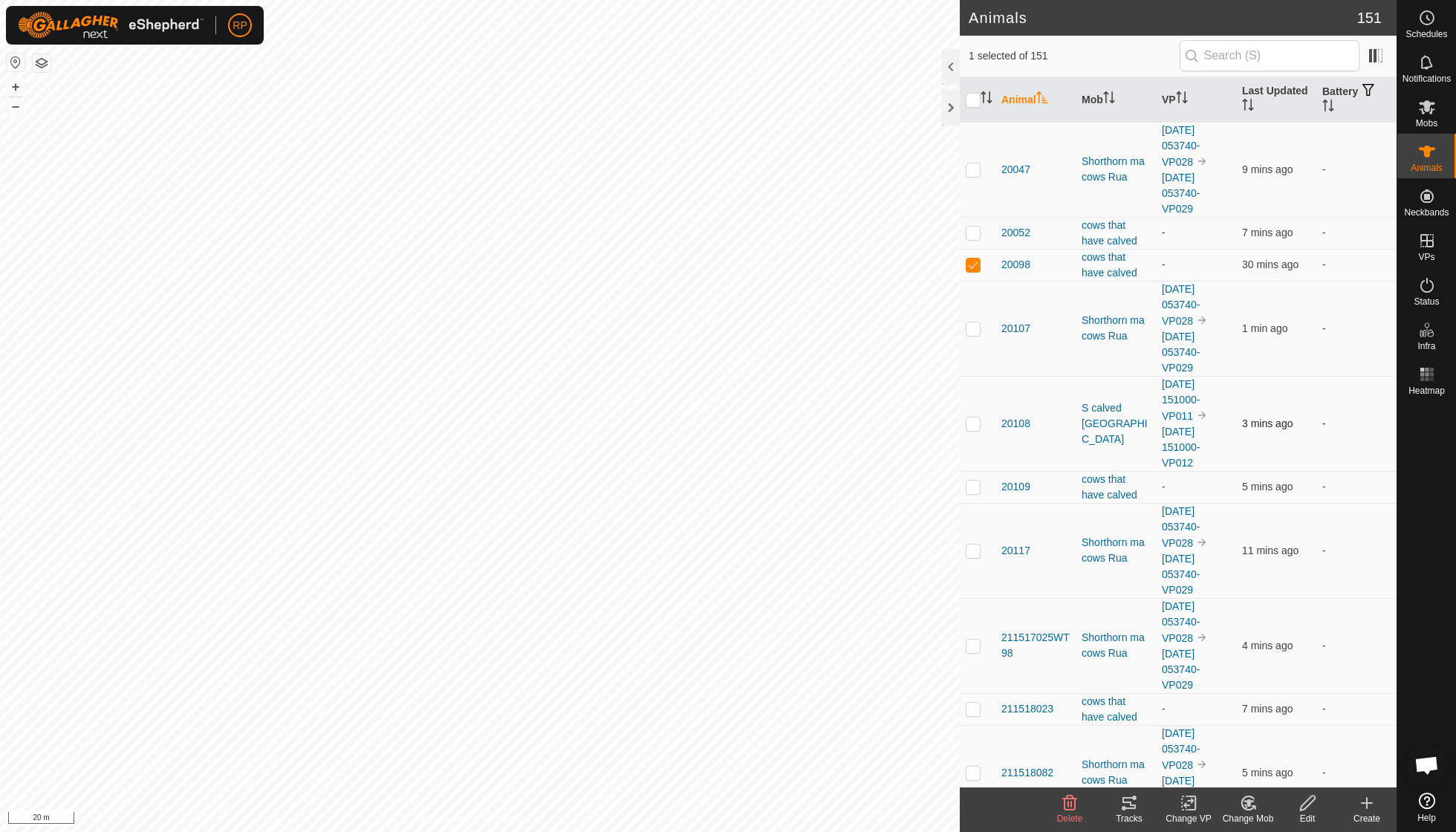
checkbox input "true"
checkbox input "false"
checkbox input "true"
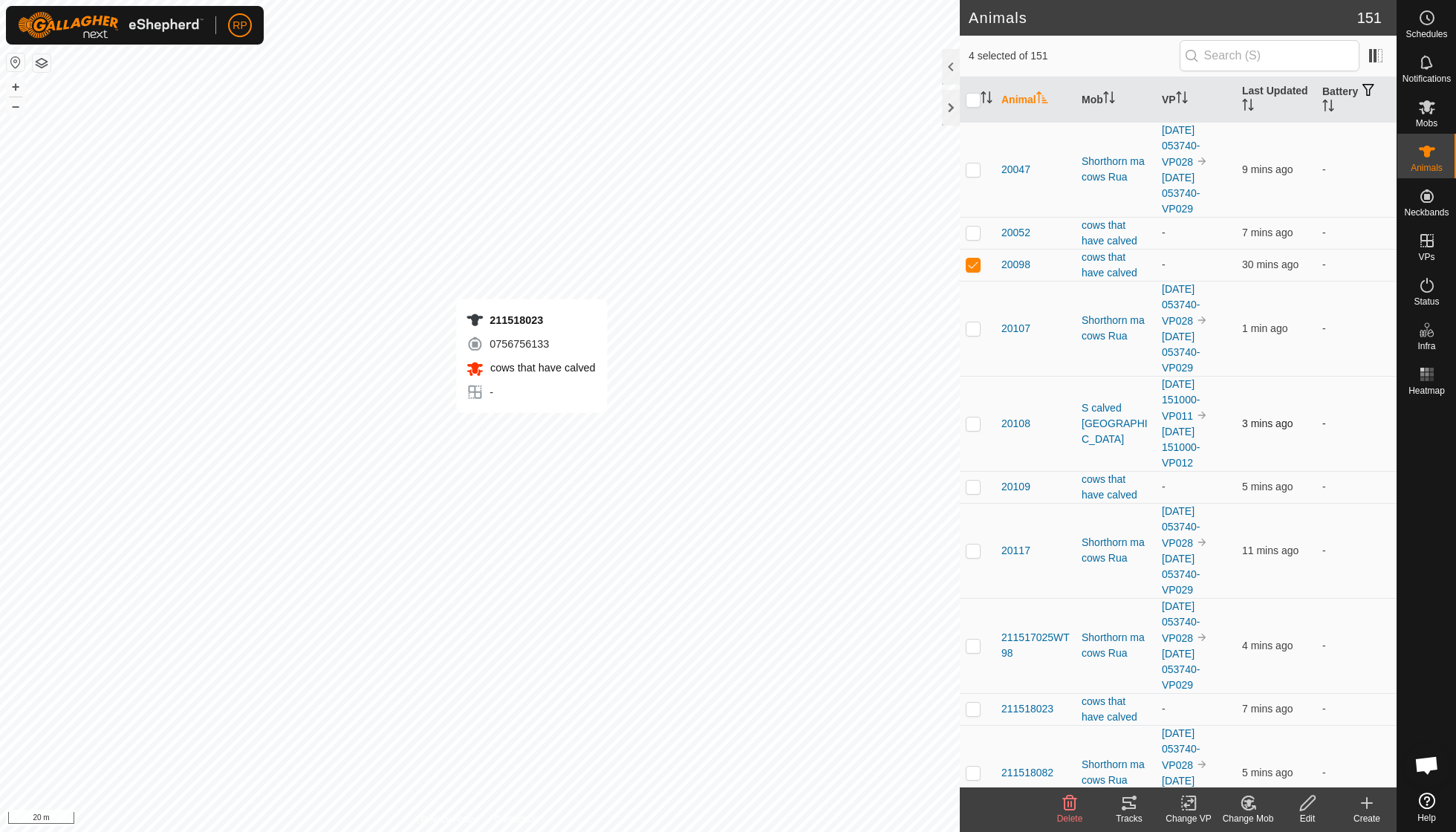
checkbox input "true"
click at [1251, 805] on icon at bounding box center [1247, 802] width 19 height 18
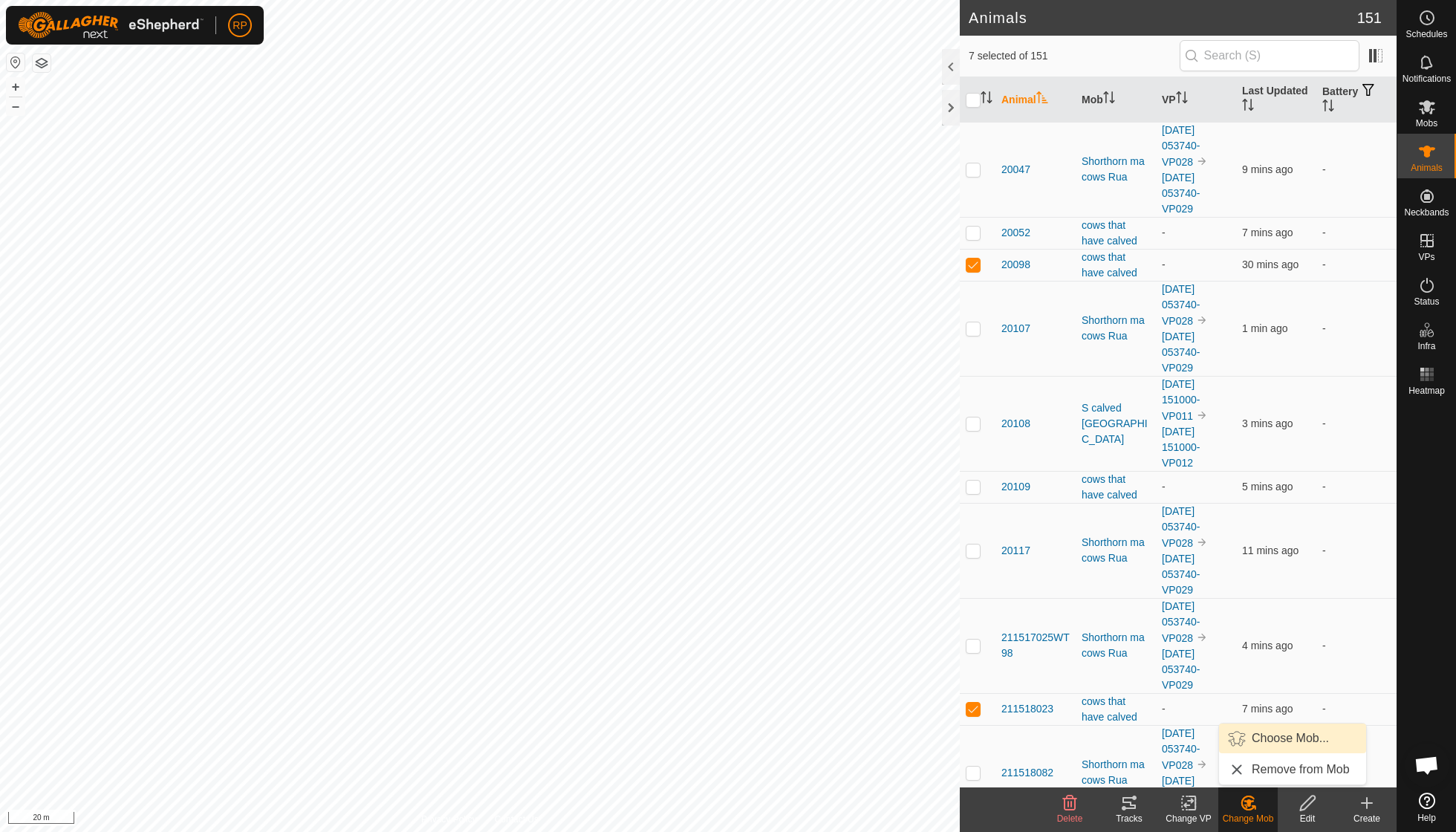
click at [1269, 740] on span "Choose Mob..." at bounding box center [1290, 738] width 78 height 18
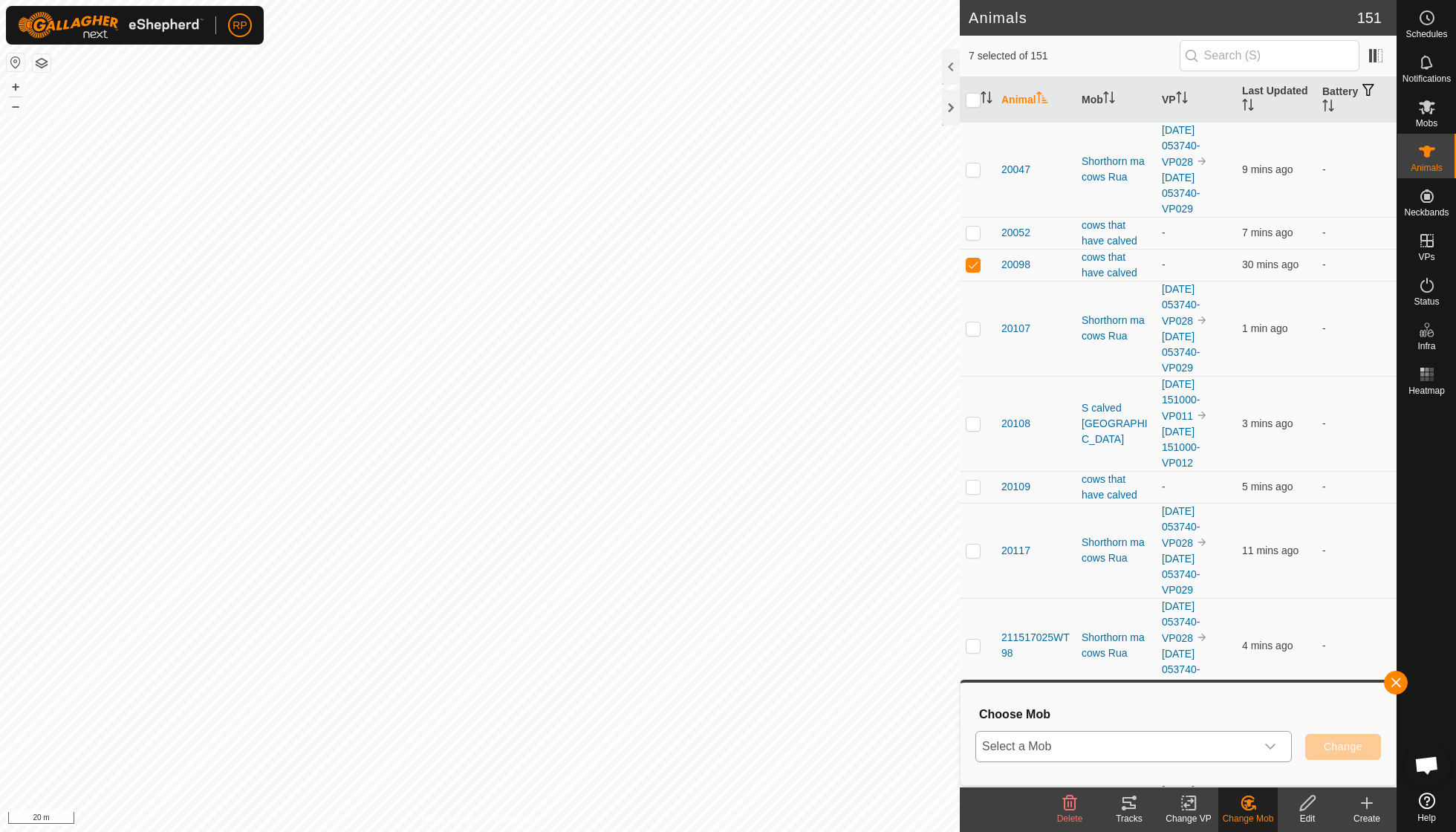
click at [1269, 748] on icon "dropdown trigger" at bounding box center [1270, 746] width 11 height 6
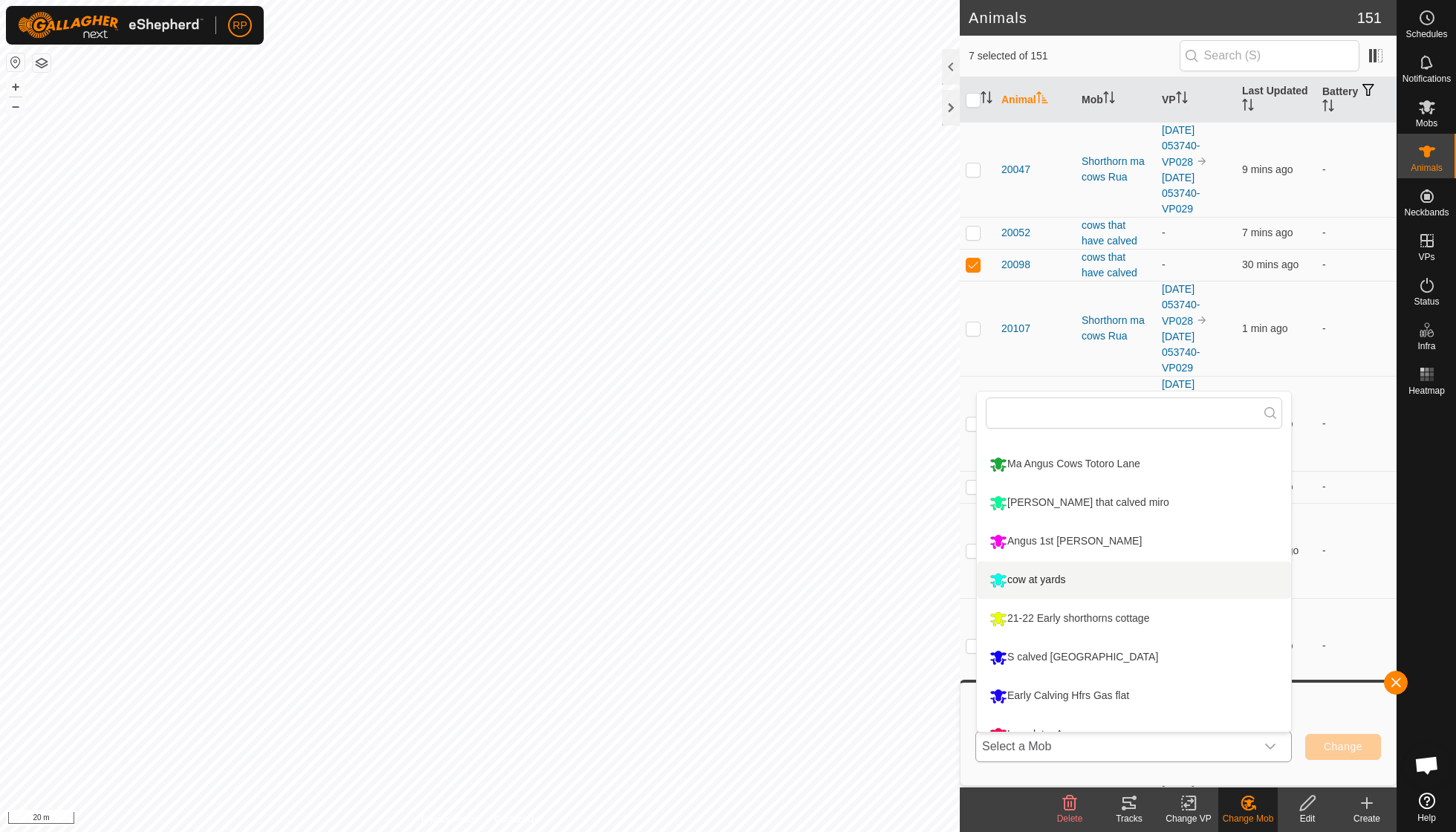
scroll to position [105, 0]
click at [1119, 651] on li "S calved [GEOGRAPHIC_DATA]" at bounding box center [1133, 657] width 314 height 37
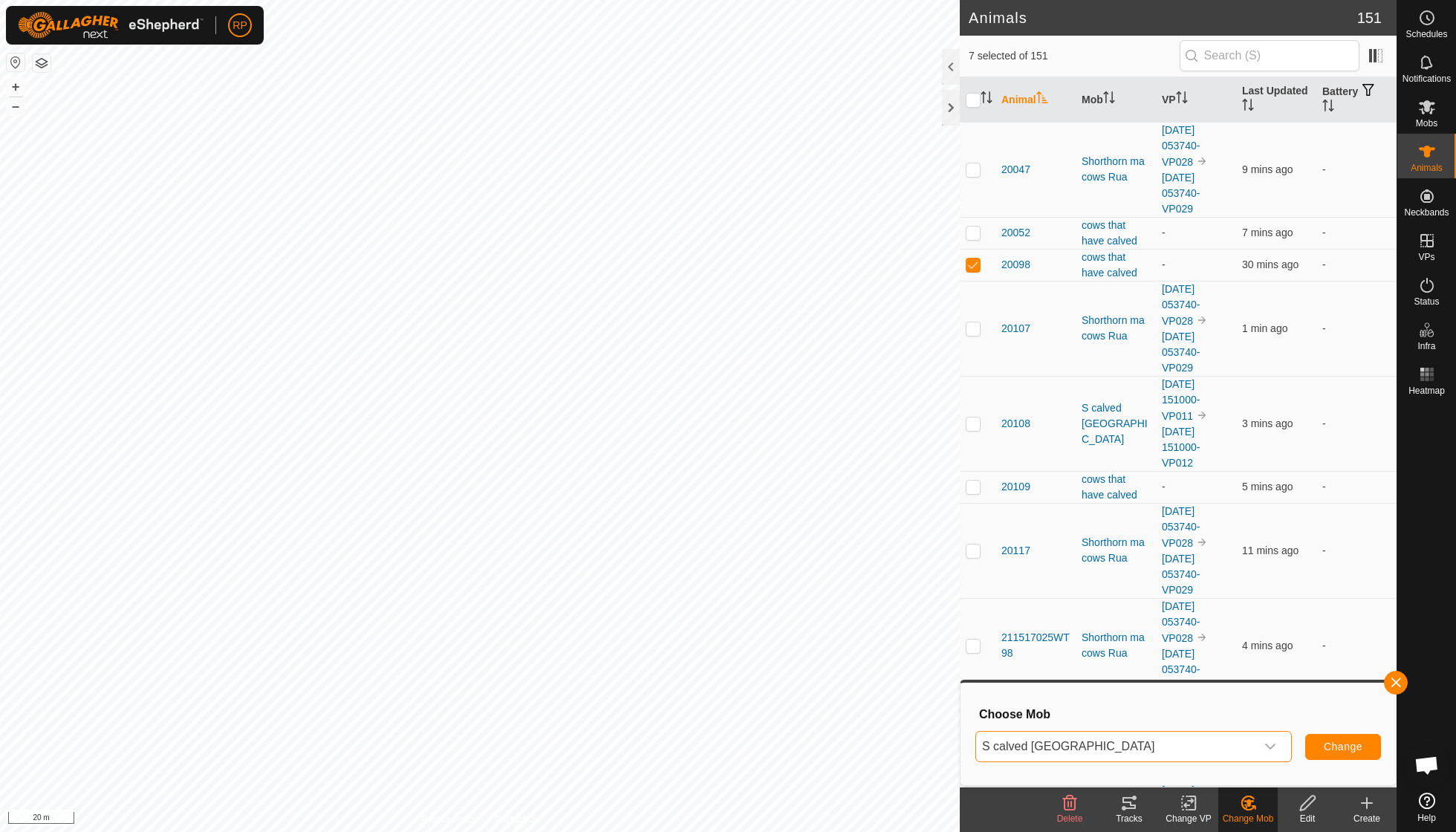
click at [1334, 746] on span "Change" at bounding box center [1343, 746] width 38 height 12
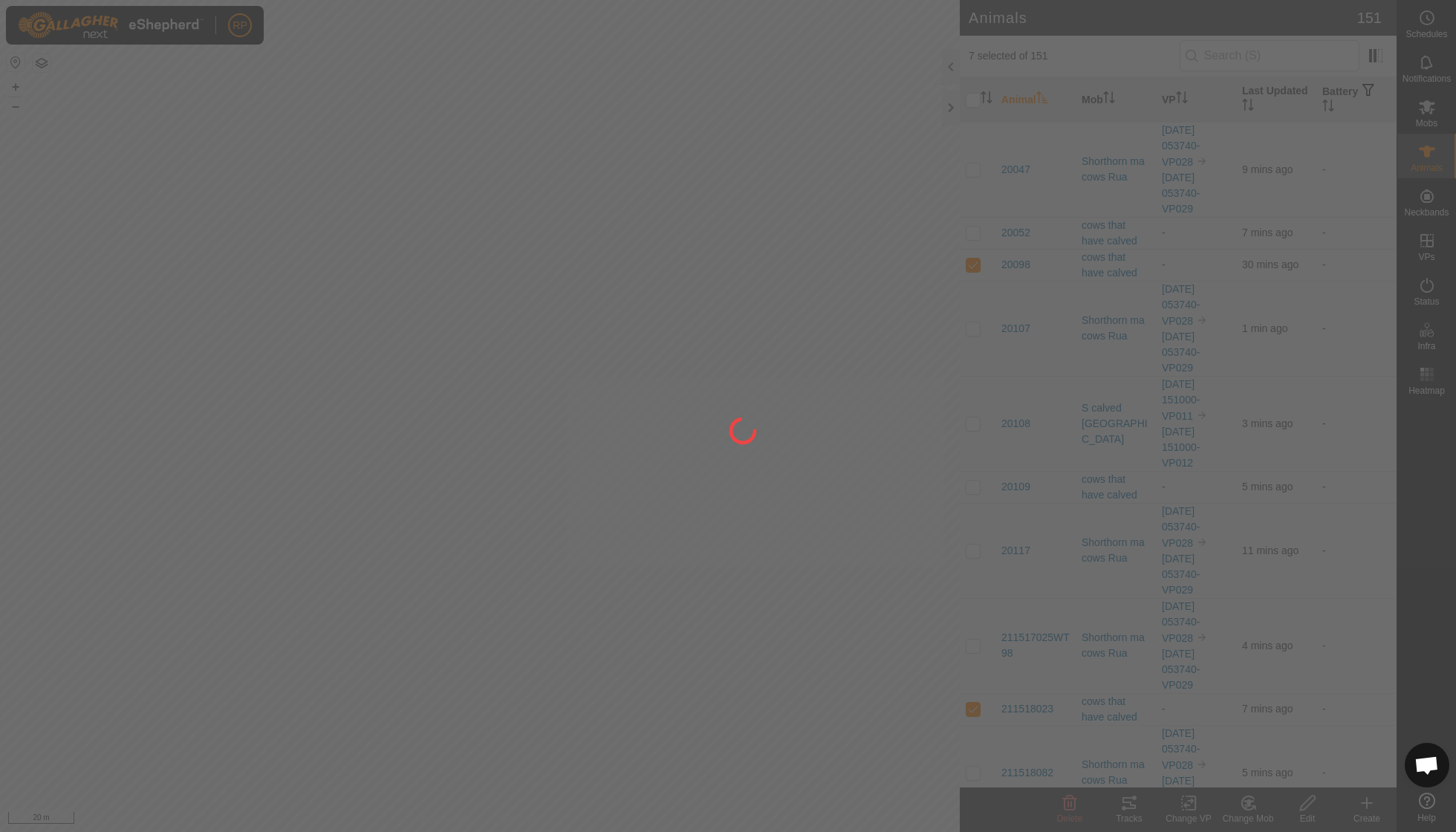
checkbox input "false"
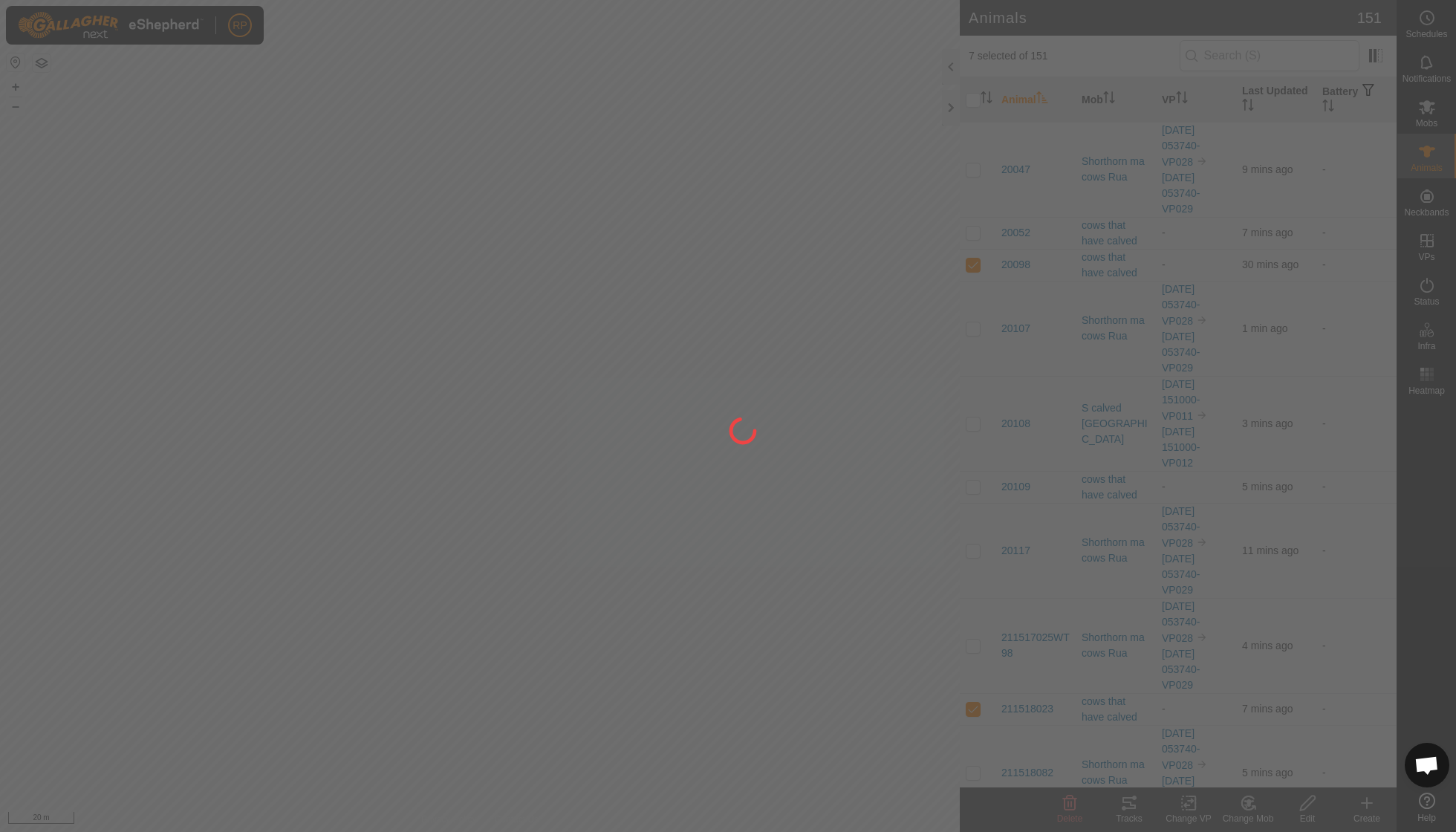
checkbox input "false"
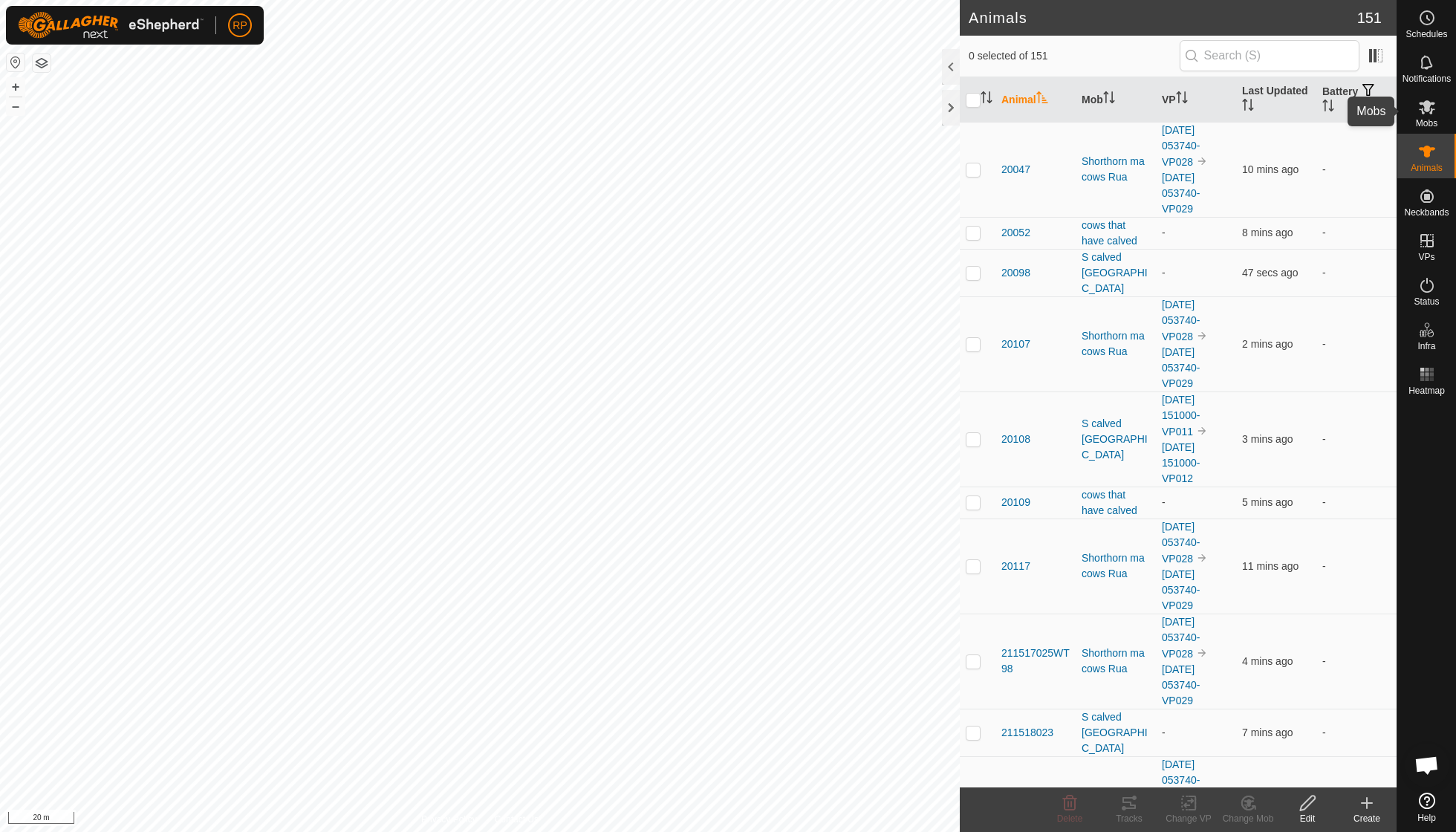
click at [1425, 110] on icon at bounding box center [1426, 107] width 17 height 14
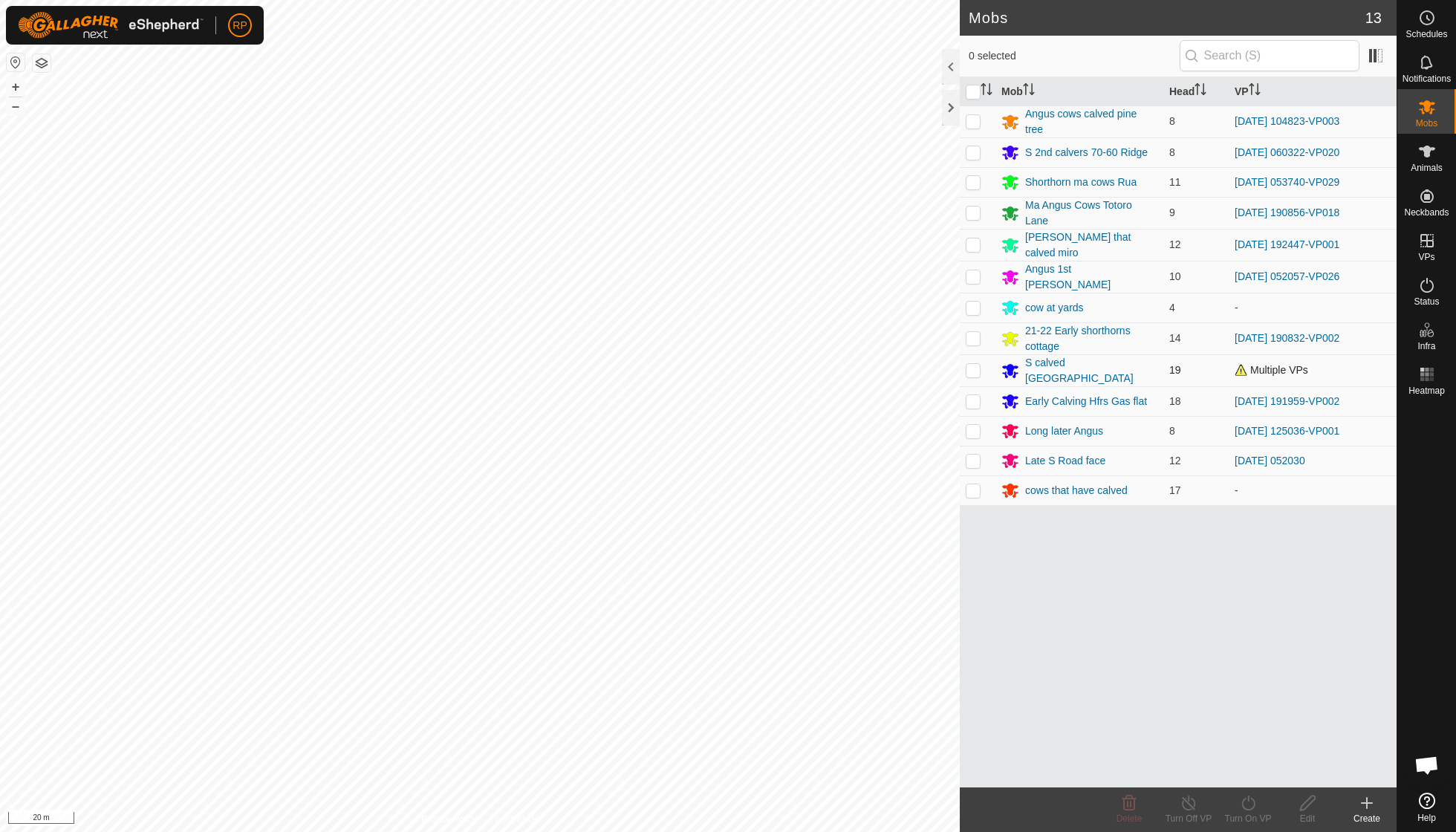
click at [975, 364] on p-checkbox at bounding box center [973, 370] width 15 height 12
checkbox input "true"
click at [1245, 812] on div "Turn On VP" at bounding box center [1247, 818] width 59 height 14
click at [1245, 771] on span "Now" at bounding box center [1240, 769] width 24 height 18
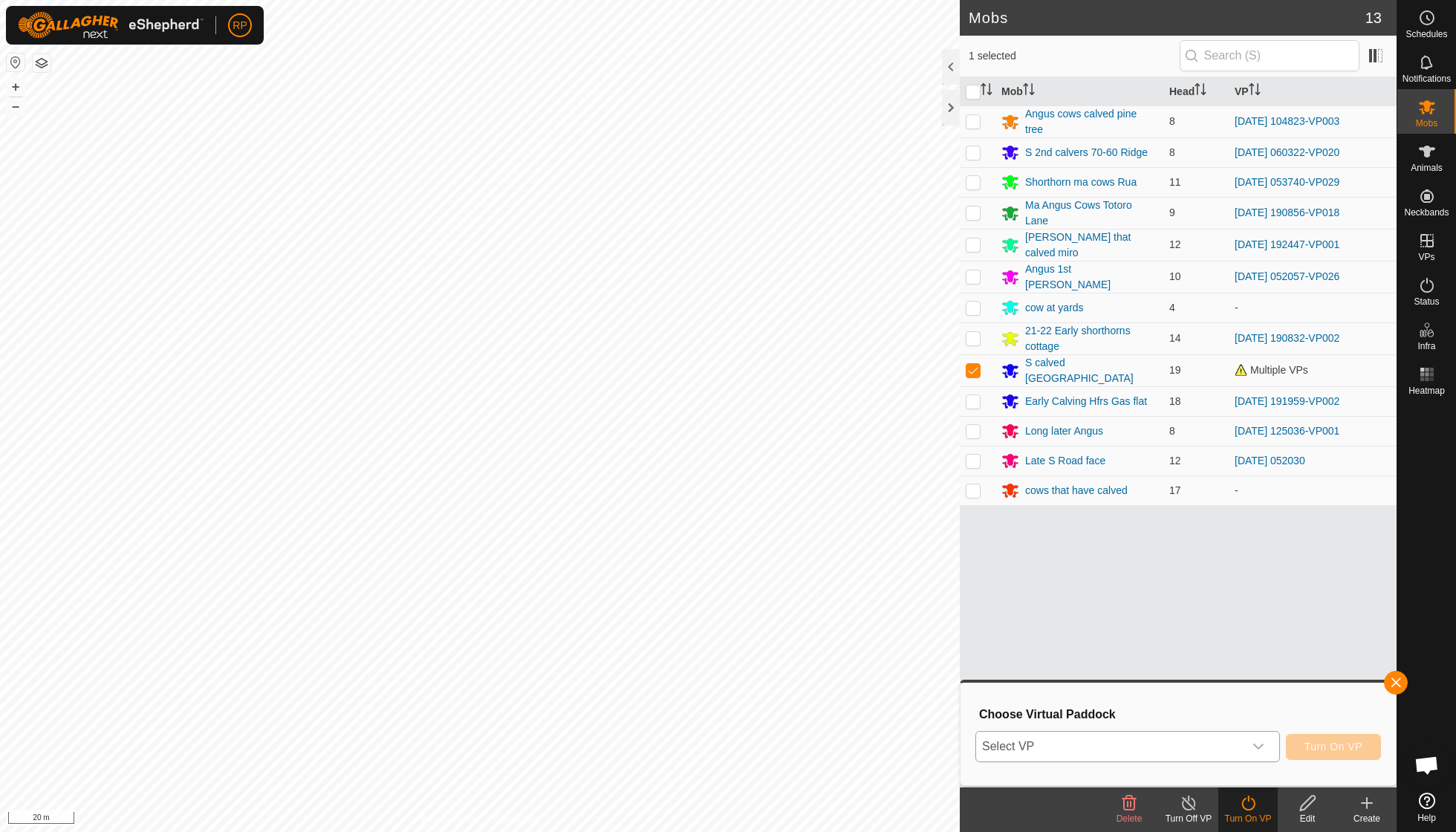
click at [1255, 744] on icon "dropdown trigger" at bounding box center [1258, 746] width 12 height 12
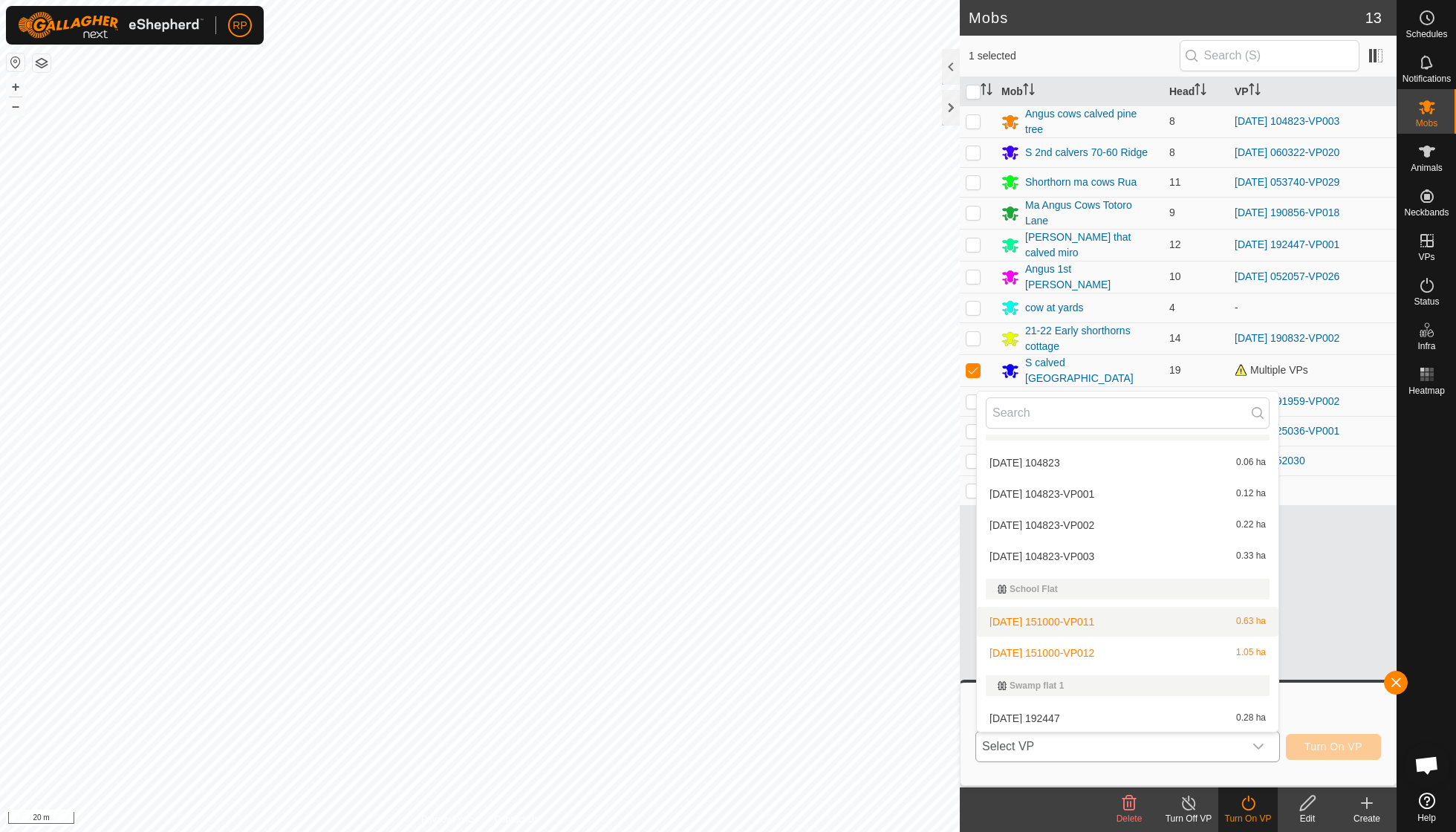
scroll to position [826, 0]
click at [1115, 640] on li "[DATE] 151000-VP012 1.05 ha" at bounding box center [1127, 650] width 302 height 30
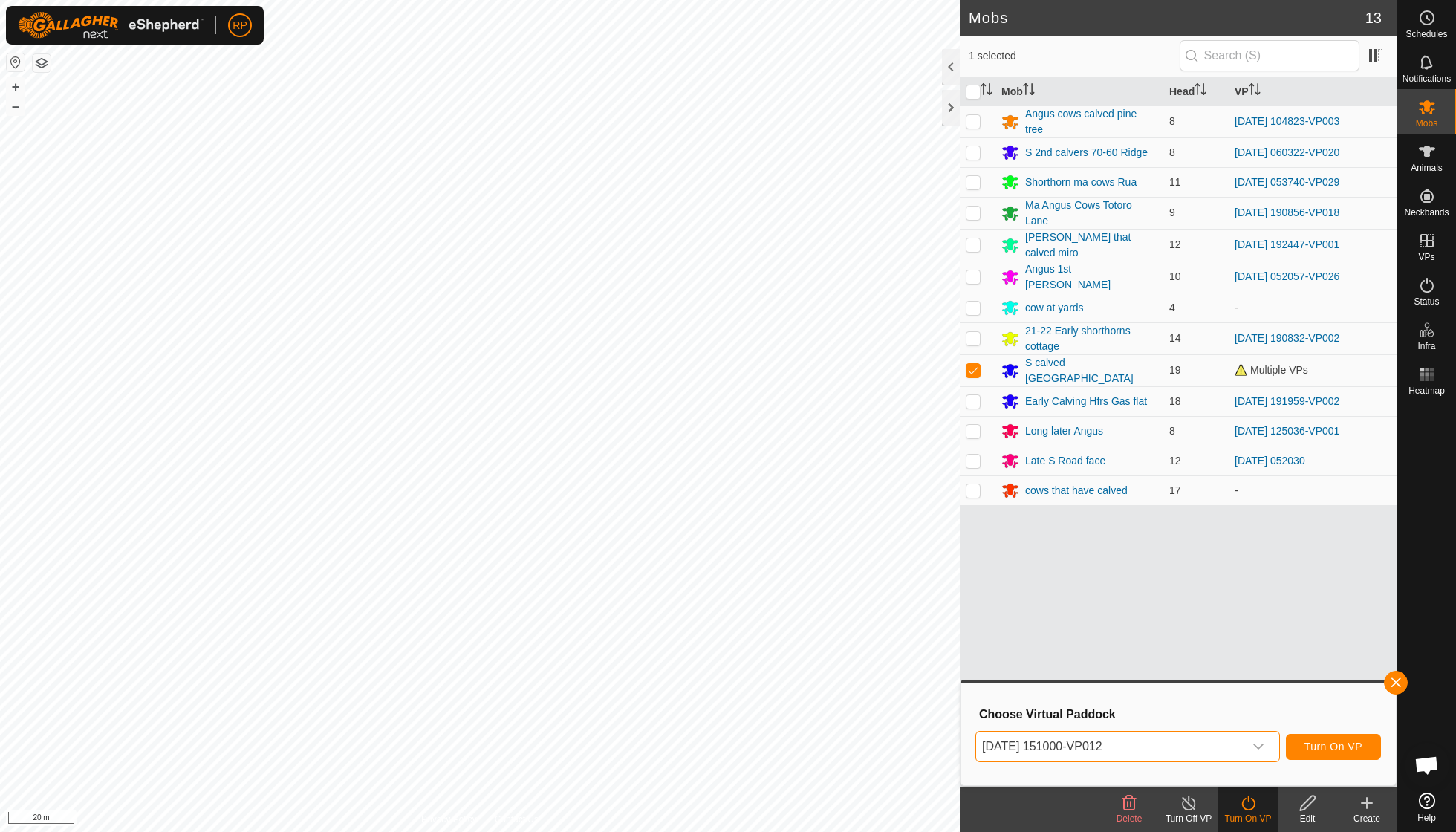
click at [1315, 752] on span "Turn On VP" at bounding box center [1333, 746] width 58 height 12
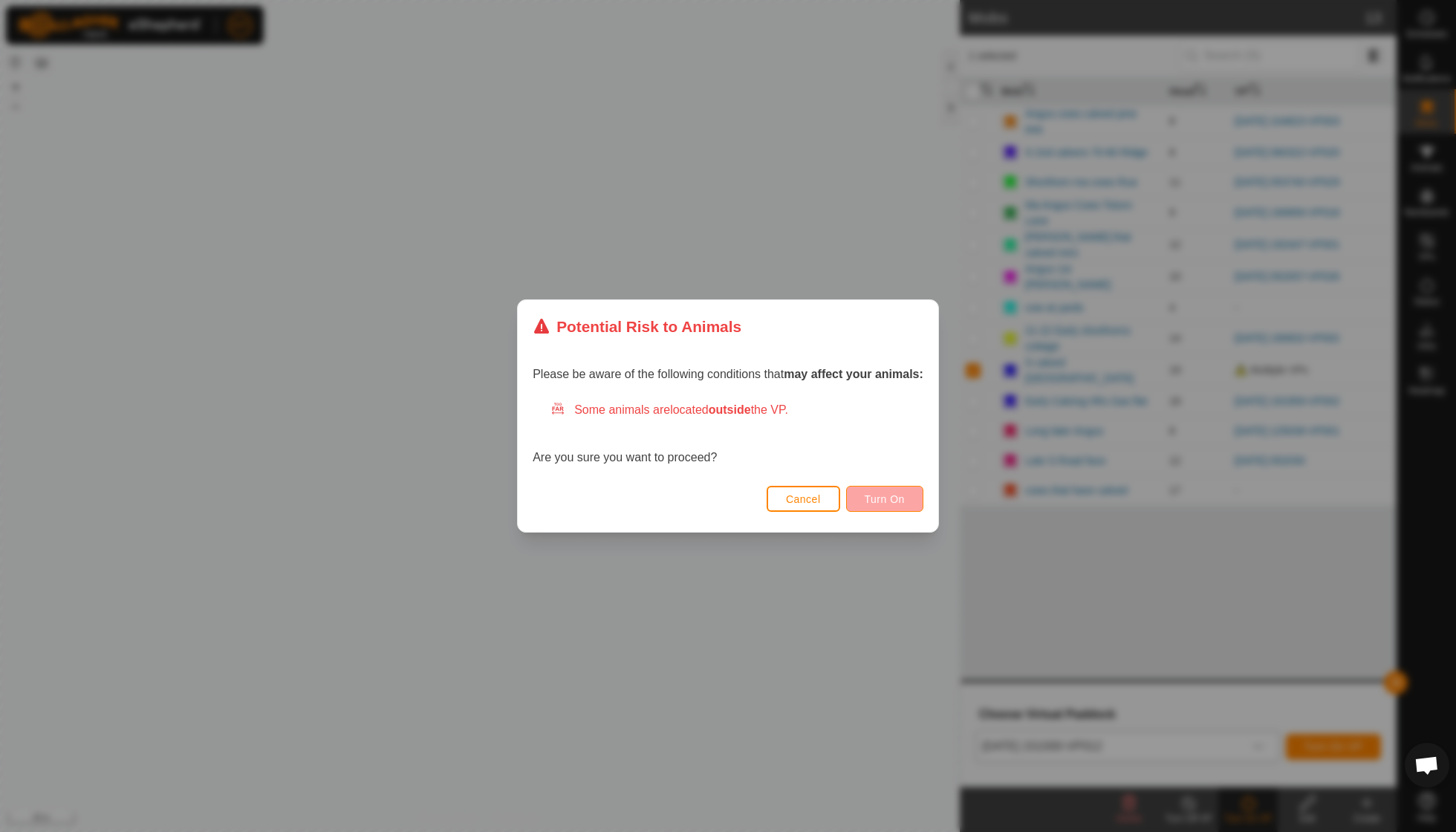
click at [881, 492] on button "Turn On" at bounding box center [884, 499] width 78 height 26
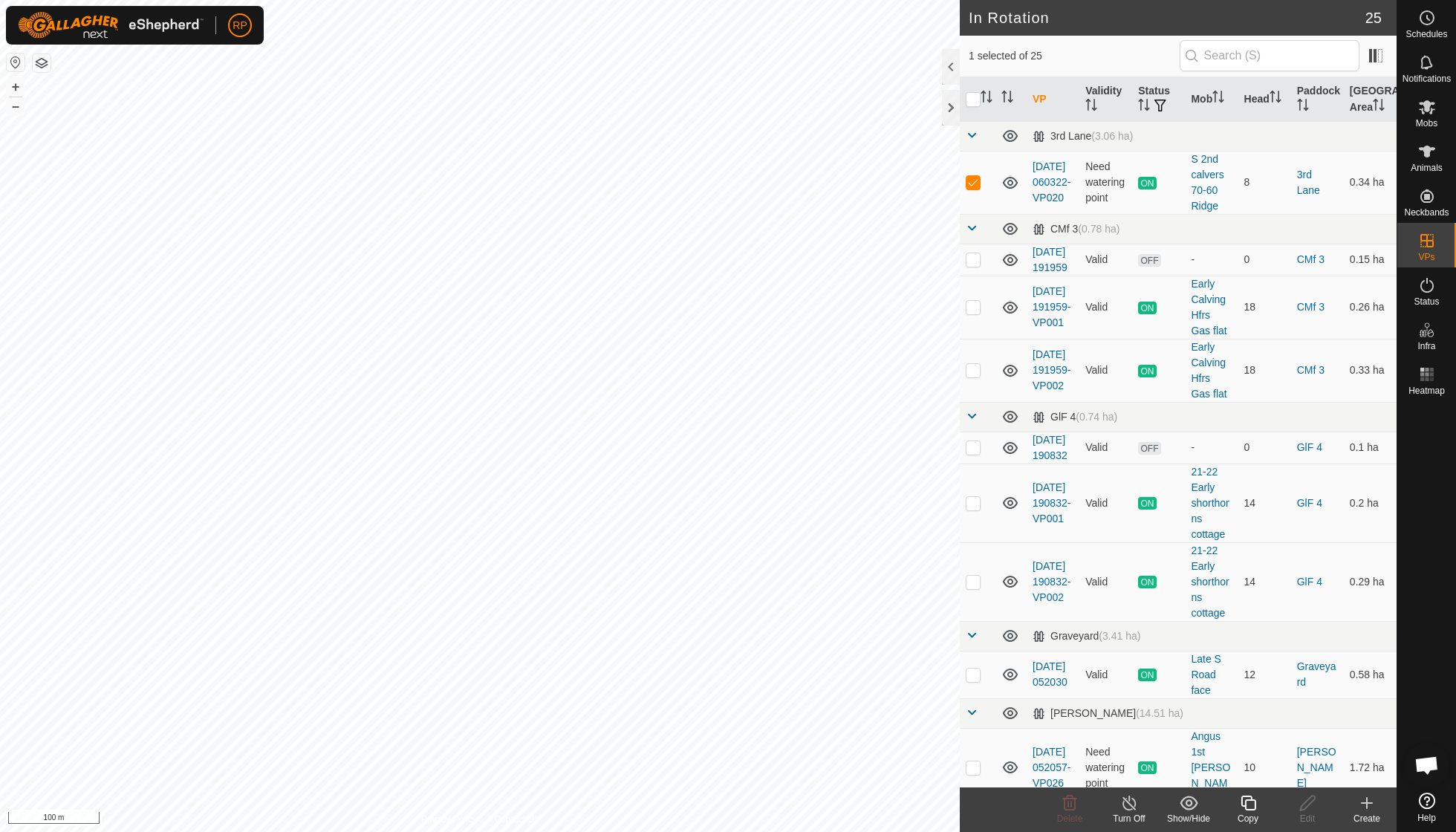
click at [1255, 801] on icon at bounding box center [1247, 802] width 15 height 15
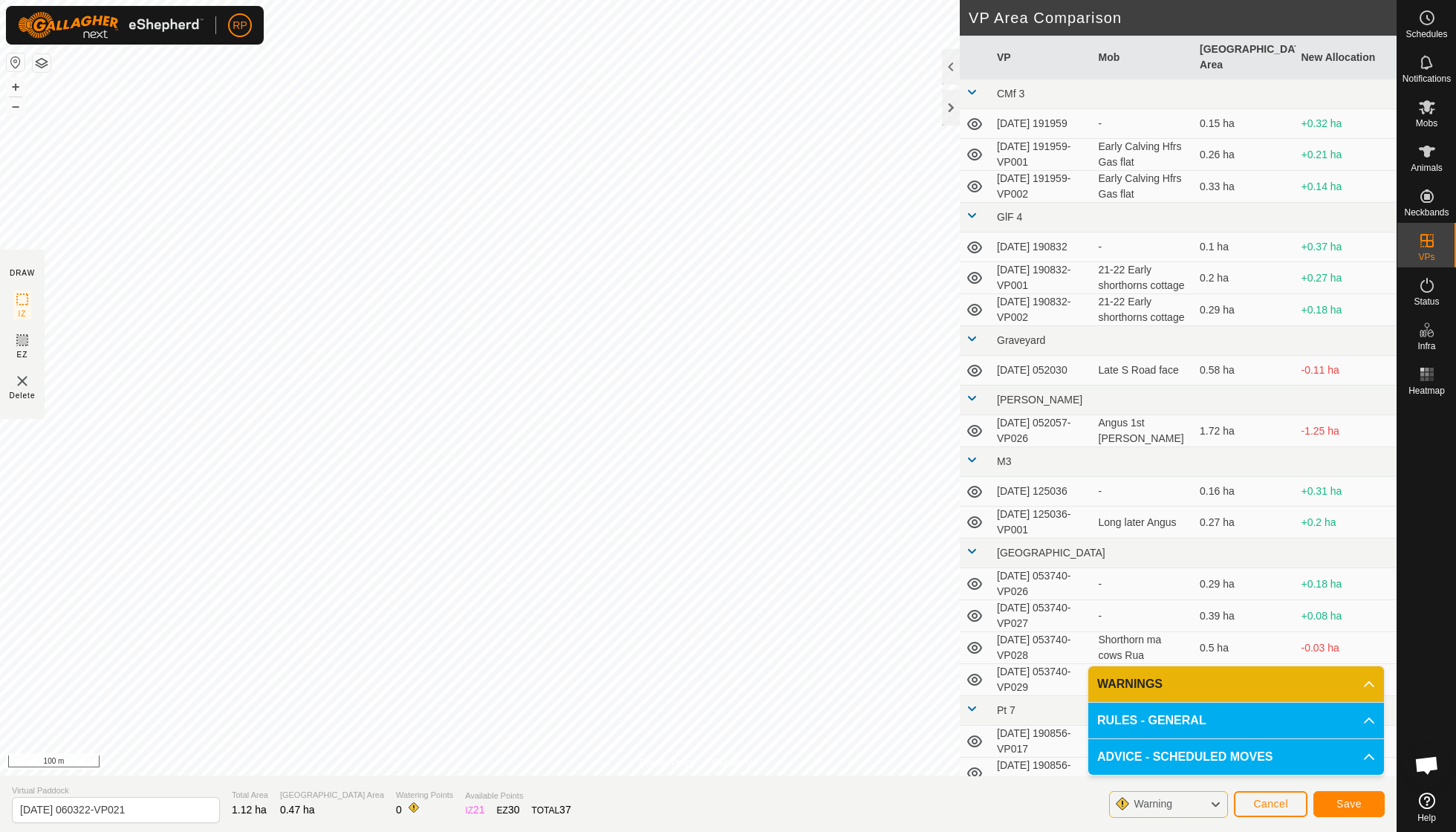
click at [1348, 805] on span "Save" at bounding box center [1349, 803] width 26 height 12
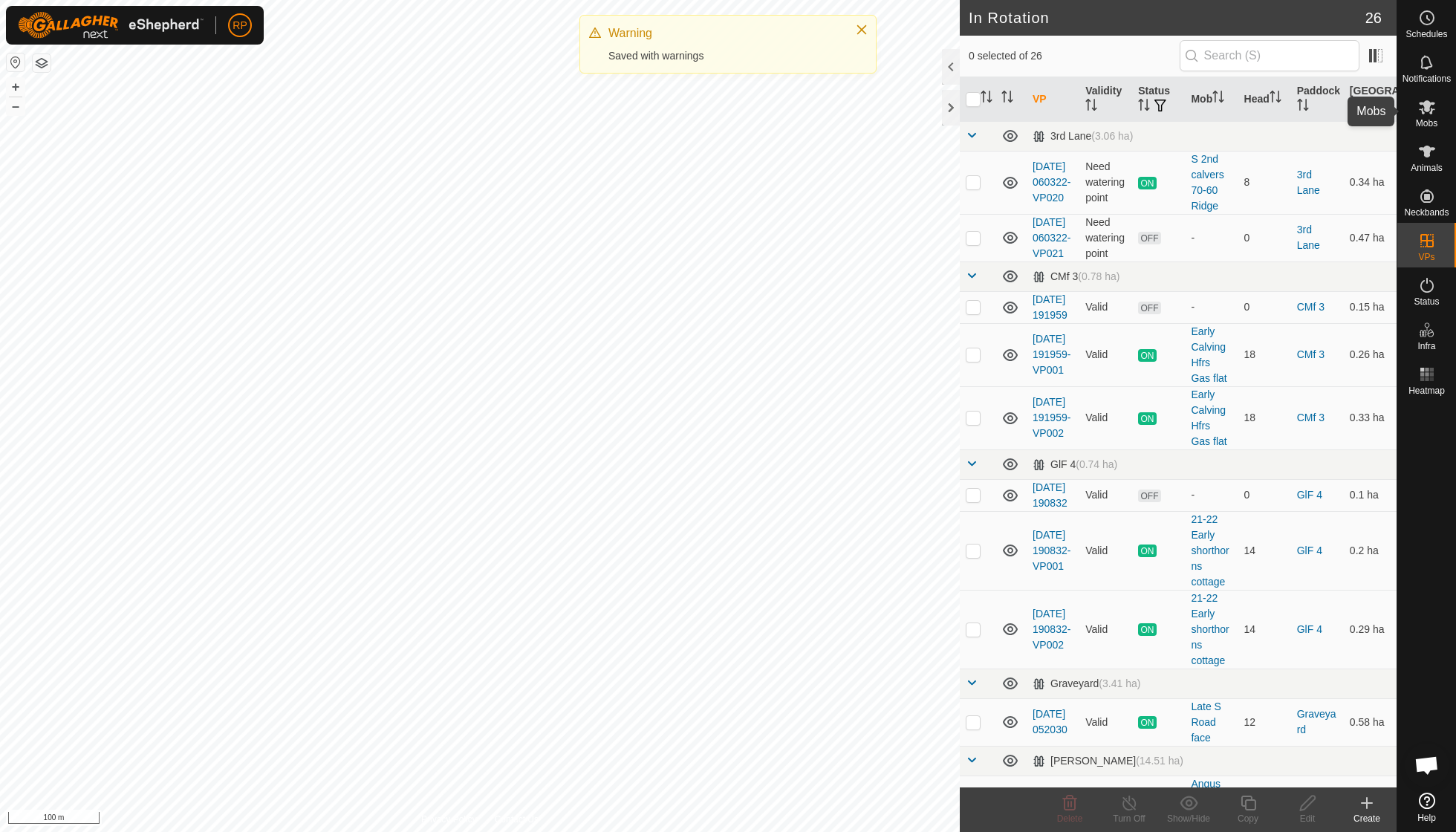
click at [1435, 108] on icon at bounding box center [1426, 107] width 18 height 18
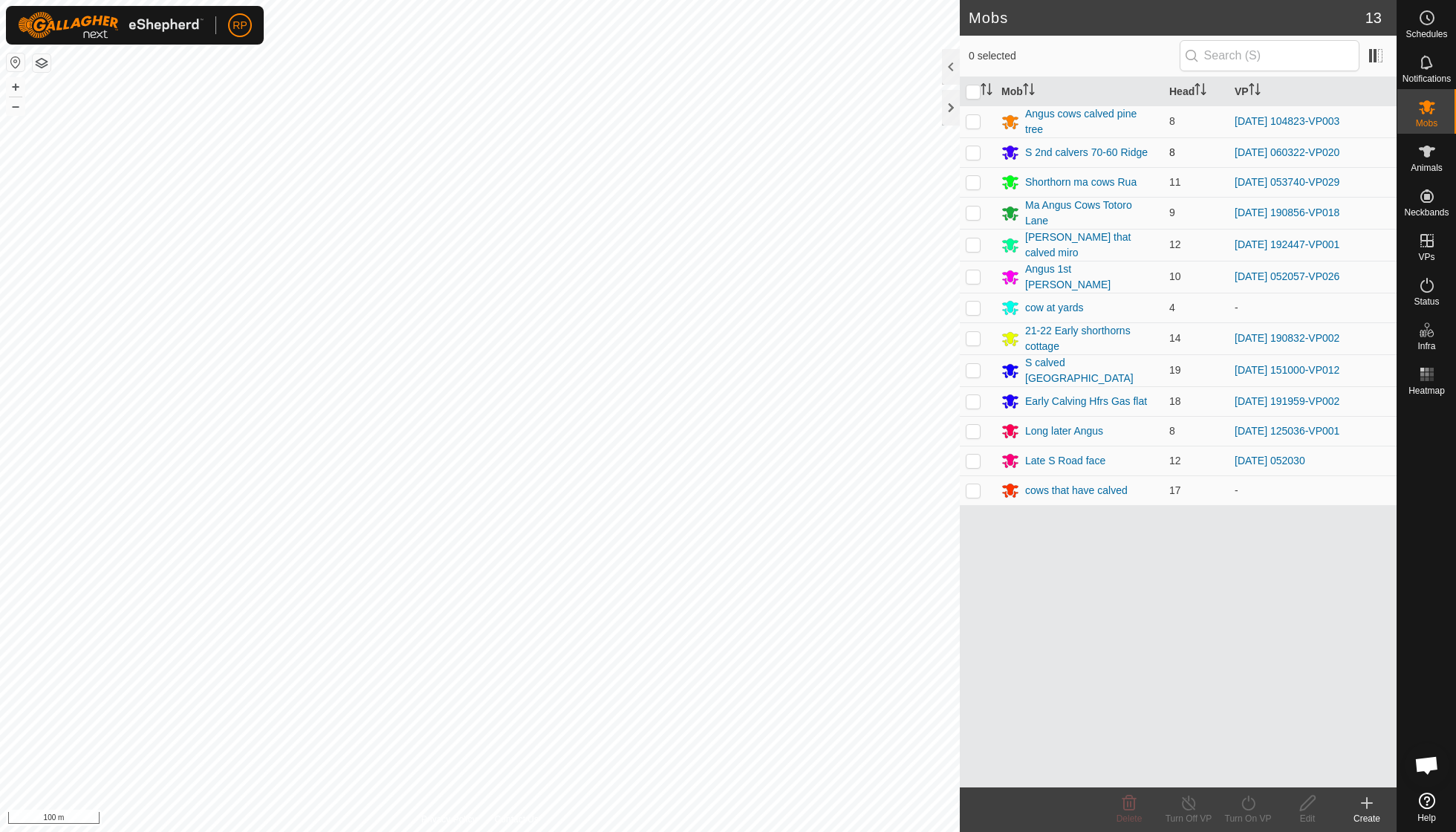
click at [975, 150] on p-checkbox at bounding box center [973, 152] width 15 height 12
checkbox input "true"
click at [1241, 808] on icon at bounding box center [1247, 802] width 19 height 18
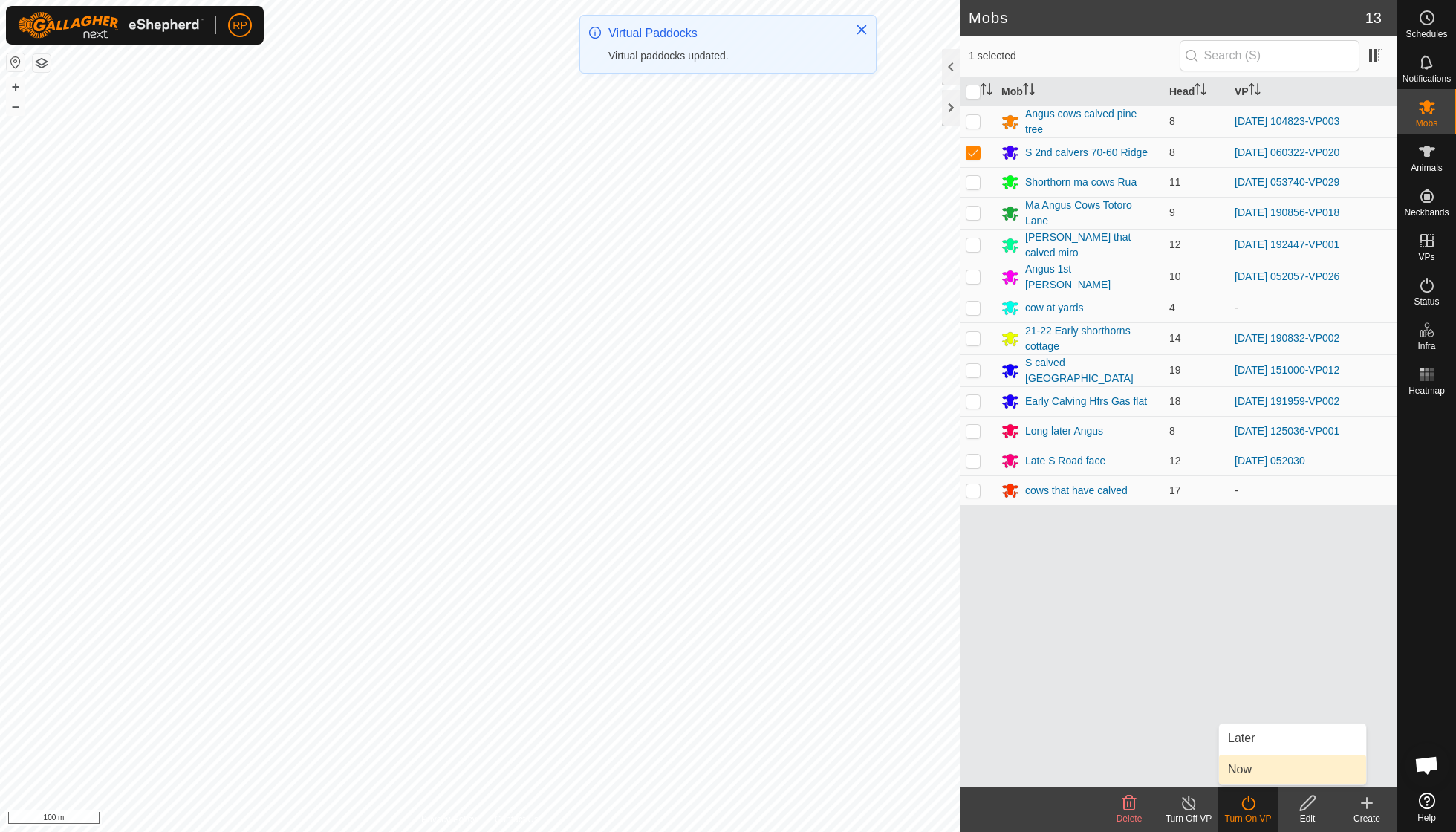
click at [1243, 768] on span "Now" at bounding box center [1240, 769] width 24 height 18
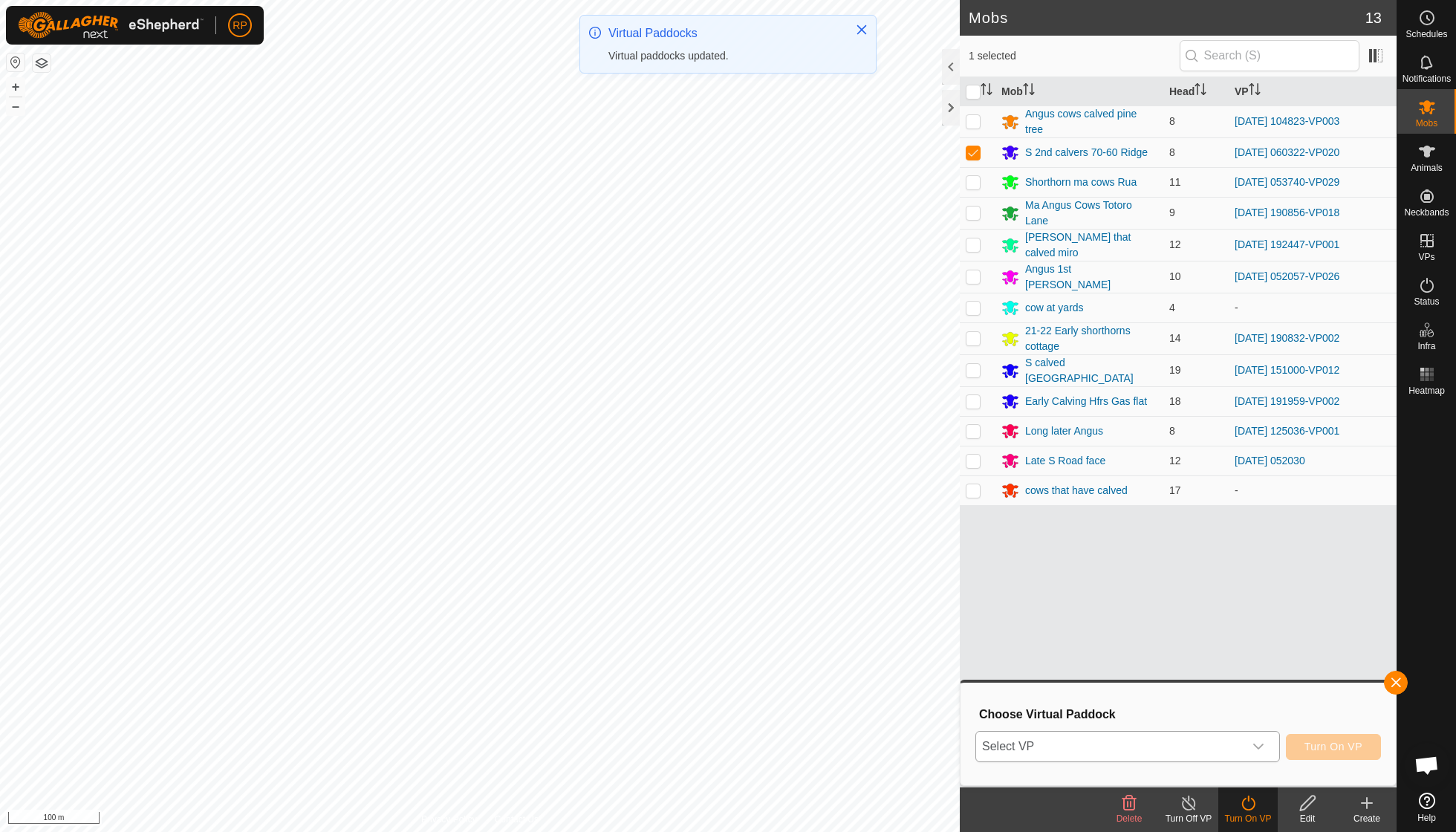
click at [1257, 745] on icon "dropdown trigger" at bounding box center [1258, 746] width 12 height 12
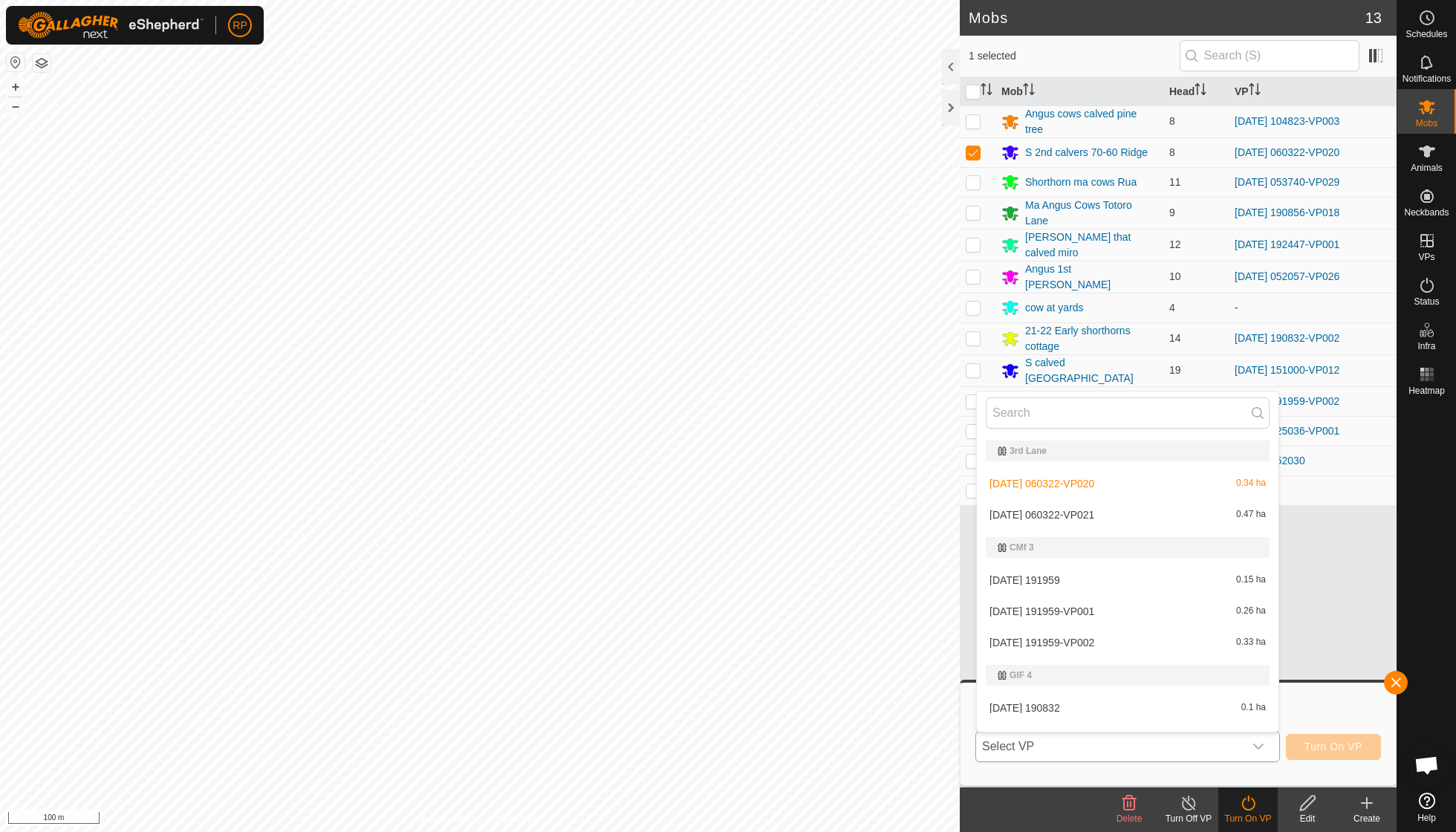
click at [1103, 520] on li "[DATE] 060322-VP021 0.47 ha" at bounding box center [1127, 514] width 302 height 30
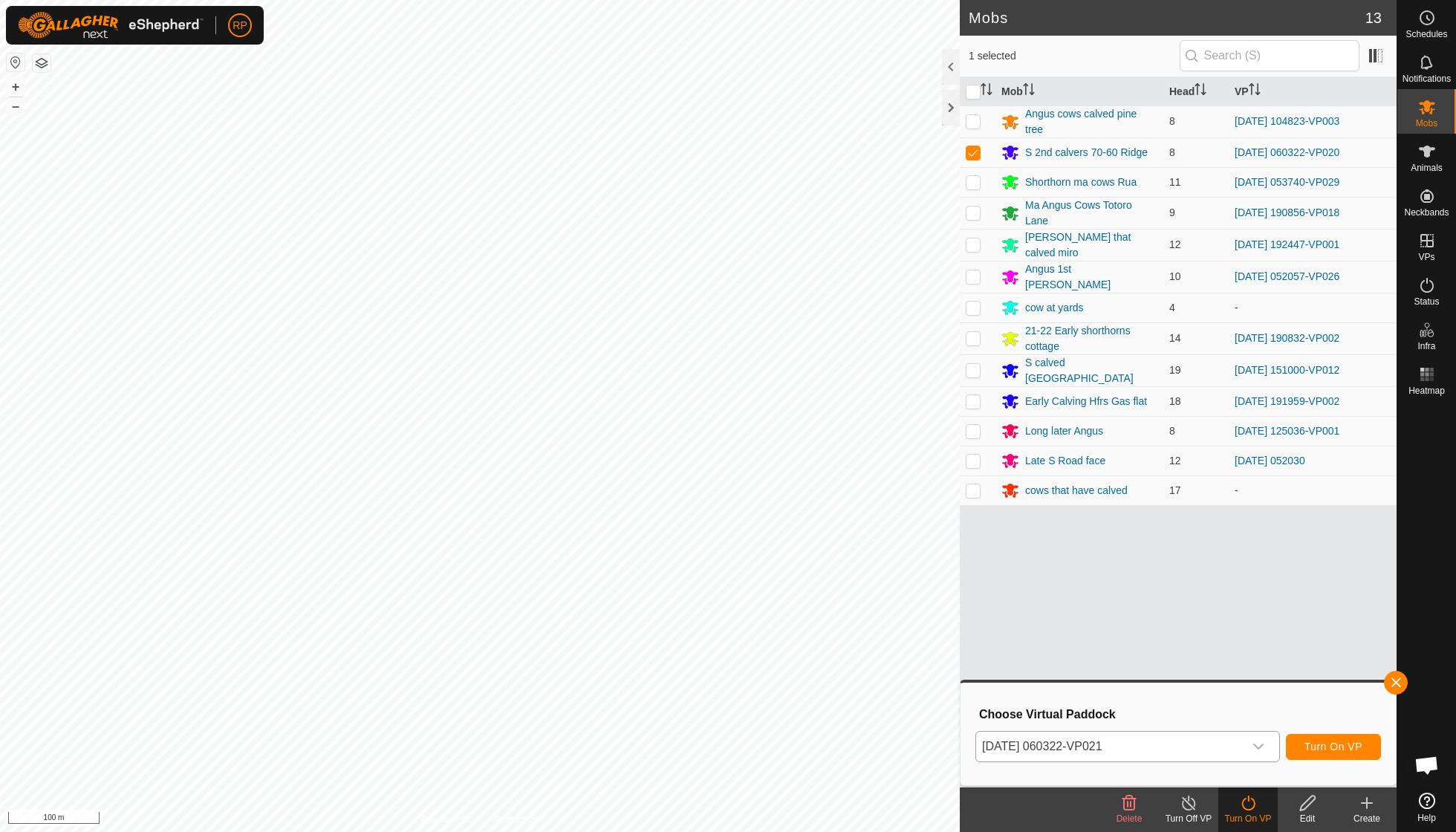
click at [1319, 745] on span "Turn On VP" at bounding box center [1333, 746] width 58 height 12
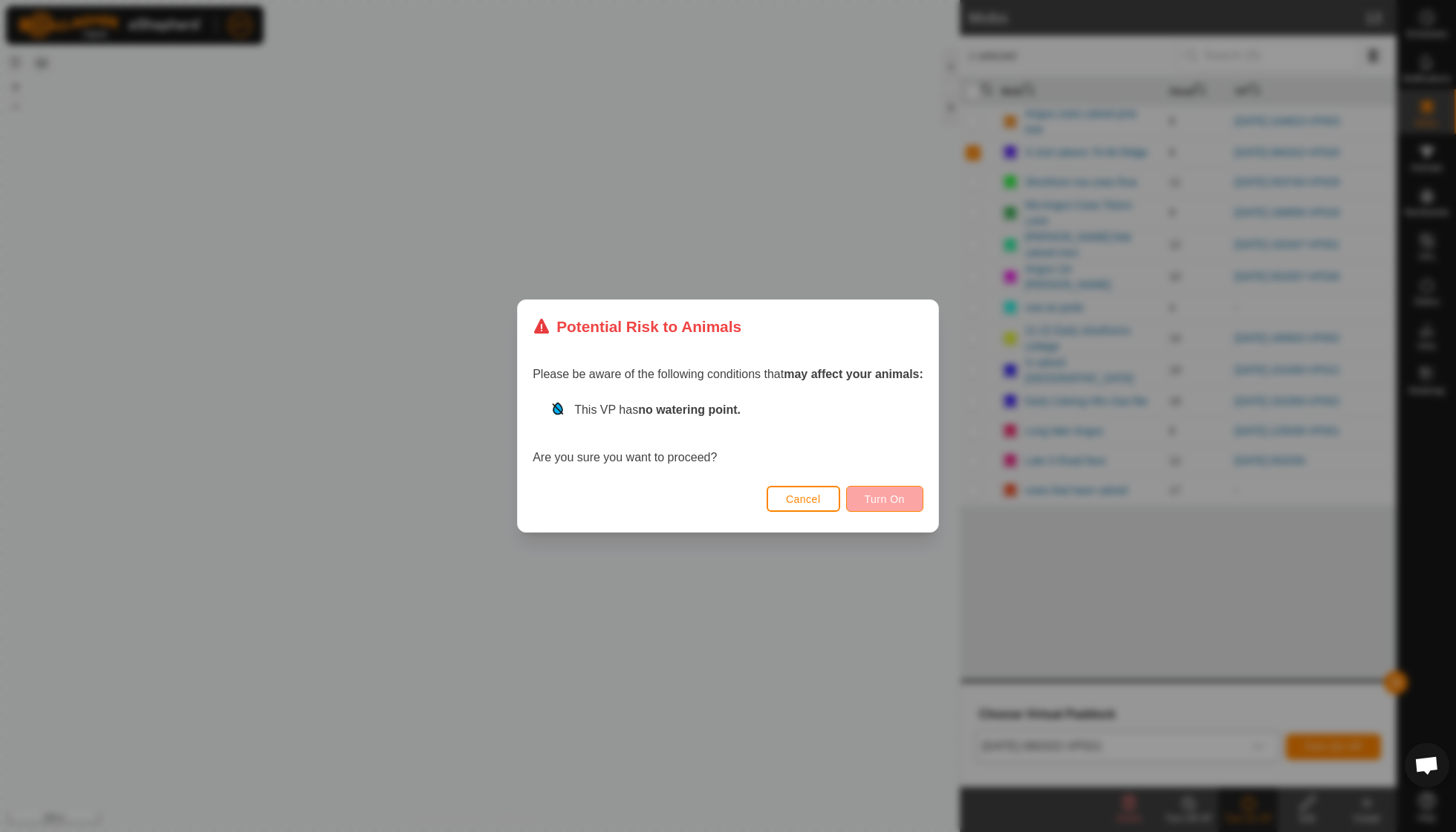
click at [875, 508] on button "Turn On" at bounding box center [884, 499] width 78 height 26
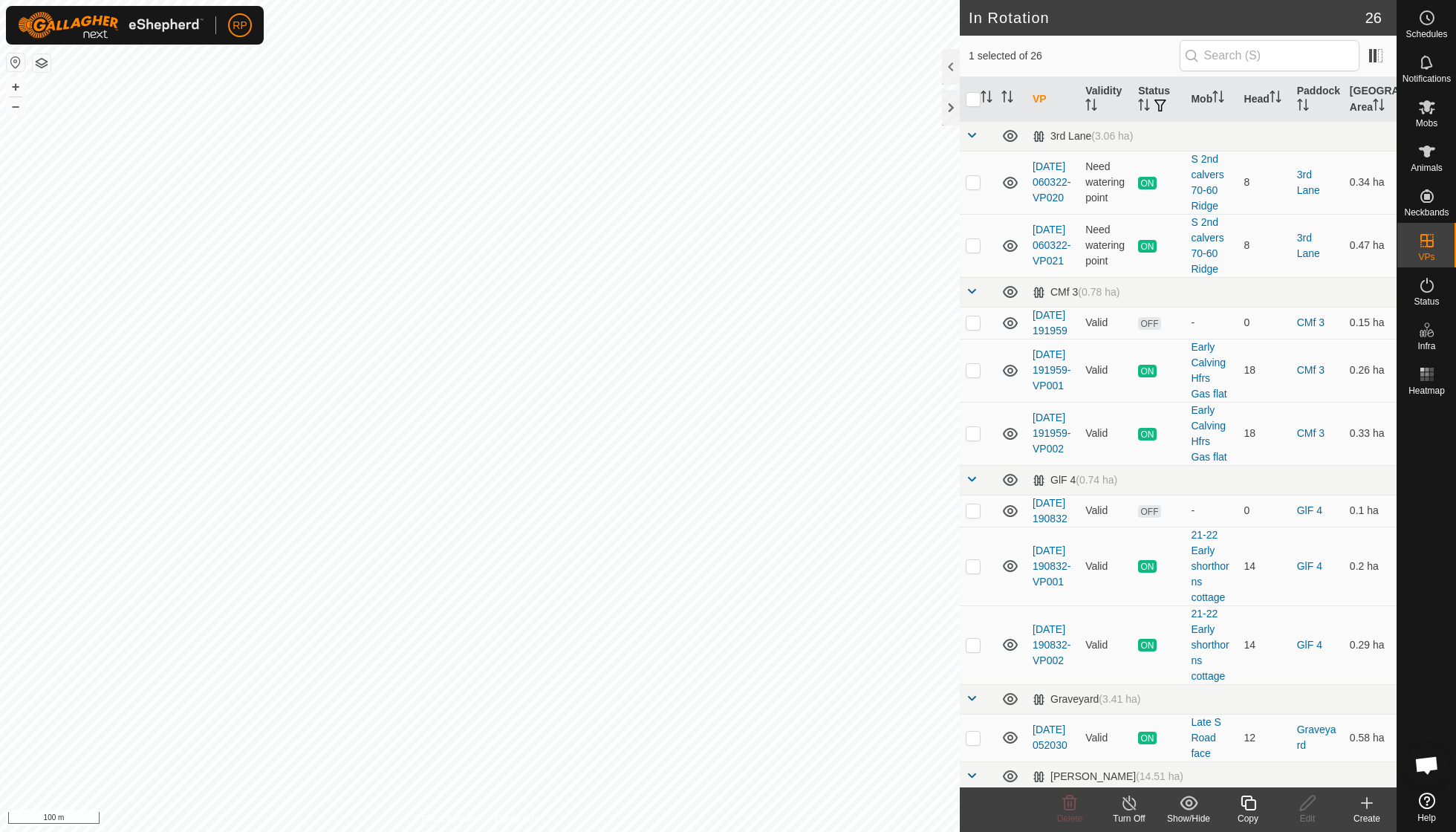
click at [1248, 811] on icon at bounding box center [1247, 802] width 19 height 18
checkbox input "true"
click at [1254, 808] on icon at bounding box center [1247, 802] width 19 height 18
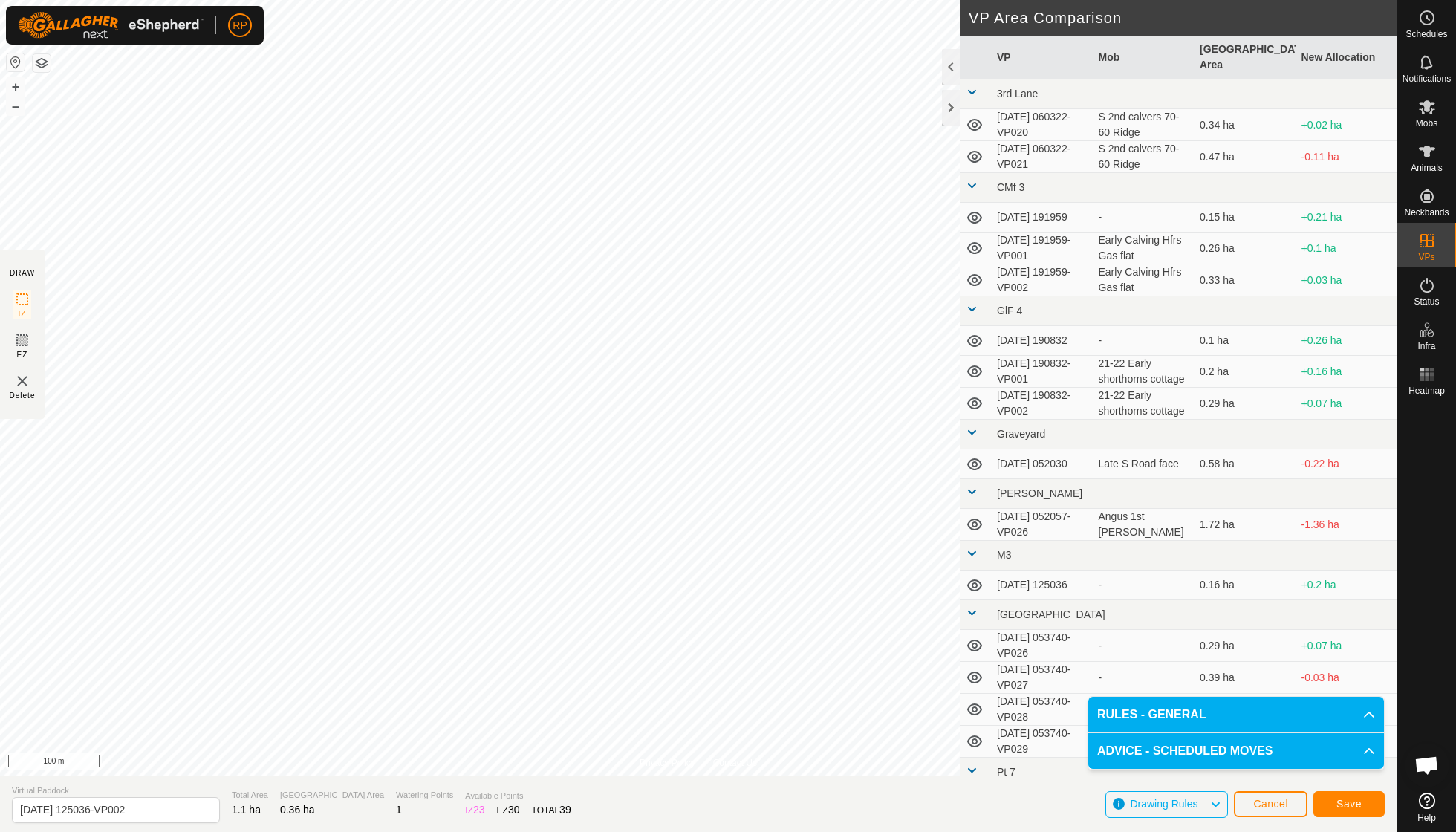
click at [1346, 808] on span "Save" at bounding box center [1349, 803] width 26 height 12
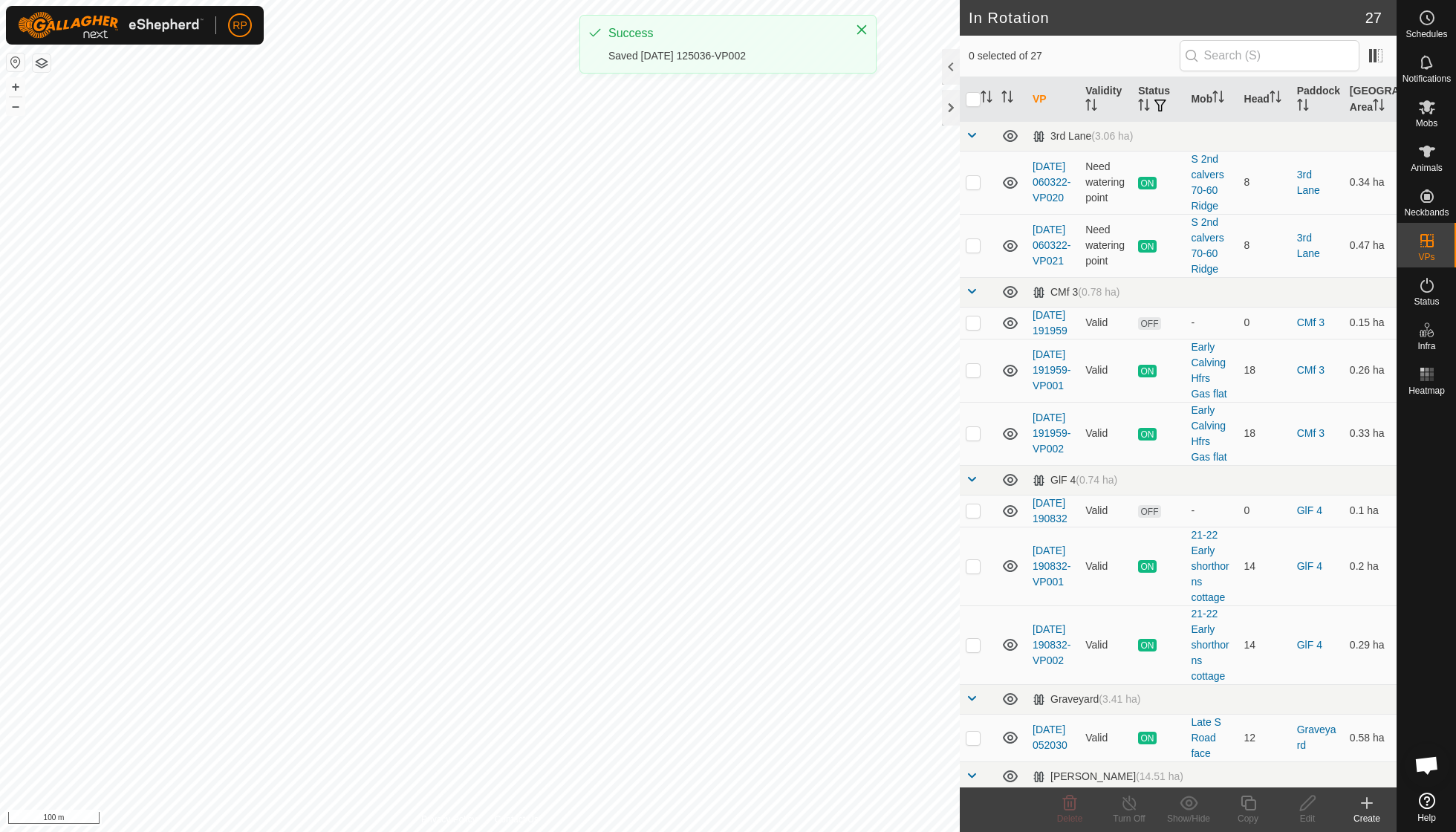
click at [1419, 123] on span "Mobs" at bounding box center [1426, 123] width 22 height 9
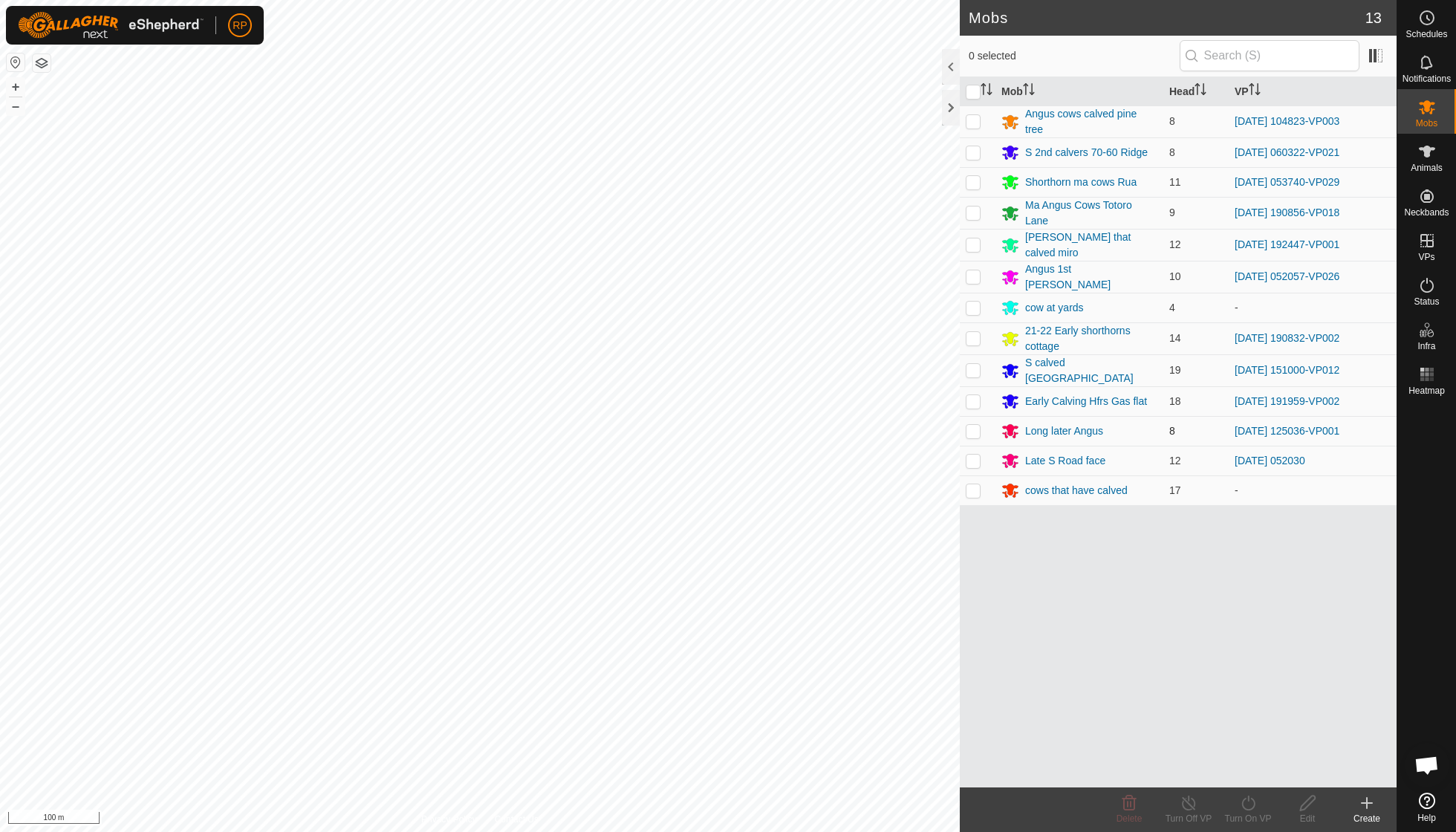
click at [976, 425] on p-checkbox at bounding box center [973, 431] width 15 height 12
checkbox input "true"
click at [1248, 802] on icon at bounding box center [1247, 802] width 19 height 18
click at [1244, 773] on span "Now" at bounding box center [1240, 769] width 24 height 18
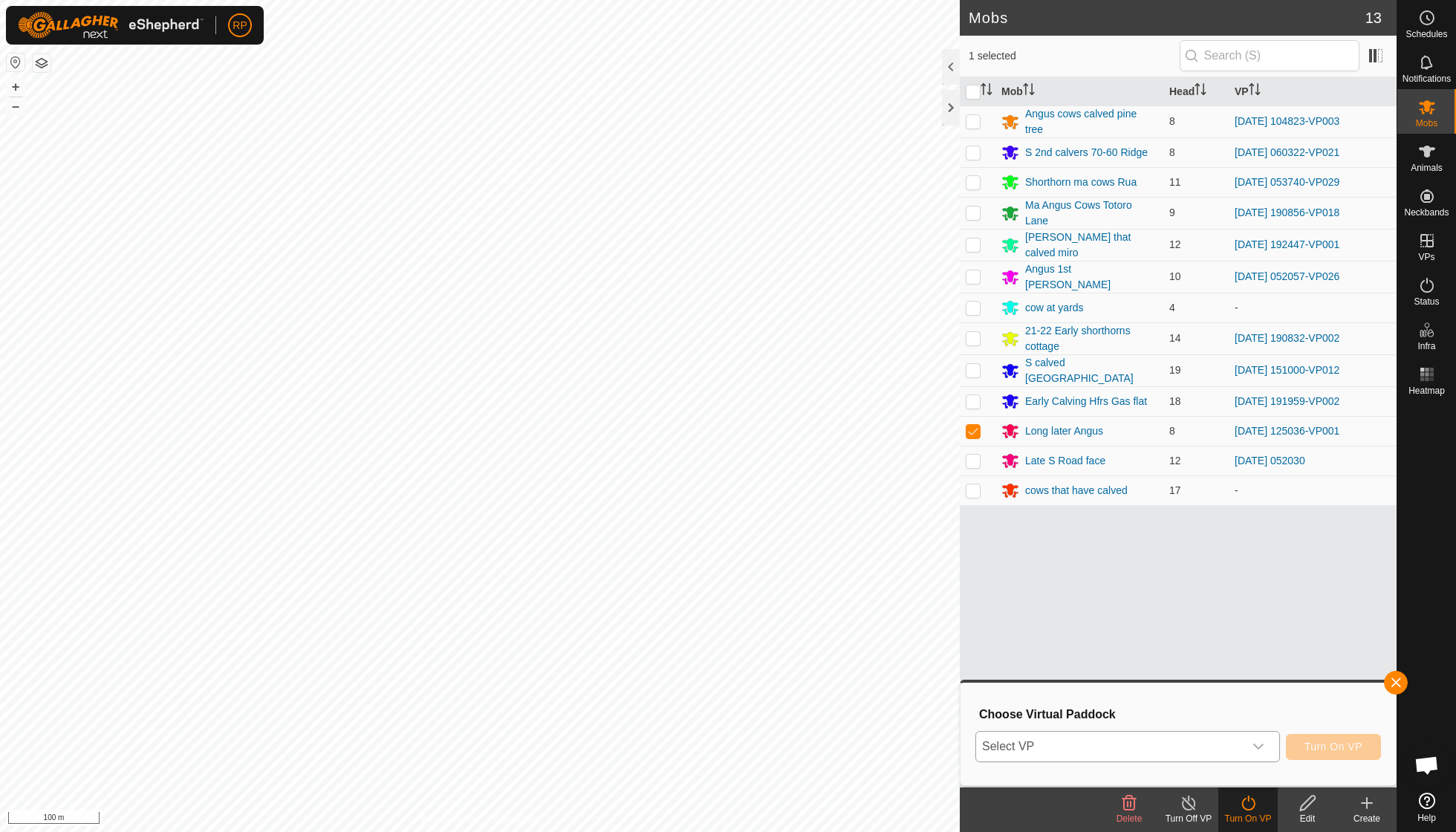
click at [1252, 745] on icon "dropdown trigger" at bounding box center [1258, 746] width 12 height 12
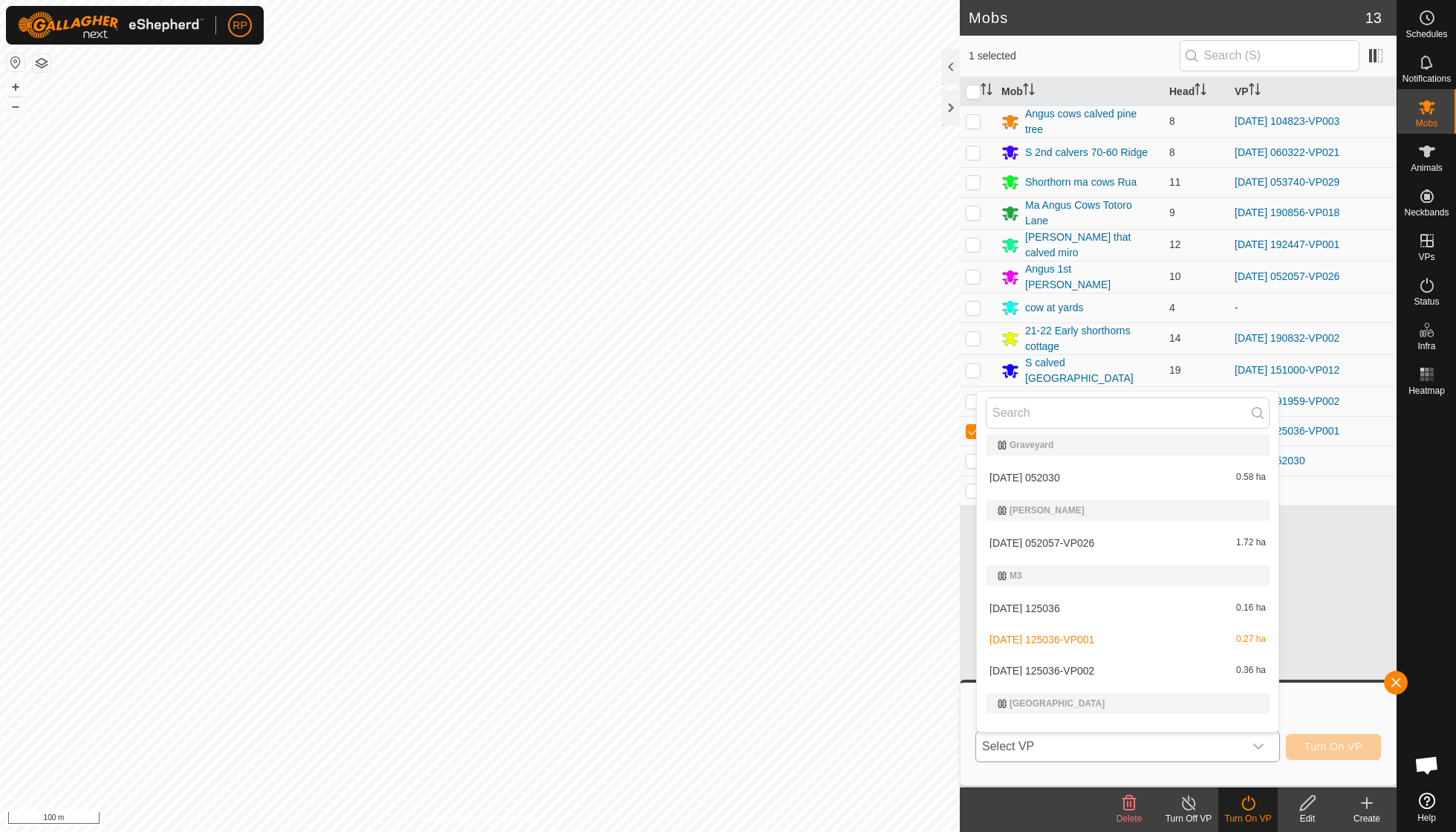
scroll to position [362, 0]
click at [1094, 663] on span "[DATE] 125036-VP002" at bounding box center [1042, 666] width 104 height 11
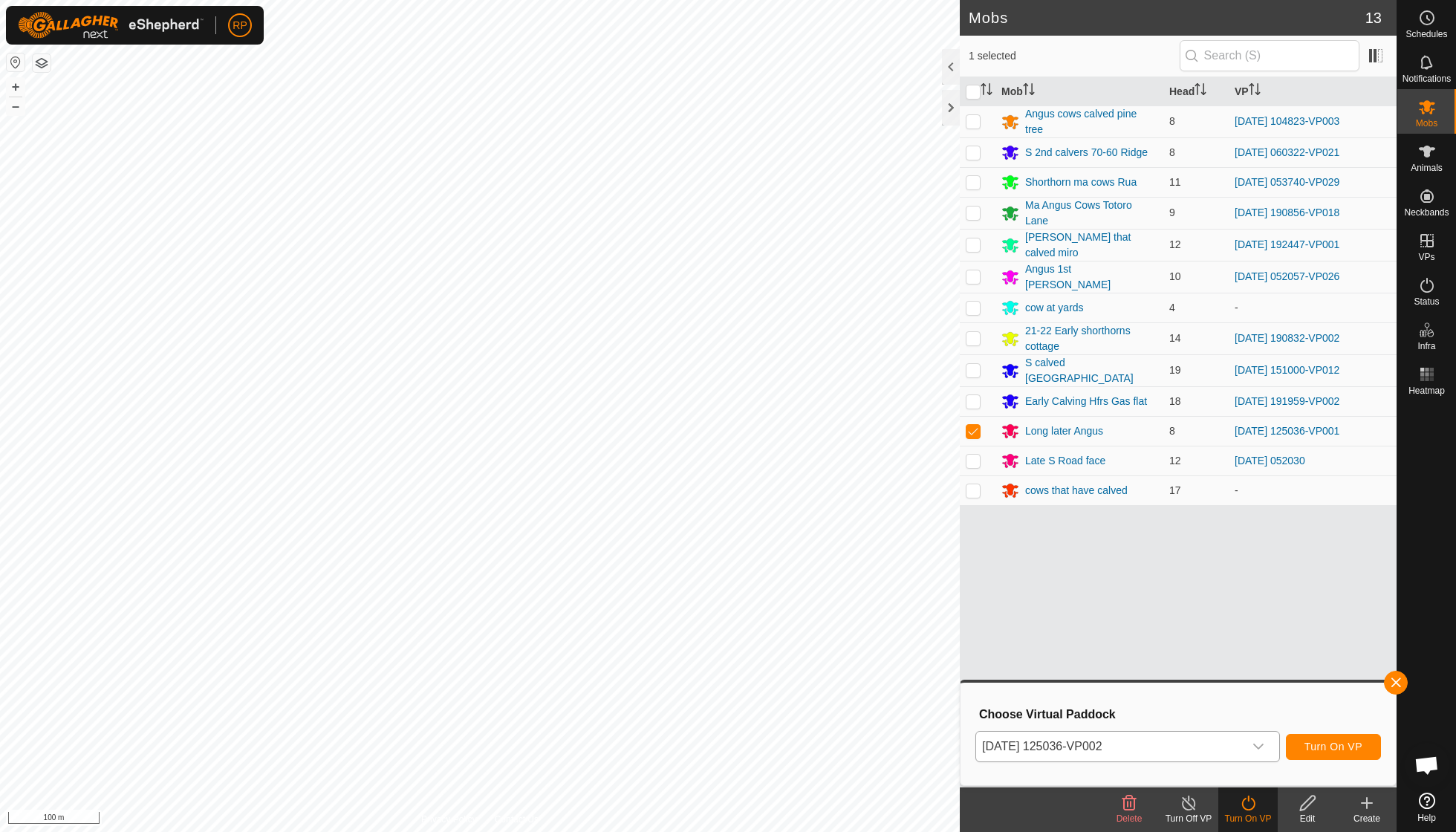
click at [1331, 749] on span "Turn On VP" at bounding box center [1333, 746] width 58 height 12
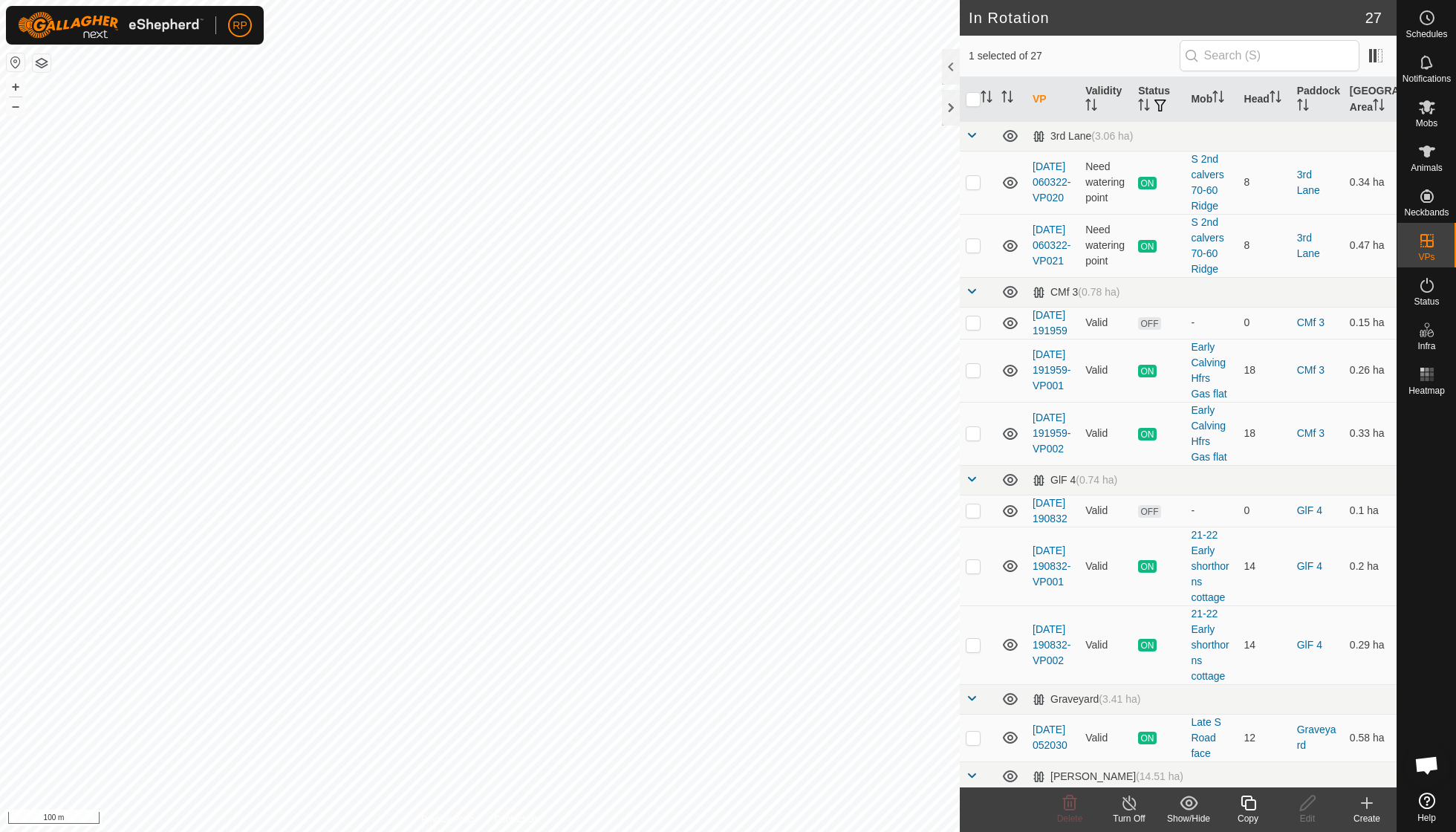
click at [1249, 808] on icon at bounding box center [1247, 802] width 19 height 18
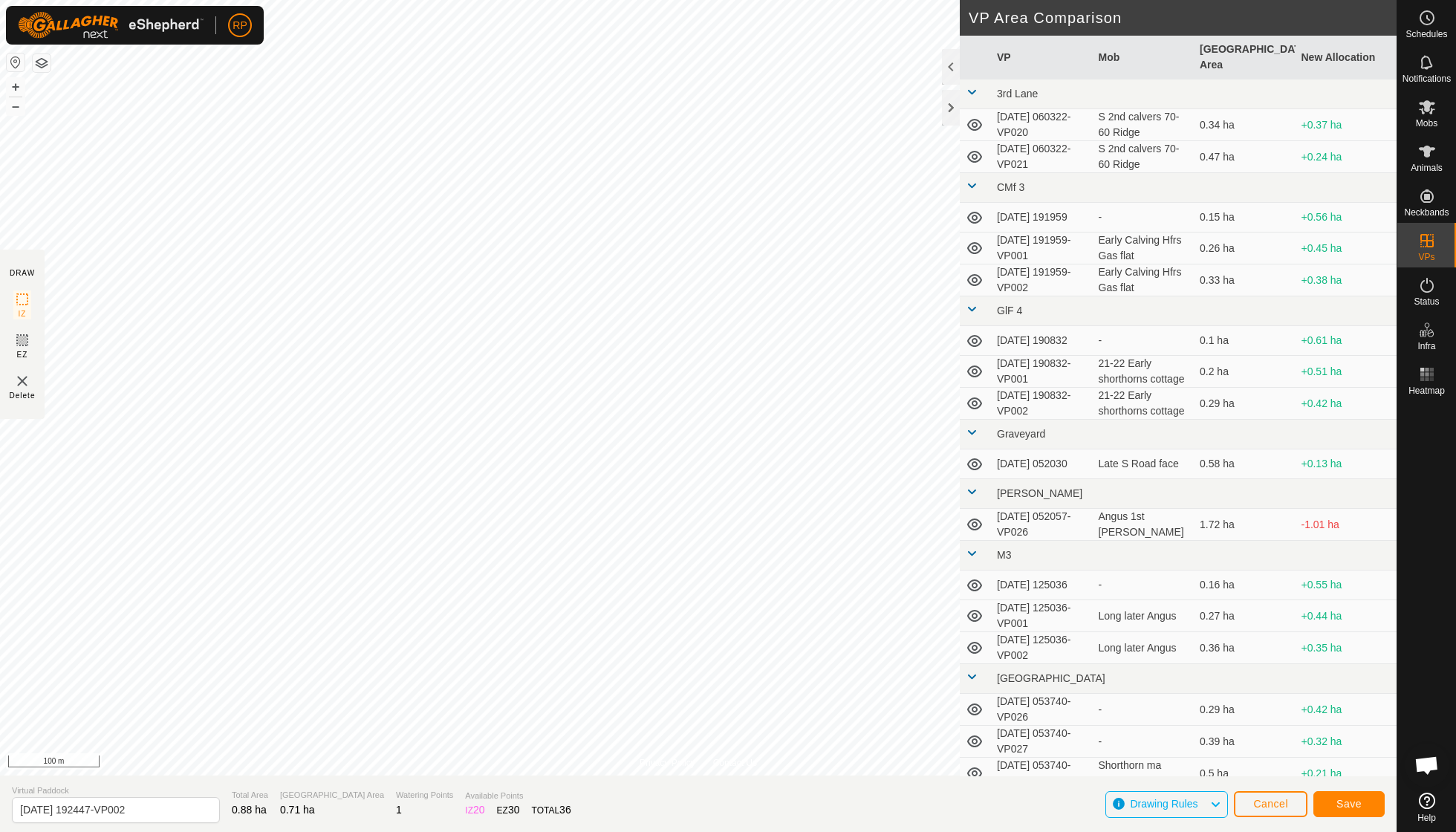
click at [1340, 799] on span "Save" at bounding box center [1349, 803] width 26 height 12
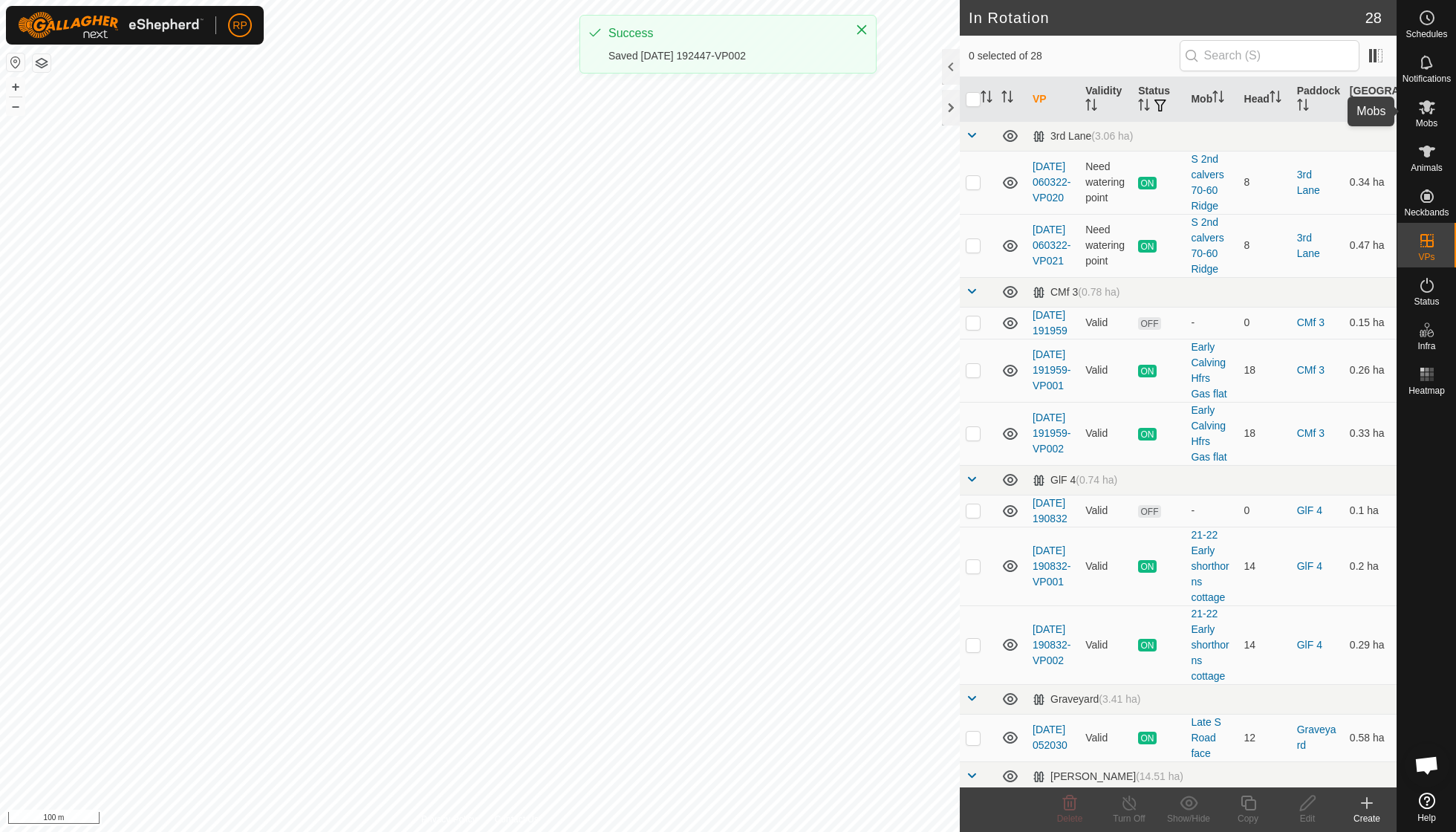
click at [1418, 119] on span "Mobs" at bounding box center [1426, 123] width 22 height 9
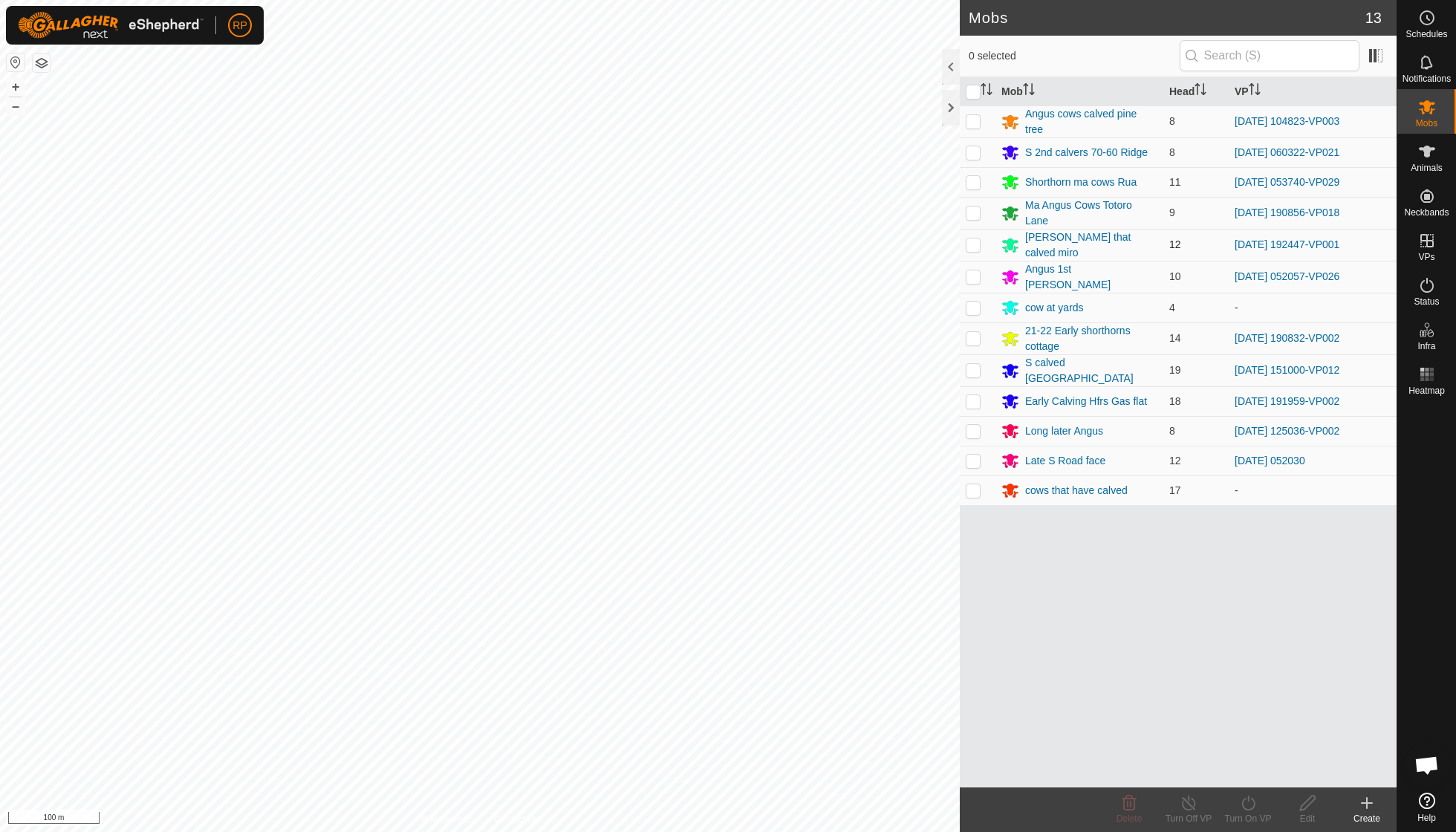
click at [973, 239] on p-checkbox at bounding box center [973, 244] width 15 height 12
checkbox input "true"
click at [1241, 808] on icon at bounding box center [1247, 802] width 19 height 18
click at [1245, 766] on span "Now" at bounding box center [1240, 769] width 24 height 18
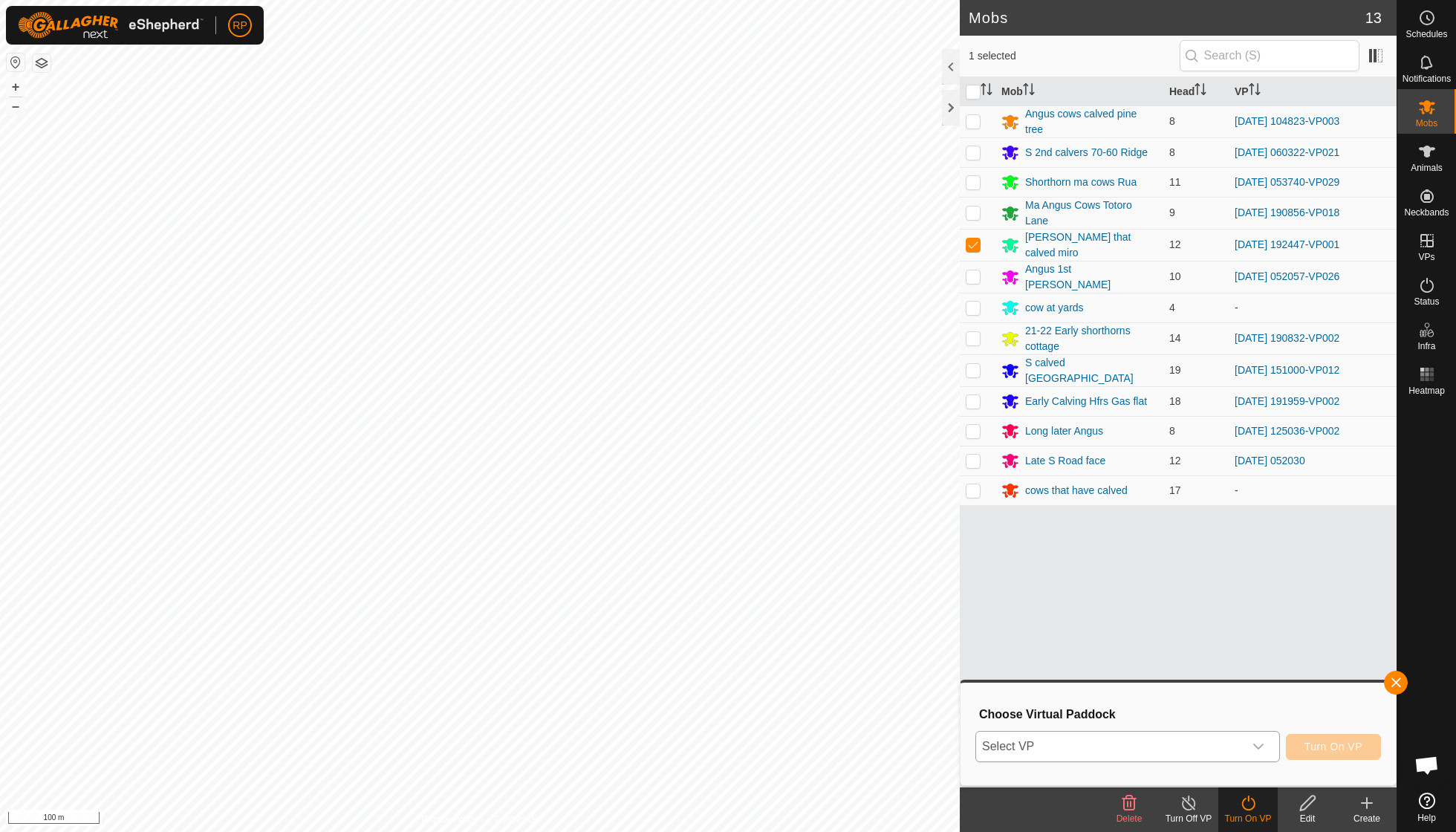
click at [1257, 745] on icon "dropdown trigger" at bounding box center [1258, 746] width 12 height 12
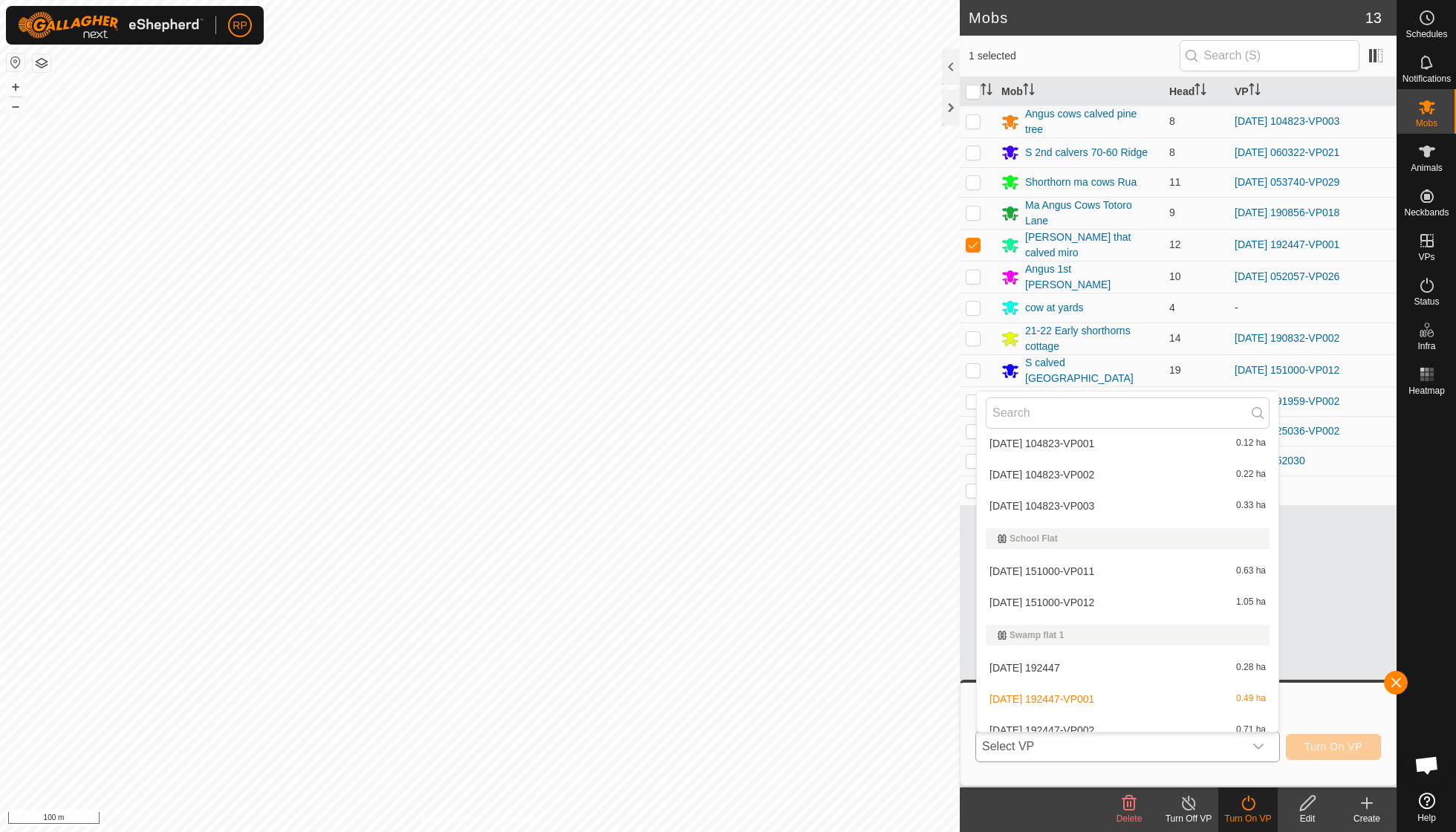
scroll to position [936, 0]
click at [1094, 726] on span "[DATE] 192447-VP002" at bounding box center [1042, 731] width 104 height 11
click at [1313, 743] on span "Turn On VP" at bounding box center [1333, 746] width 58 height 12
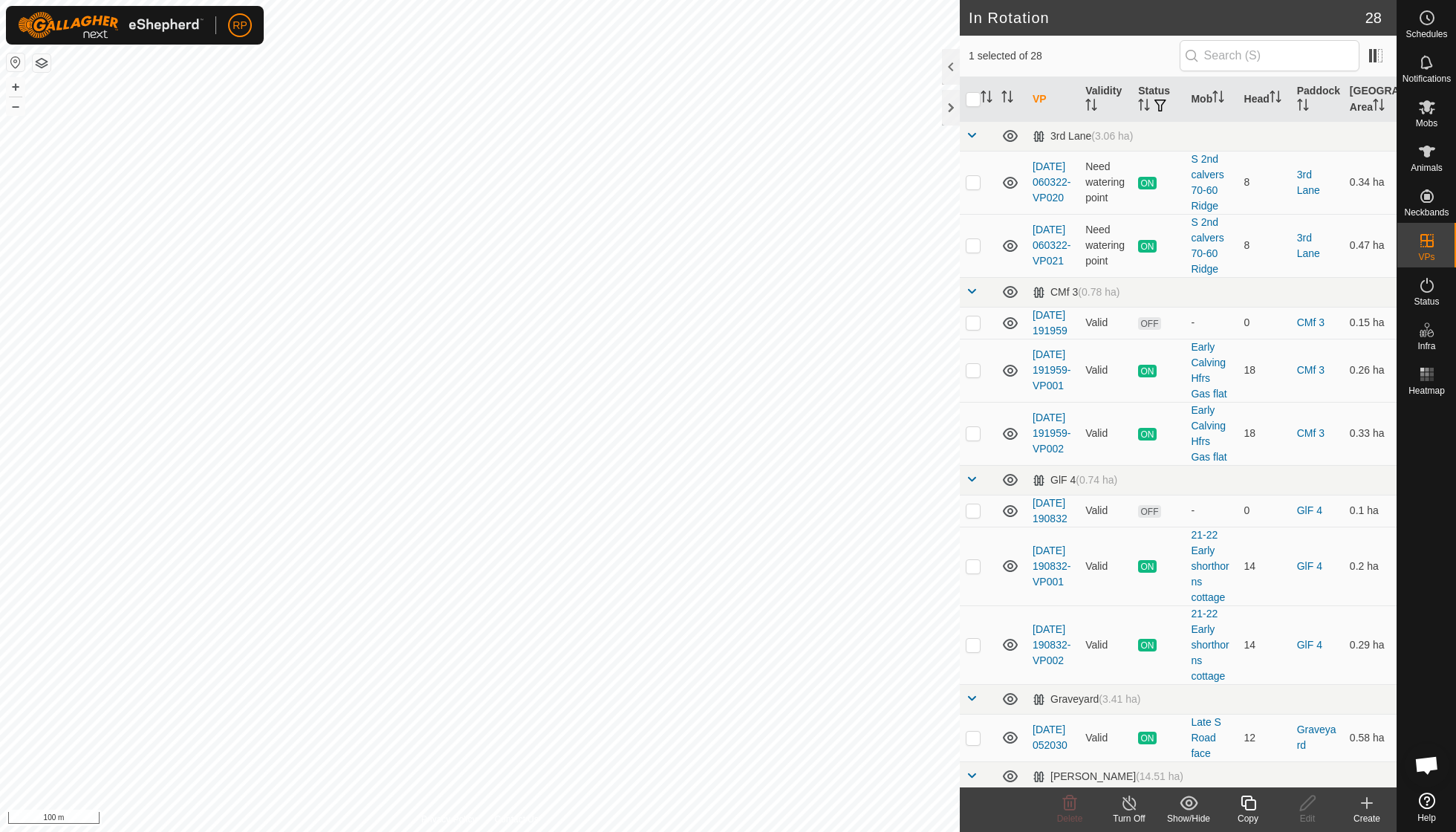
click at [1248, 806] on icon at bounding box center [1247, 802] width 19 height 18
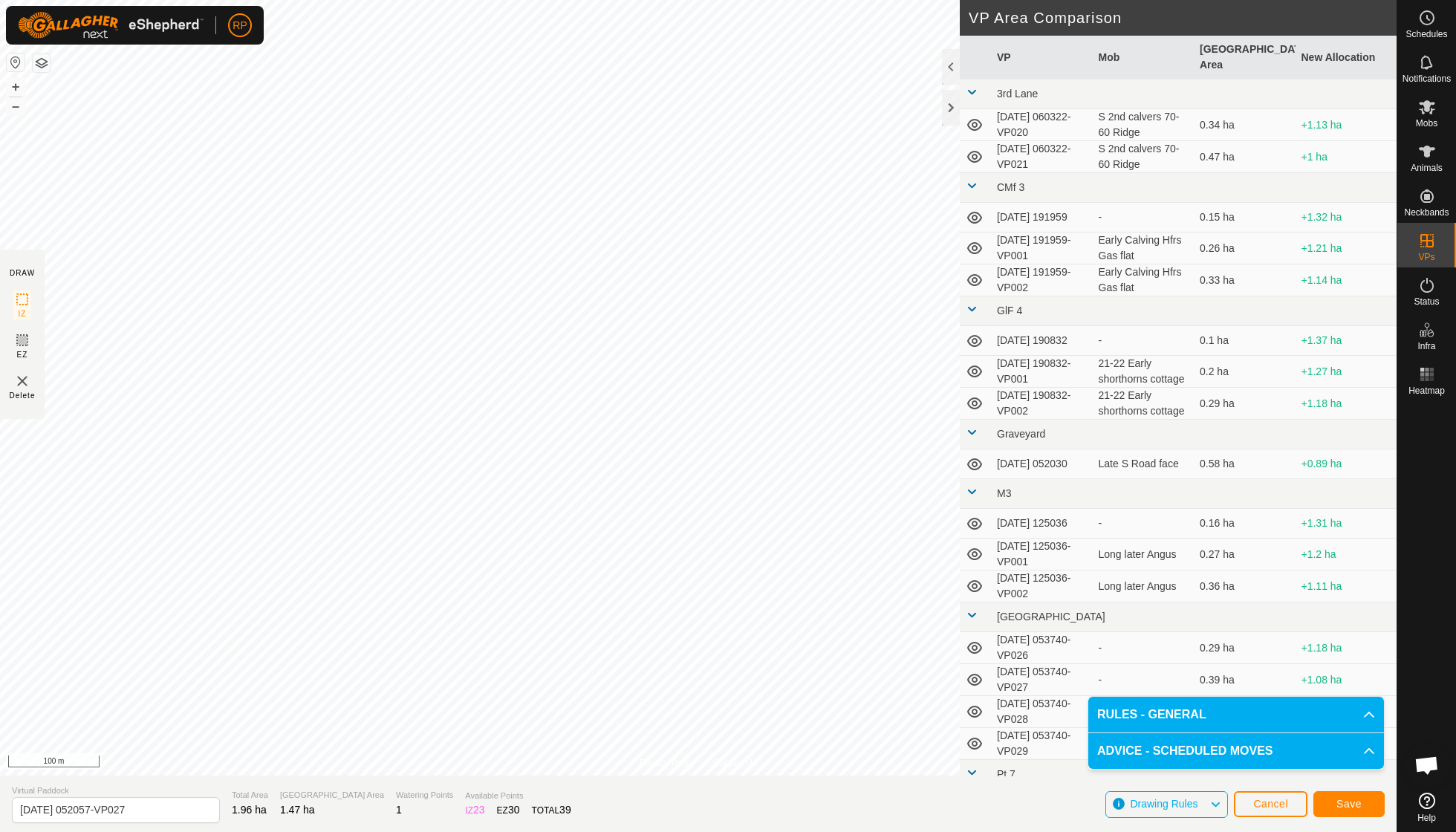
click at [1358, 809] on button "Save" at bounding box center [1349, 803] width 71 height 26
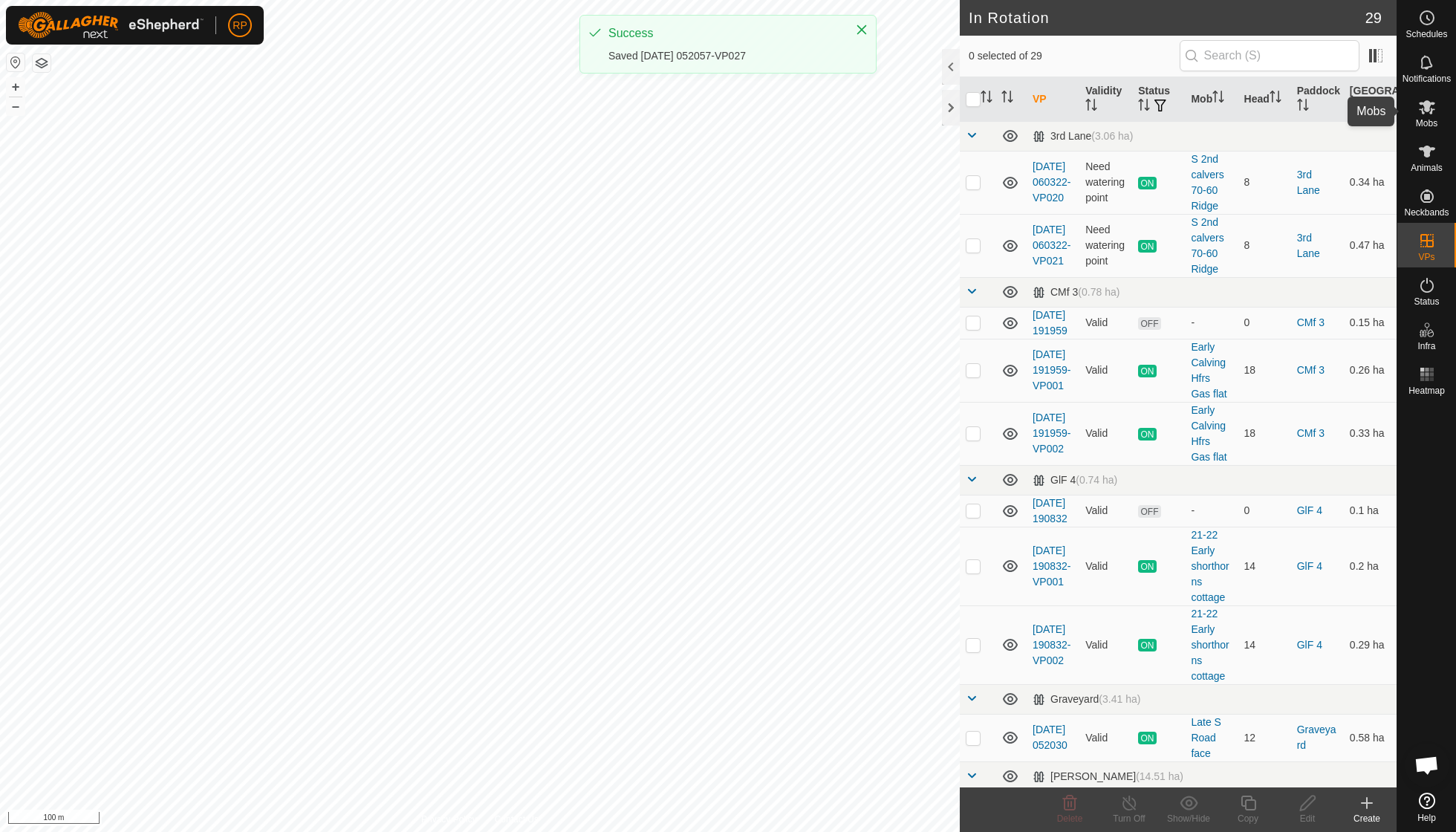
click at [1430, 114] on icon at bounding box center [1426, 107] width 17 height 14
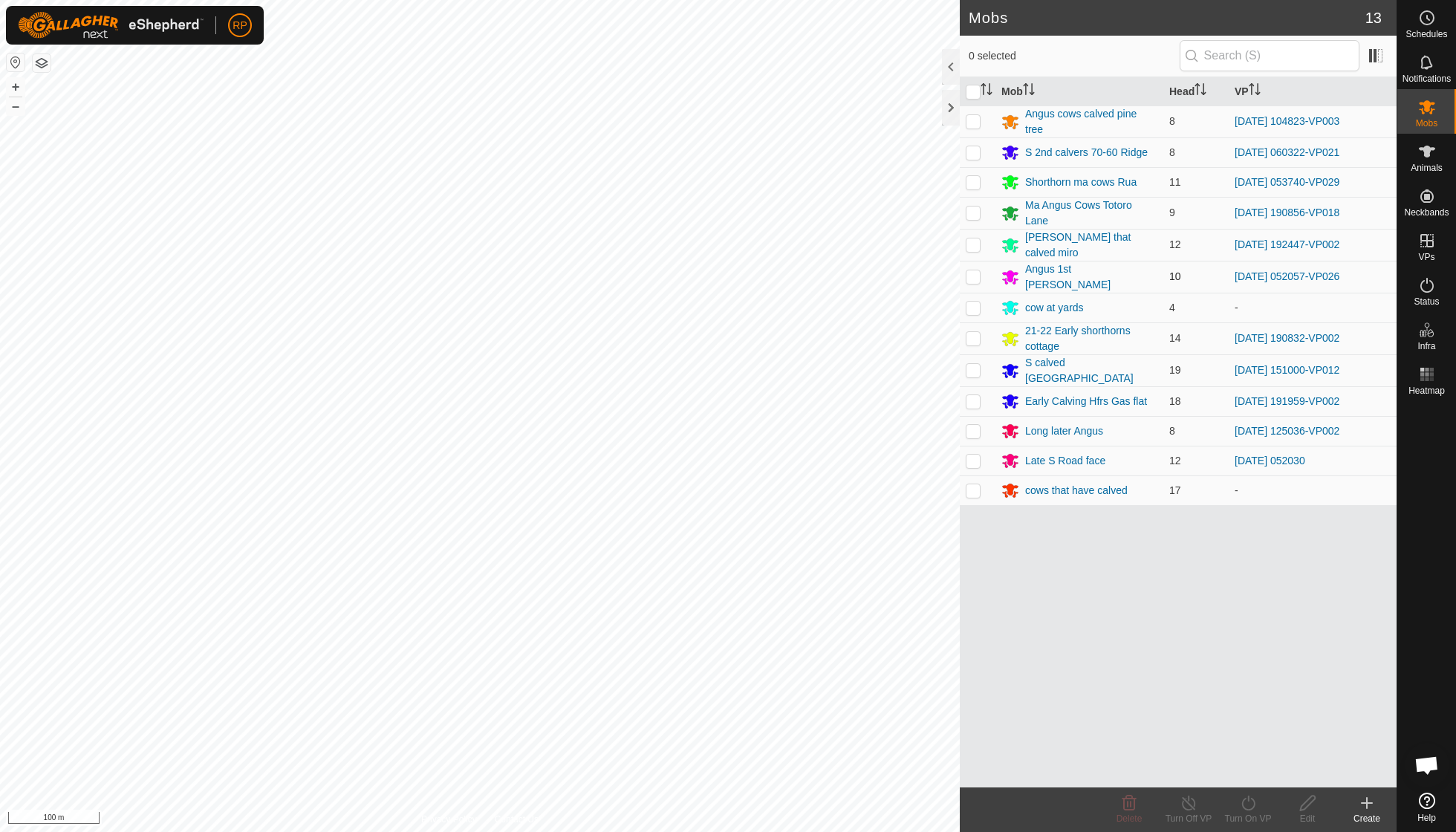
click at [975, 270] on p-checkbox at bounding box center [973, 276] width 15 height 12
checkbox input "true"
click at [1245, 802] on icon at bounding box center [1247, 802] width 19 height 18
click at [1252, 764] on link "Now" at bounding box center [1293, 769] width 148 height 30
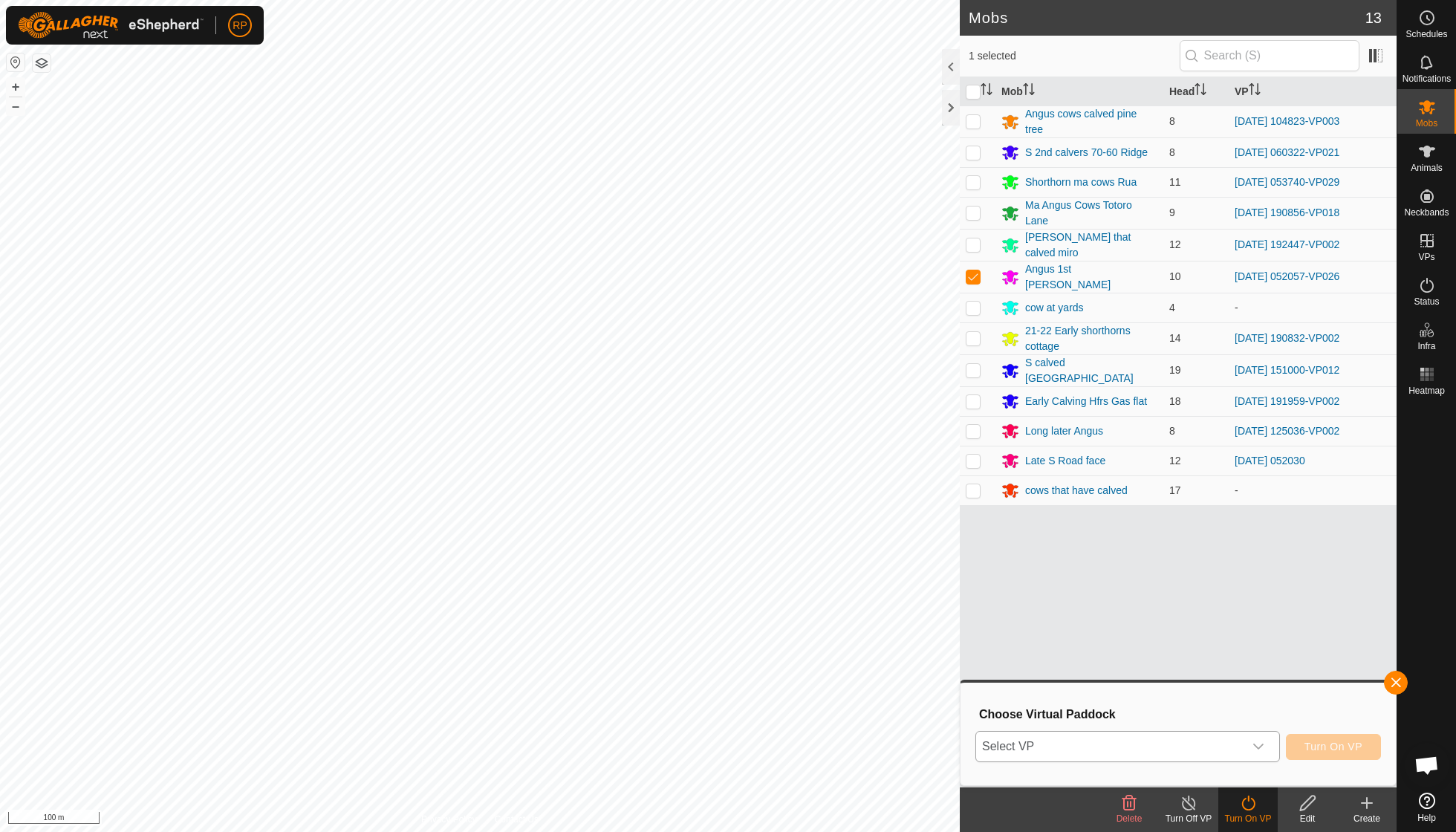
click at [1260, 746] on icon "dropdown trigger" at bounding box center [1258, 746] width 12 height 12
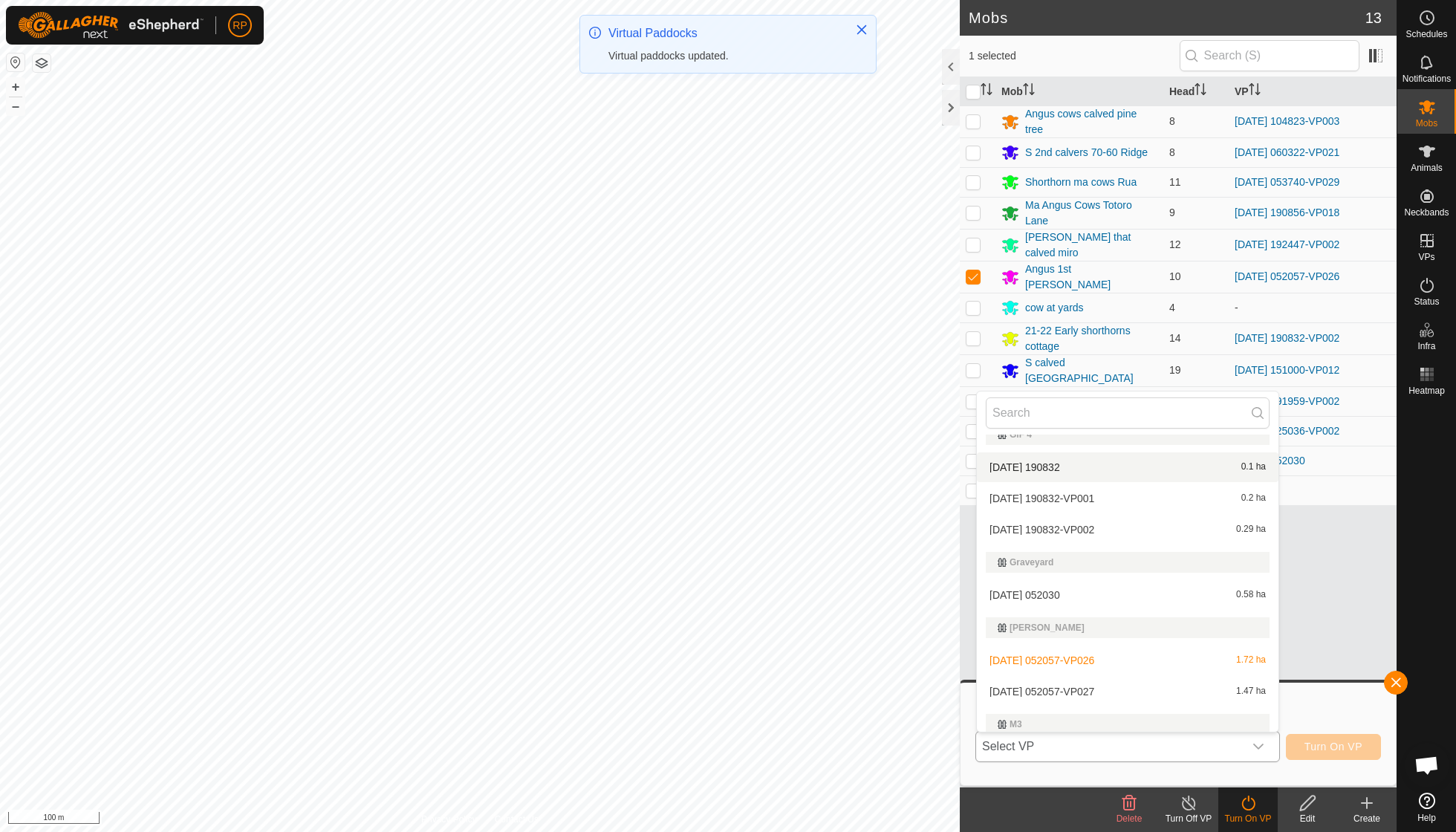
scroll to position [250, 0]
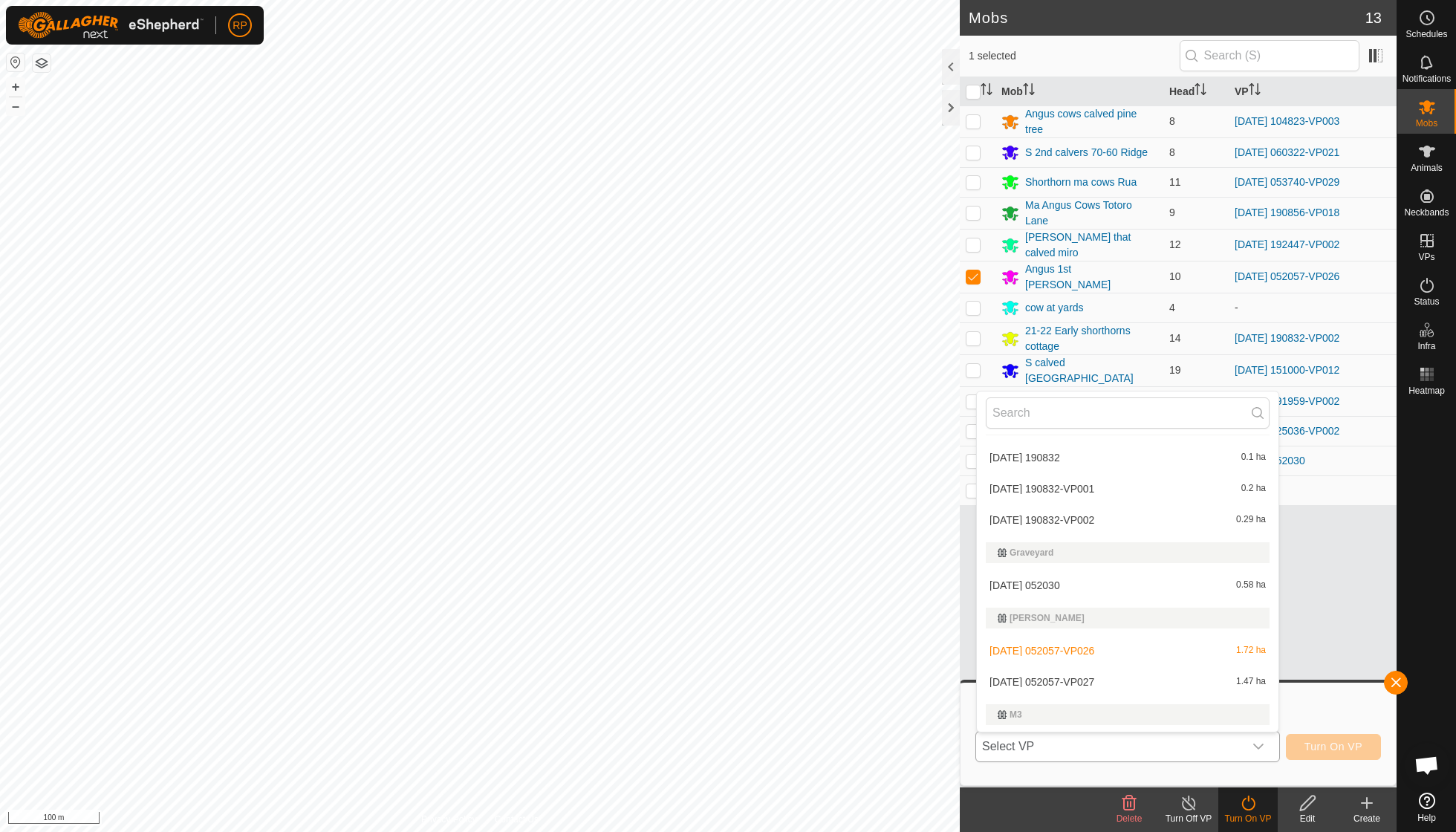
click at [1112, 675] on li "[DATE] 052057-VP027 1.47 ha" at bounding box center [1127, 682] width 302 height 30
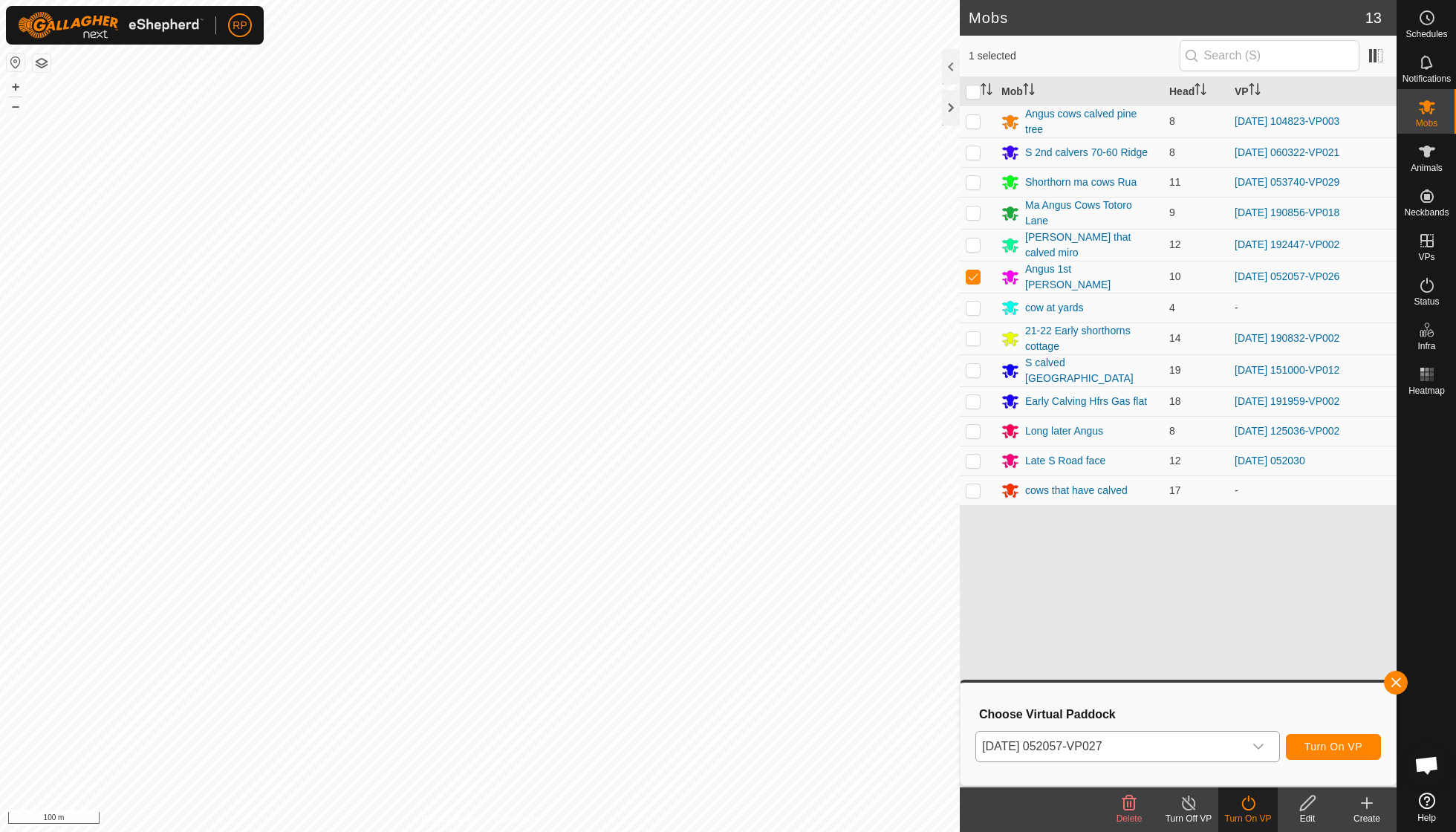
click at [1304, 749] on span "Turn On VP" at bounding box center [1333, 746] width 58 height 12
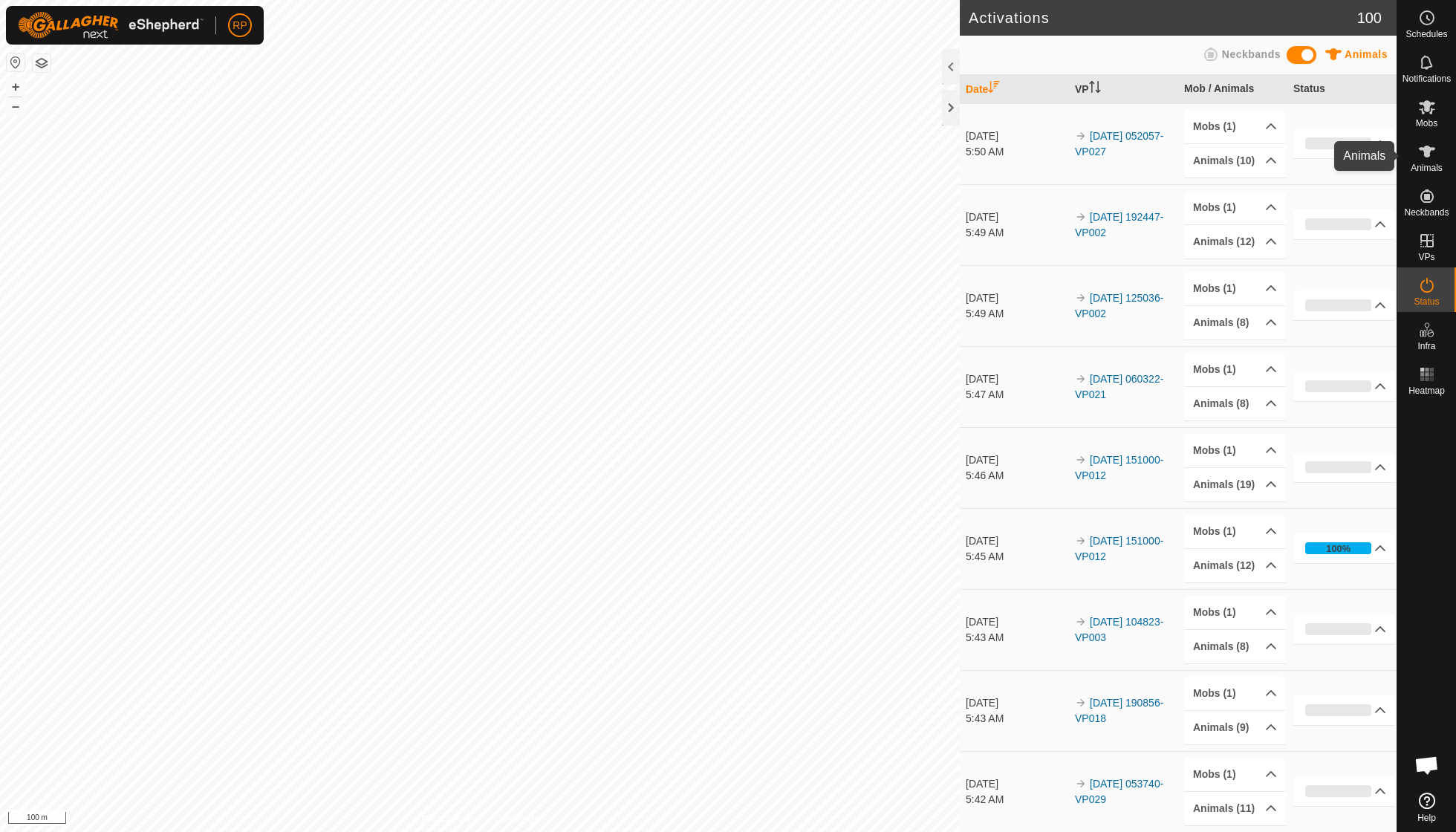
click at [1424, 156] on icon at bounding box center [1426, 151] width 18 height 18
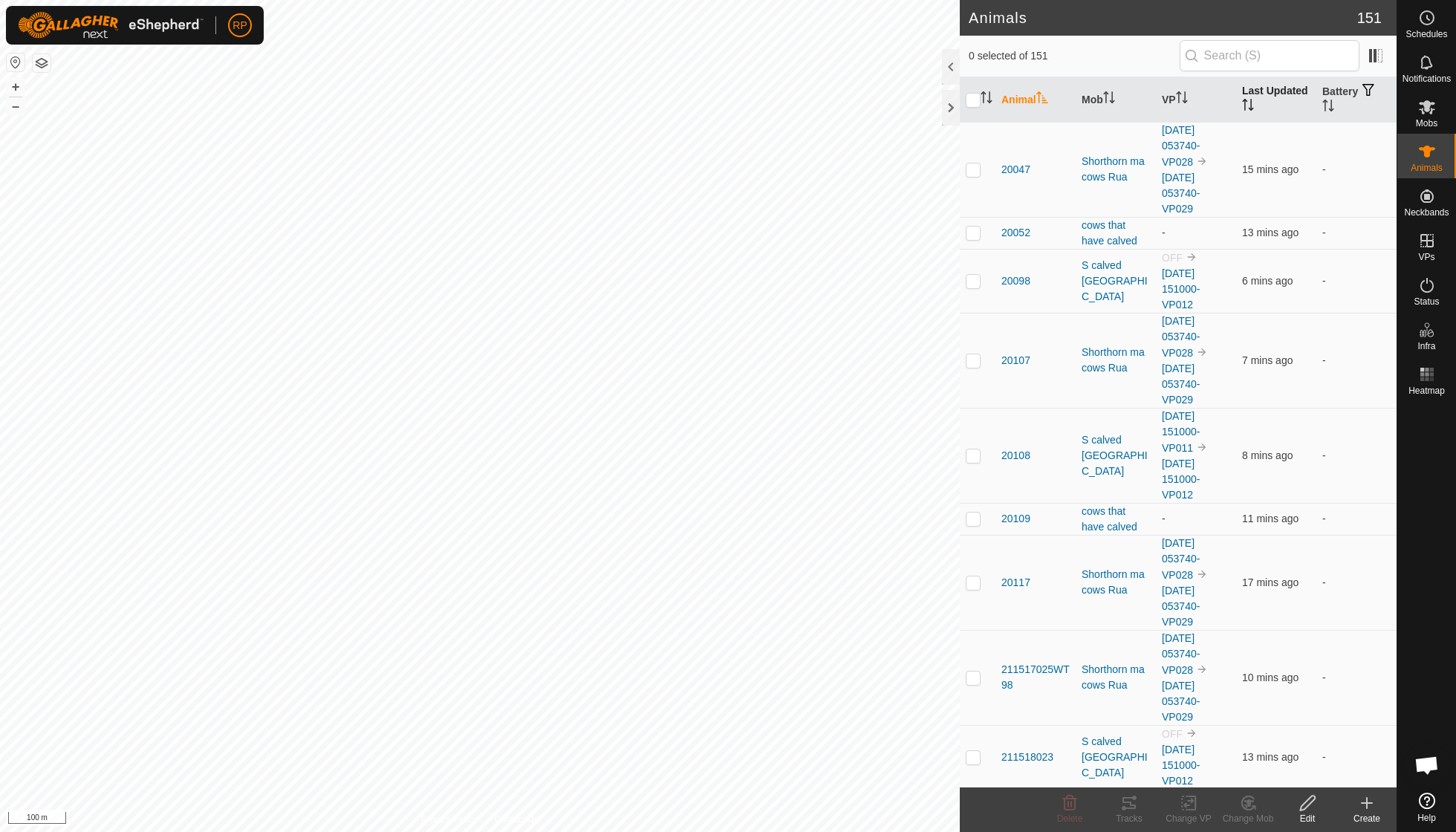
click at [1248, 98] on th "Last Updated" at bounding box center [1276, 100] width 81 height 45
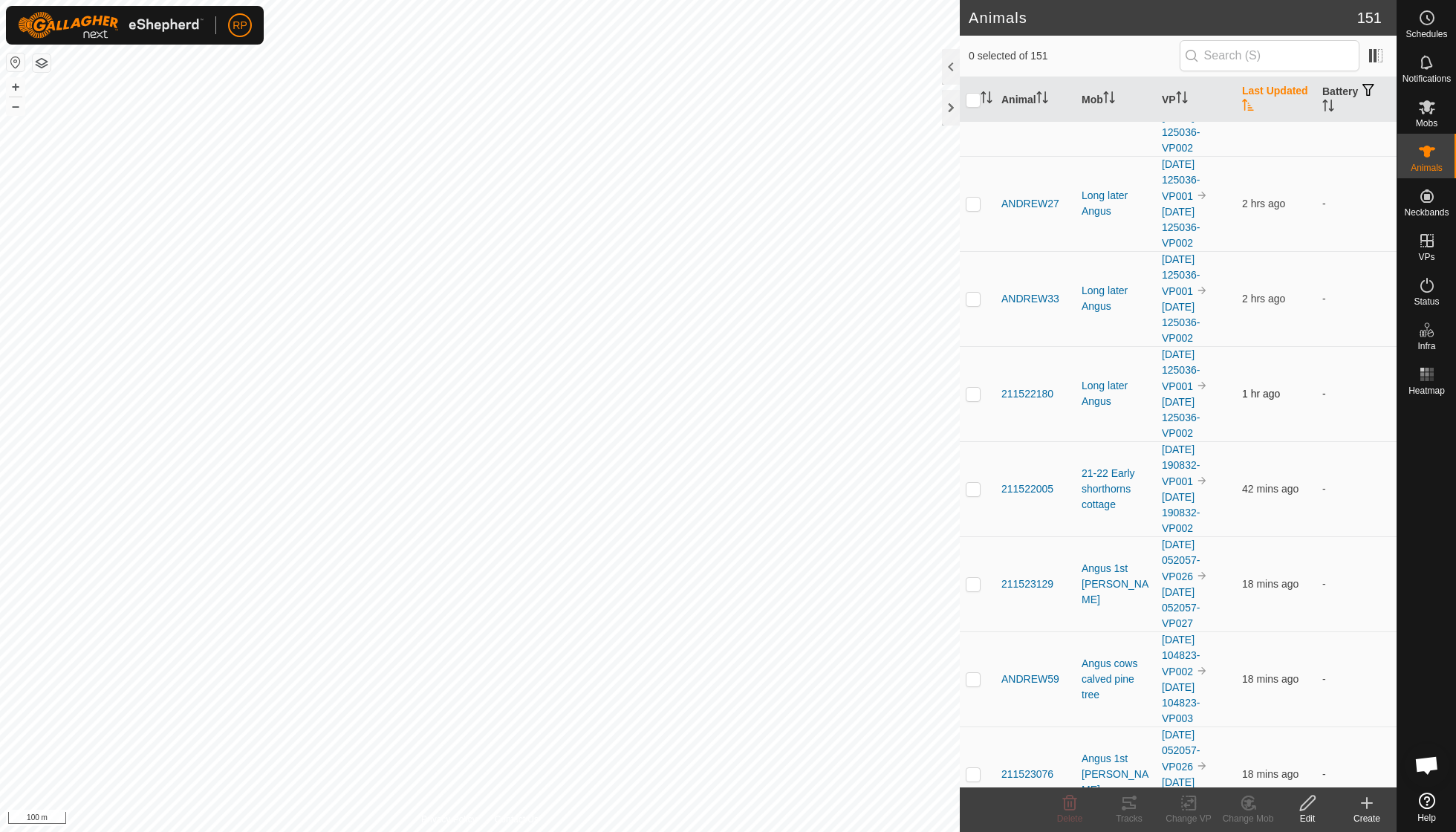
scroll to position [254, 0]
